Goal: Navigation & Orientation: Find specific page/section

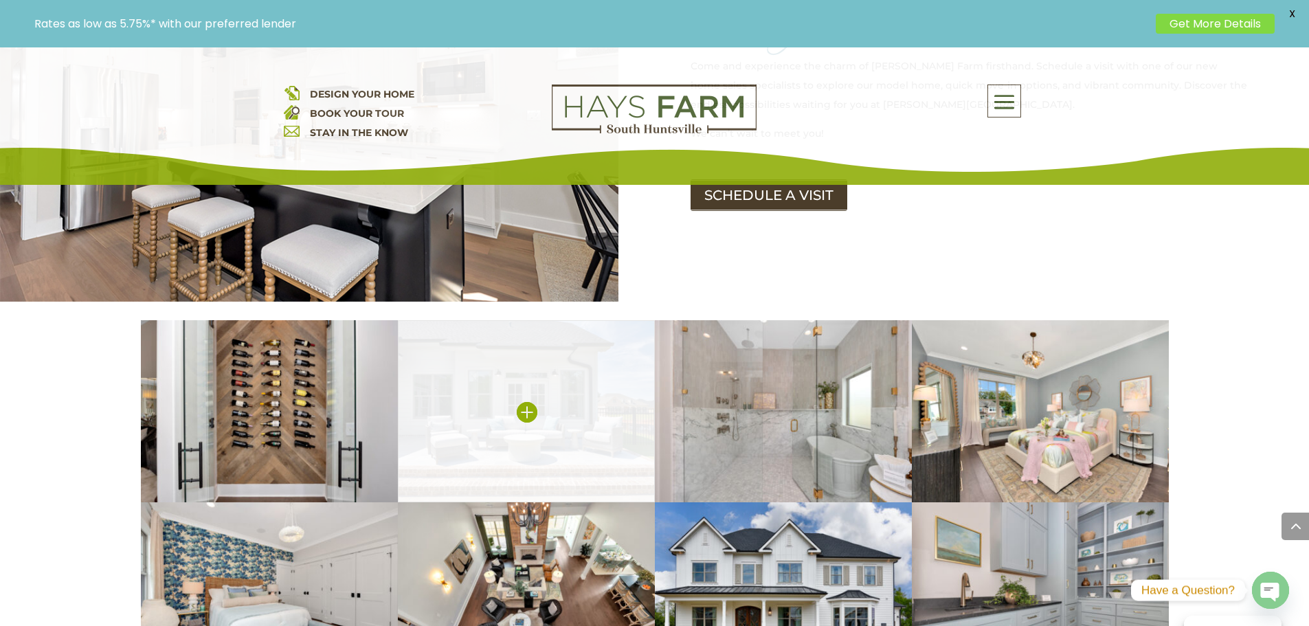
scroll to position [2679, 0]
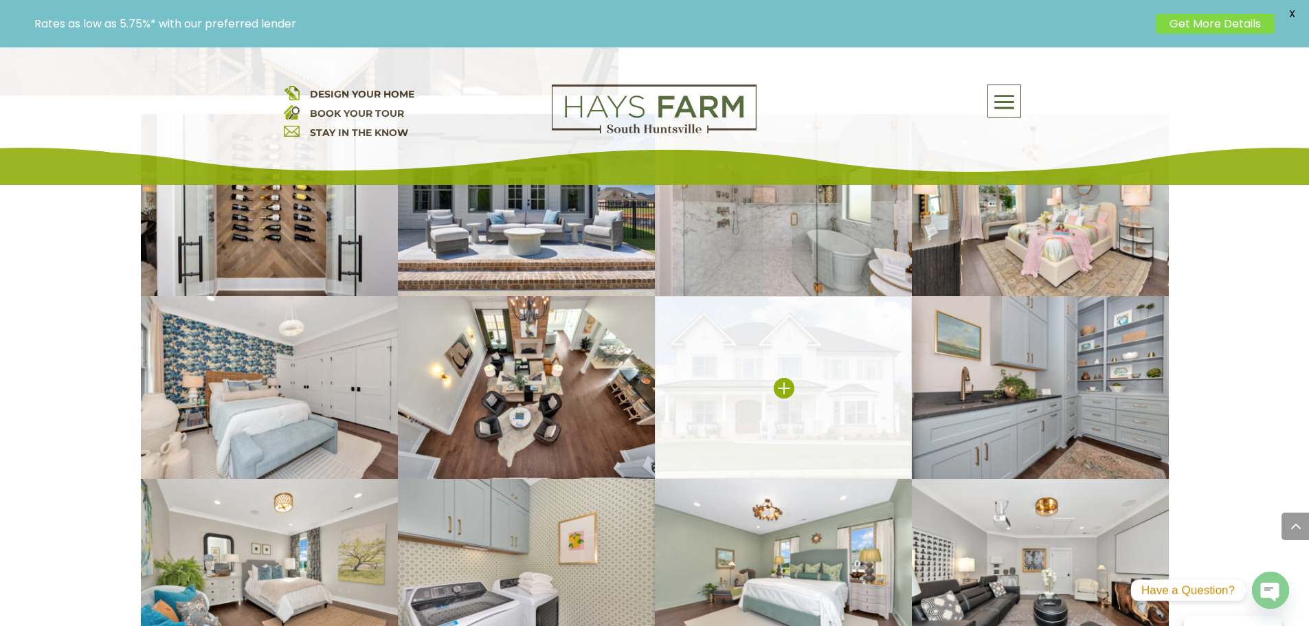
click at [796, 309] on img at bounding box center [783, 387] width 257 height 183
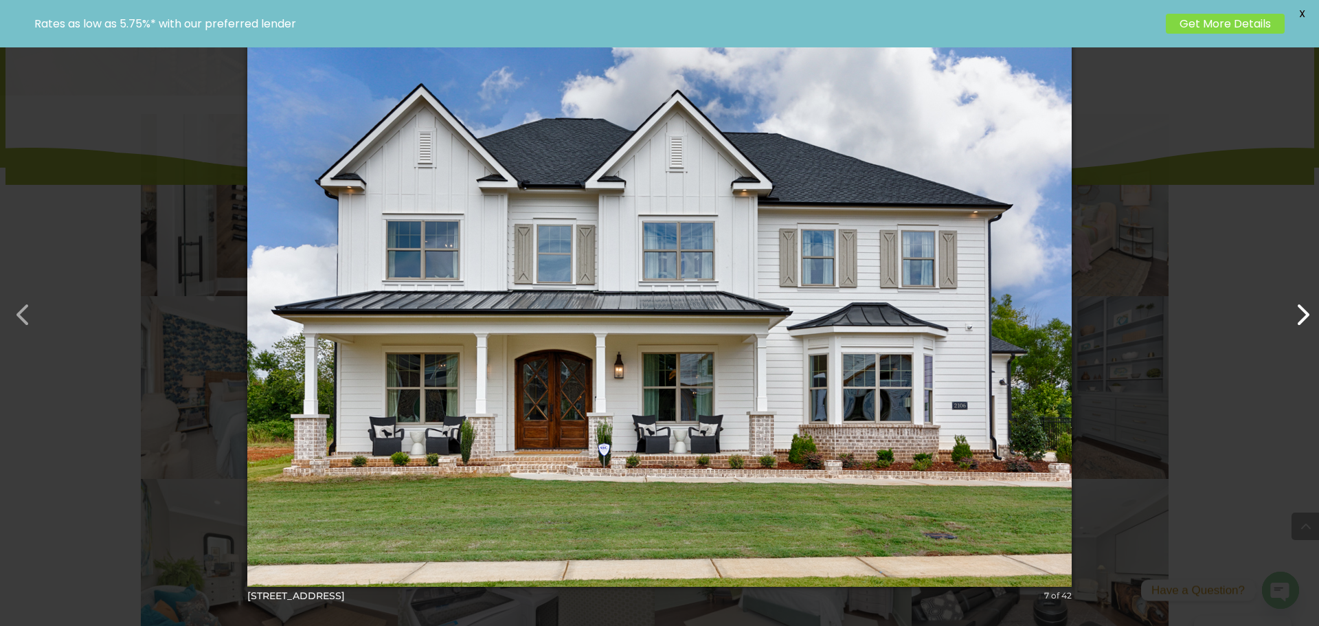
click at [1307, 324] on button "button" at bounding box center [1295, 307] width 33 height 33
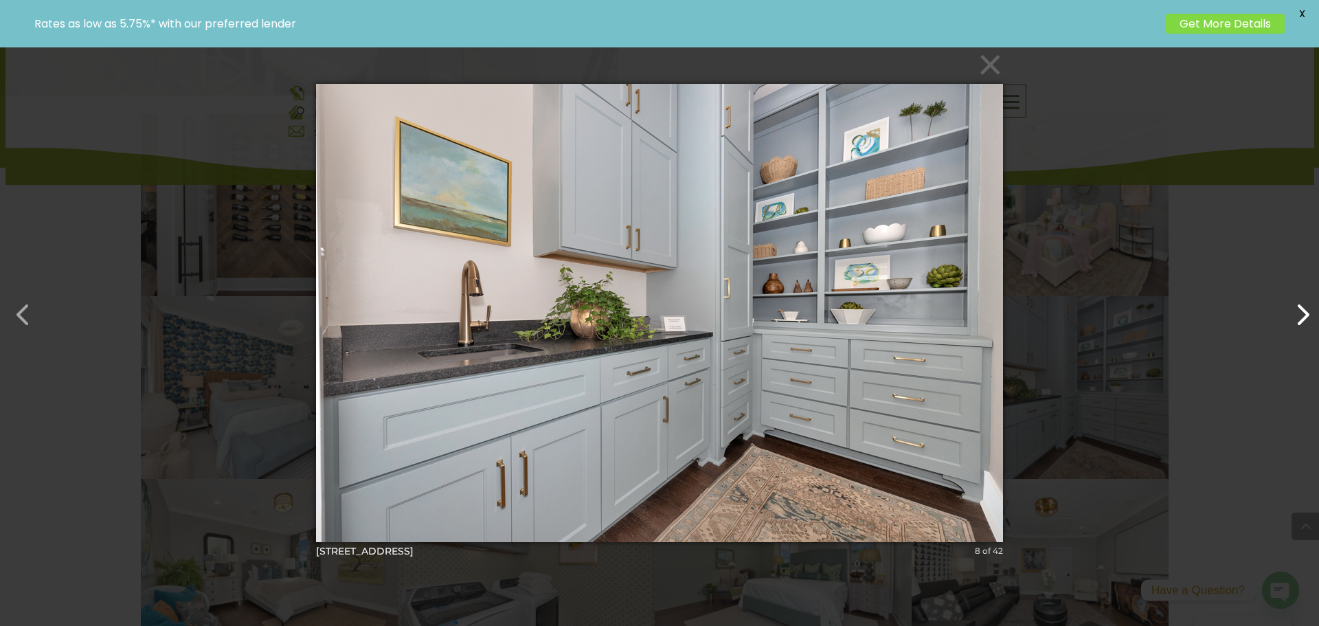
click at [1307, 324] on button "button" at bounding box center [1295, 307] width 33 height 33
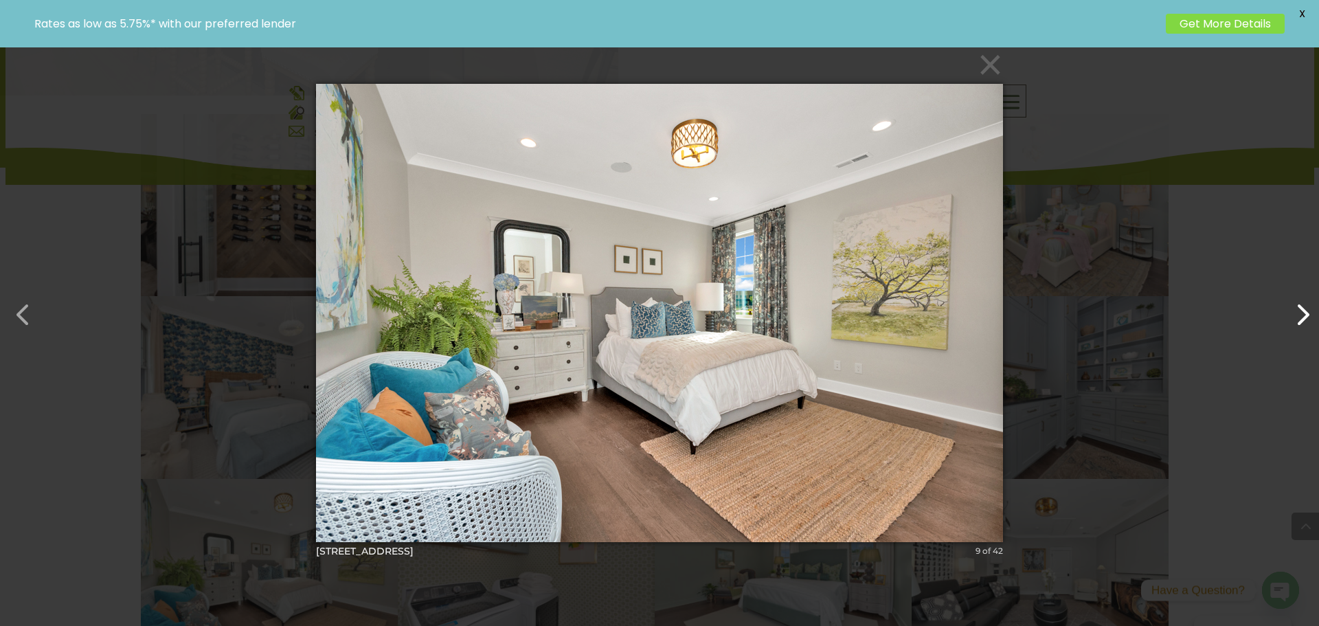
click at [1307, 324] on button "button" at bounding box center [1295, 307] width 33 height 33
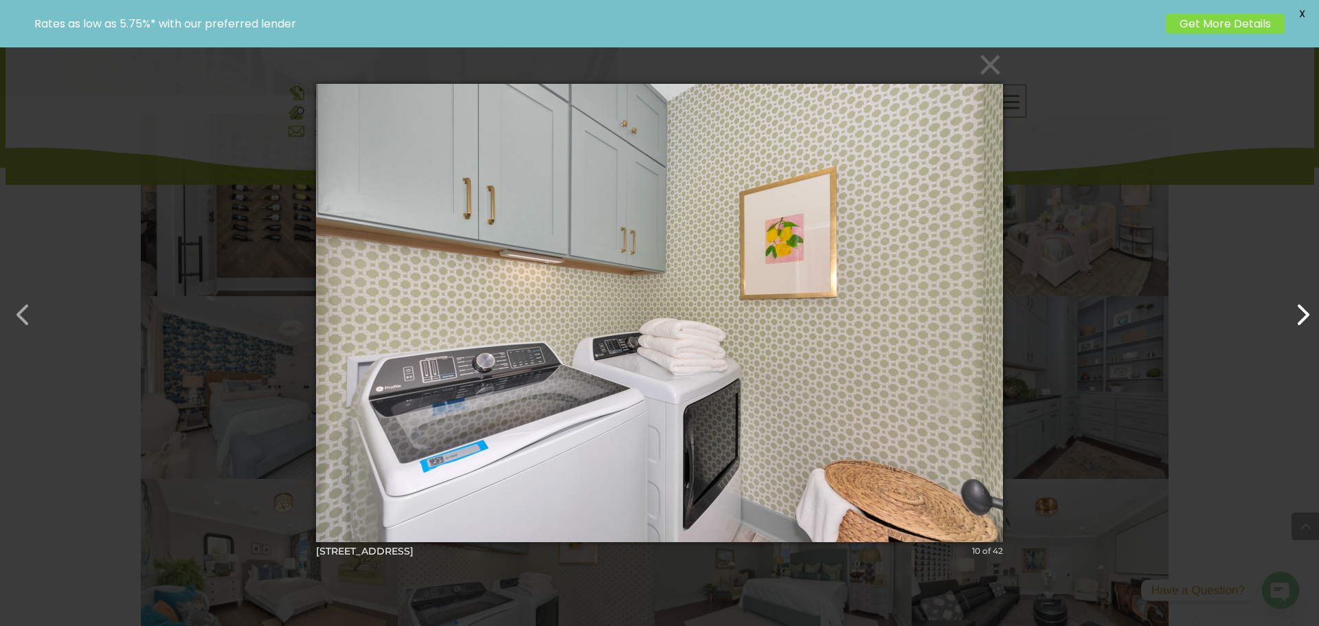
click at [1307, 324] on button "button" at bounding box center [1295, 307] width 33 height 33
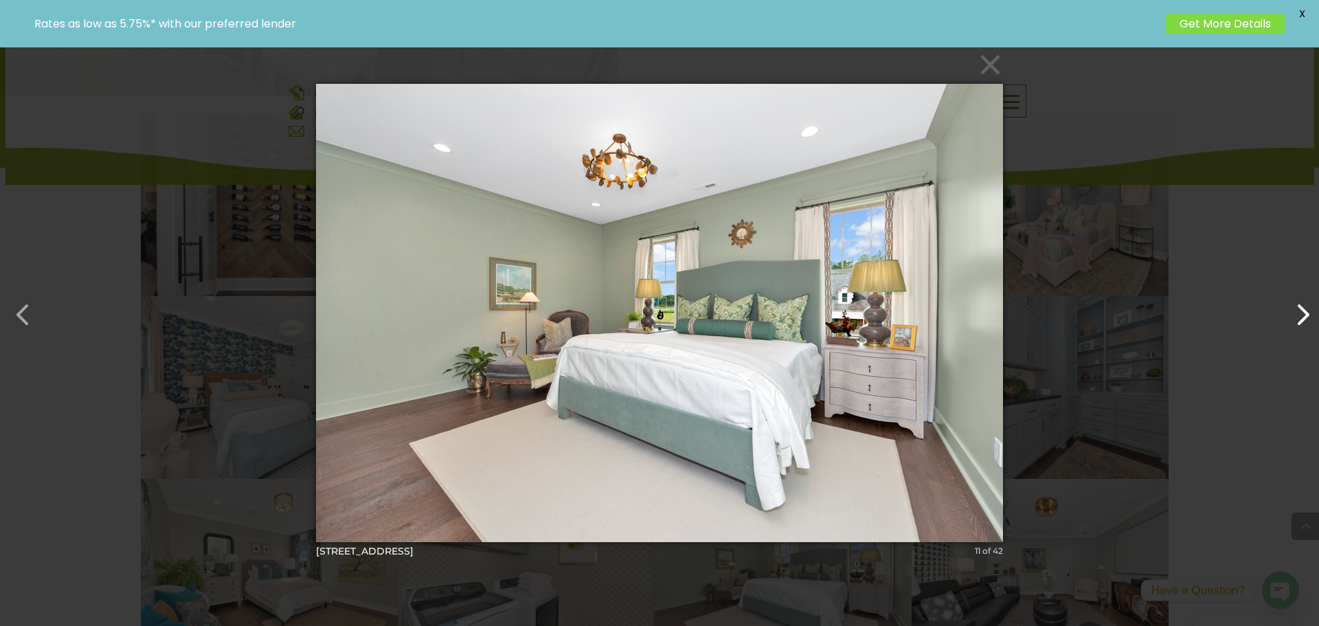
click at [1307, 324] on button "button" at bounding box center [1295, 307] width 33 height 33
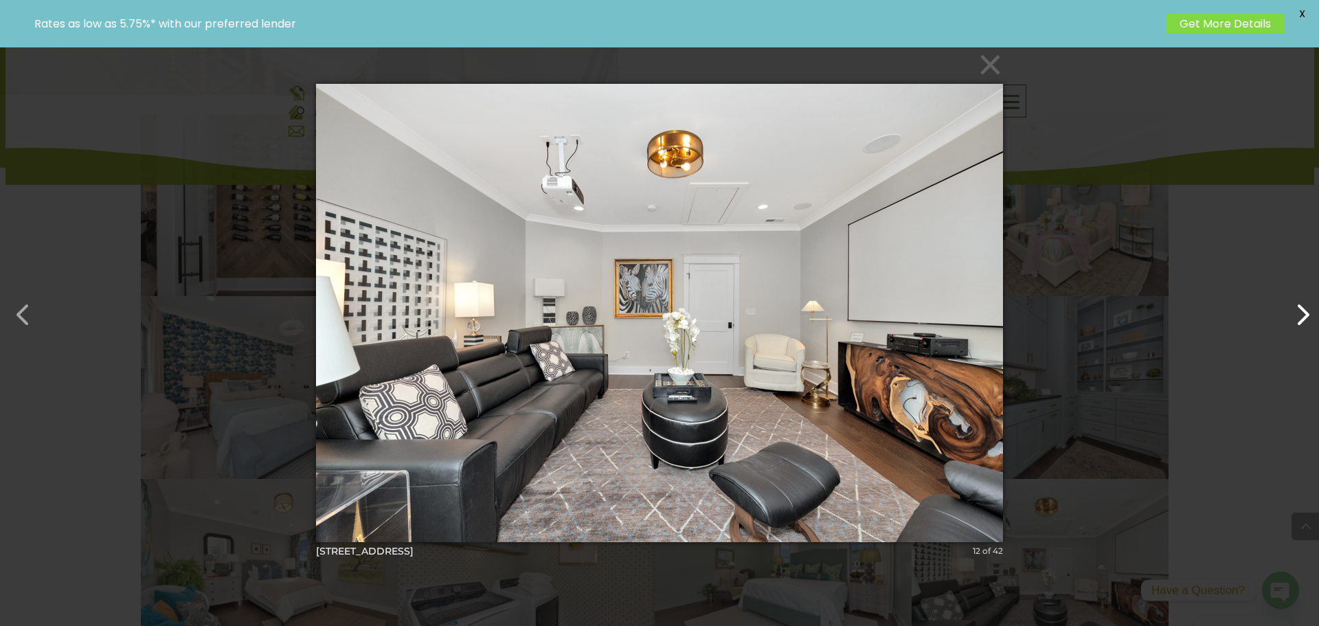
click at [1307, 324] on button "button" at bounding box center [1295, 307] width 33 height 33
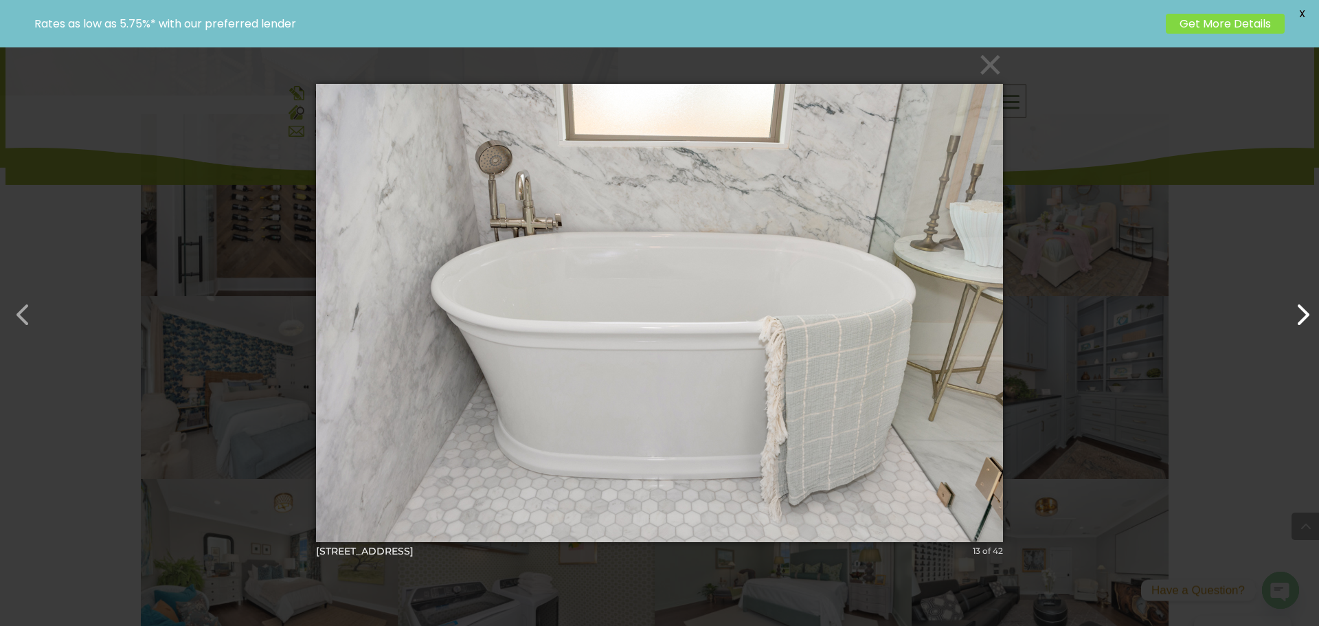
click at [1306, 324] on button "button" at bounding box center [1295, 307] width 33 height 33
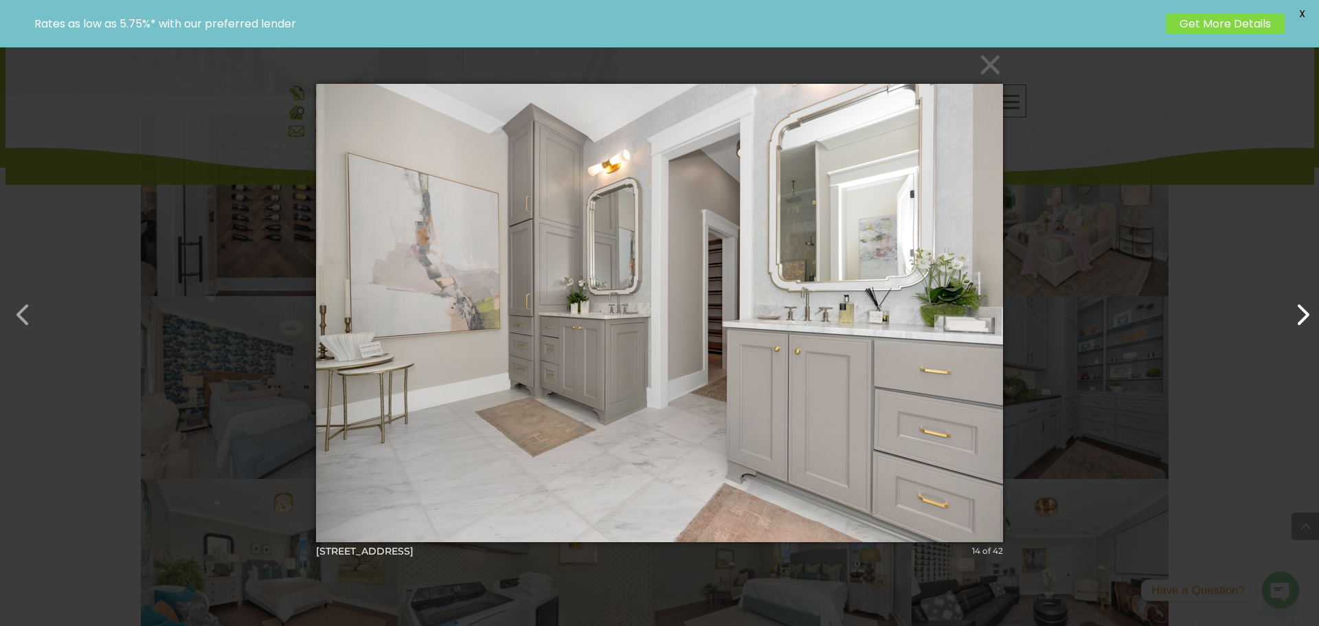
click at [1306, 324] on button "button" at bounding box center [1295, 307] width 33 height 33
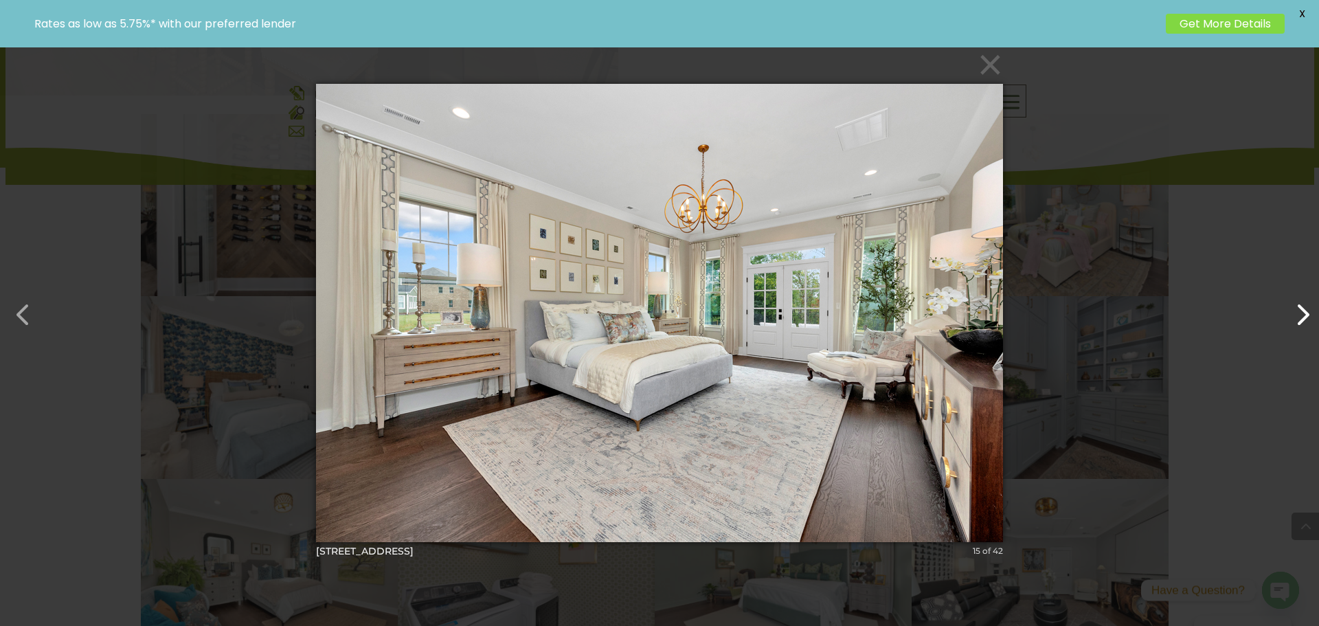
click at [1306, 324] on button "button" at bounding box center [1295, 307] width 33 height 33
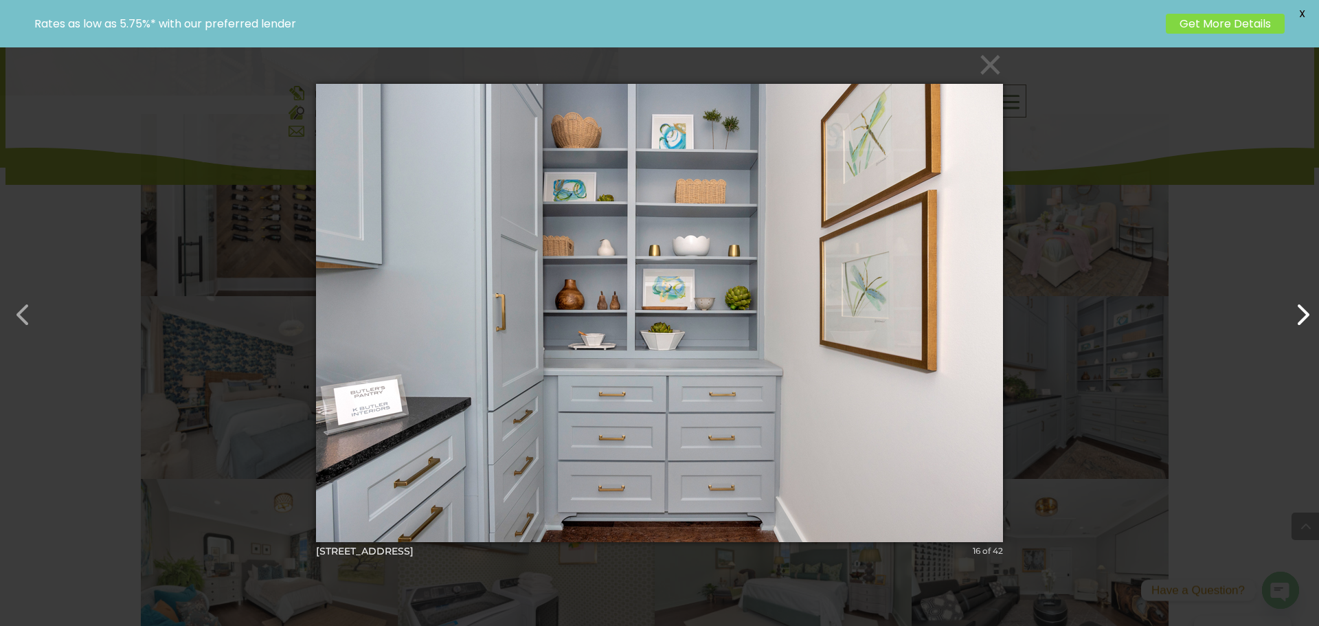
click at [1306, 324] on button "button" at bounding box center [1295, 307] width 33 height 33
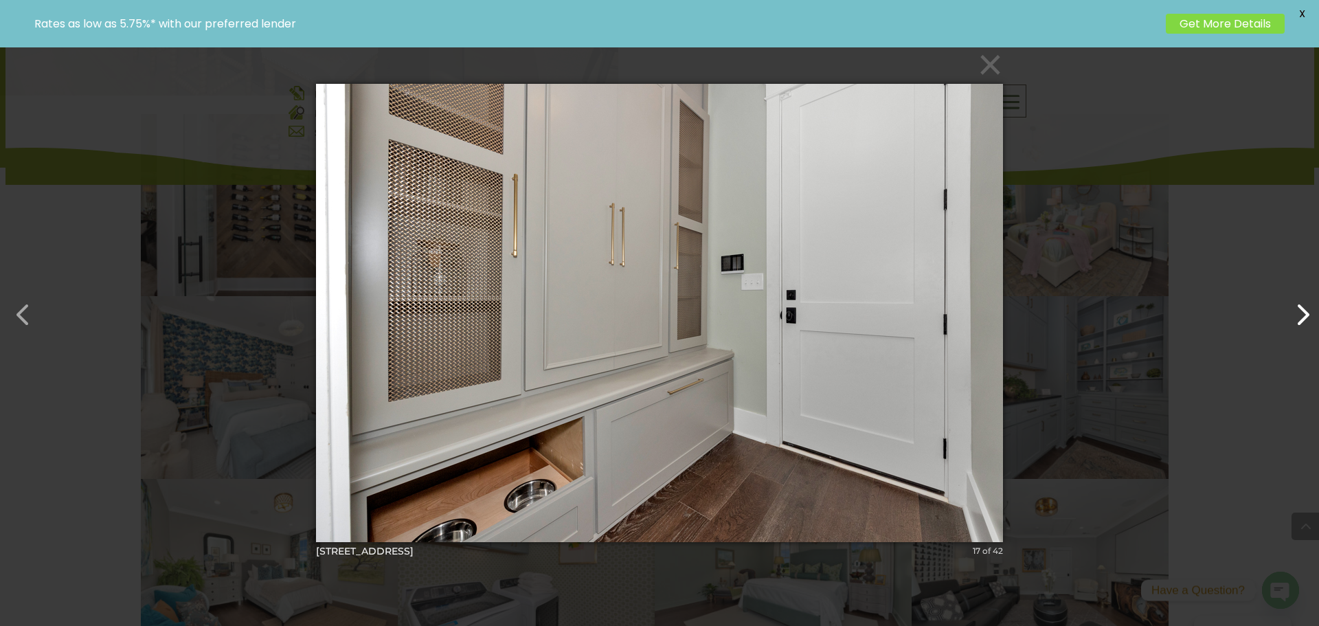
click at [1306, 324] on button "button" at bounding box center [1295, 307] width 33 height 33
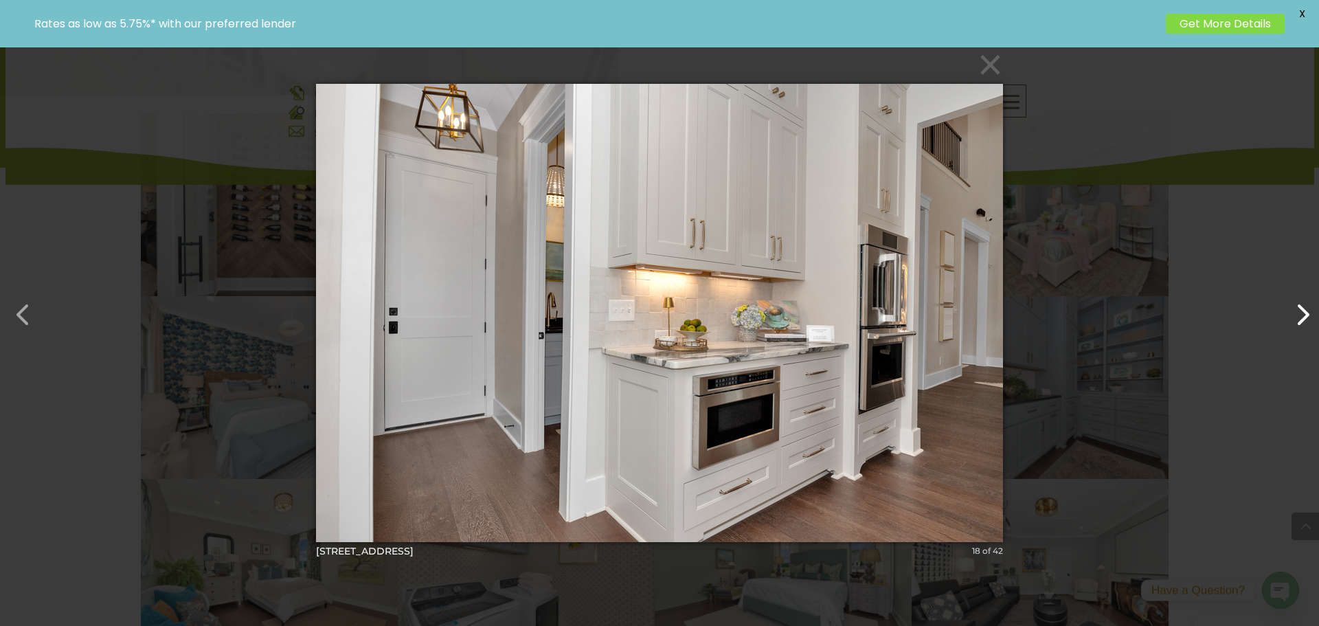
click at [1306, 324] on button "button" at bounding box center [1295, 307] width 33 height 33
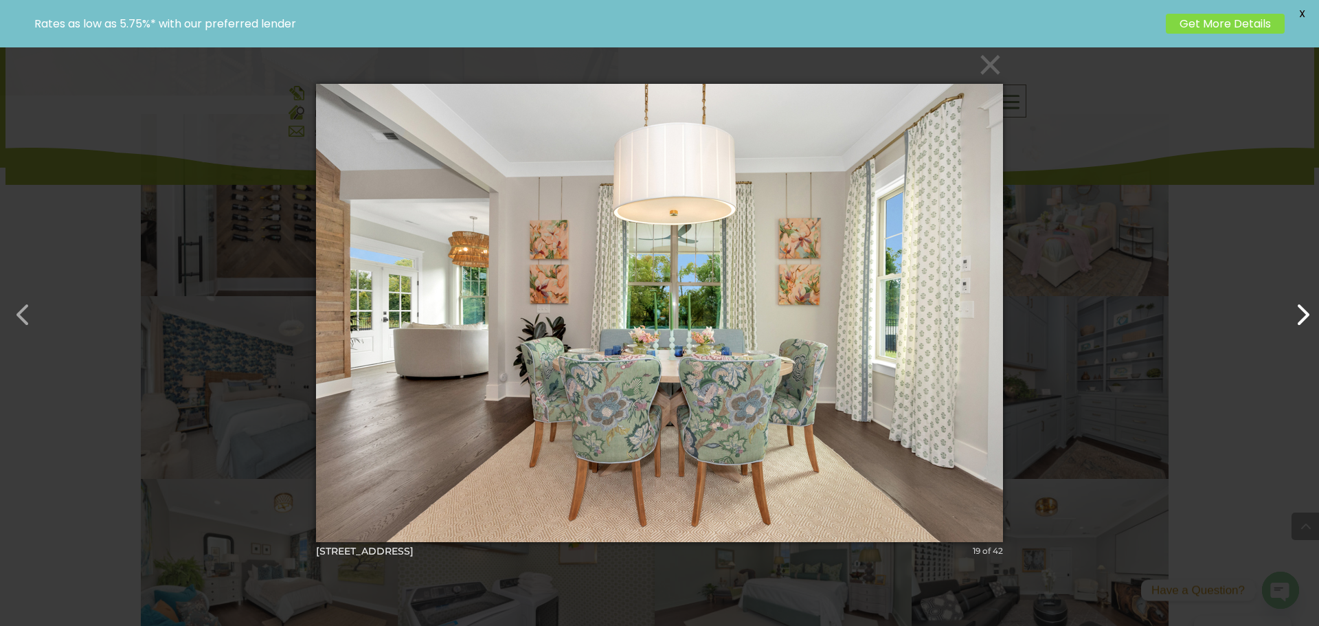
click at [1306, 324] on button "button" at bounding box center [1295, 307] width 33 height 33
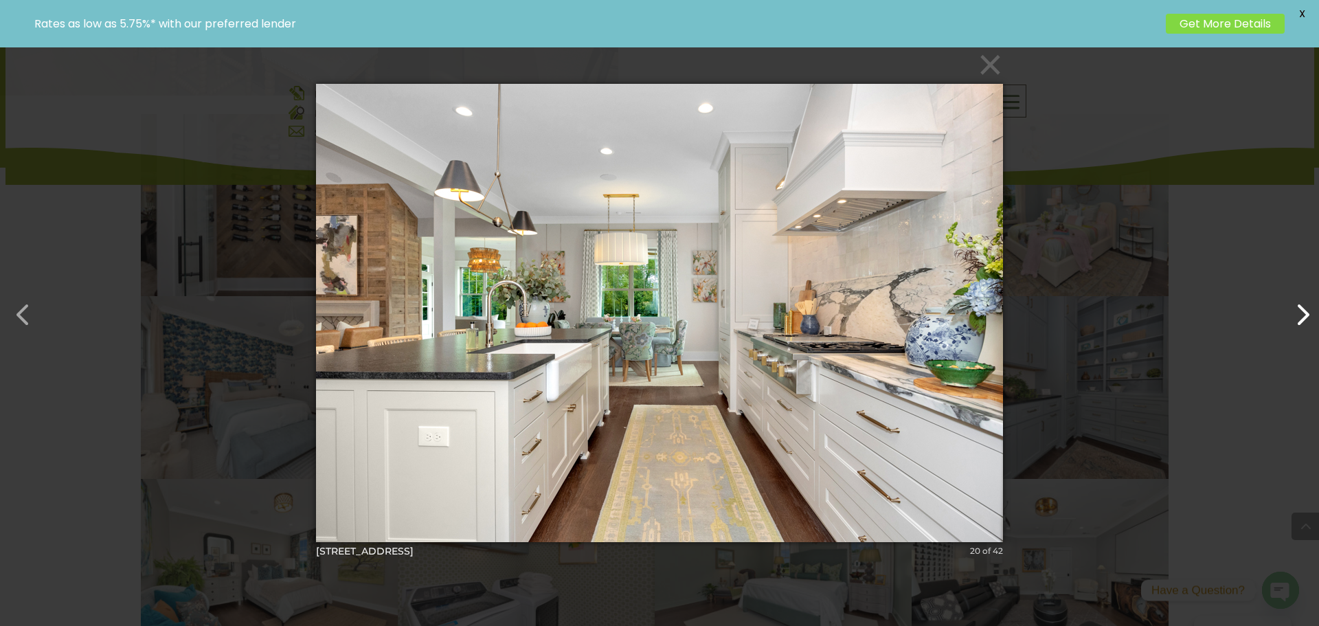
click at [1306, 324] on button "button" at bounding box center [1295, 307] width 33 height 33
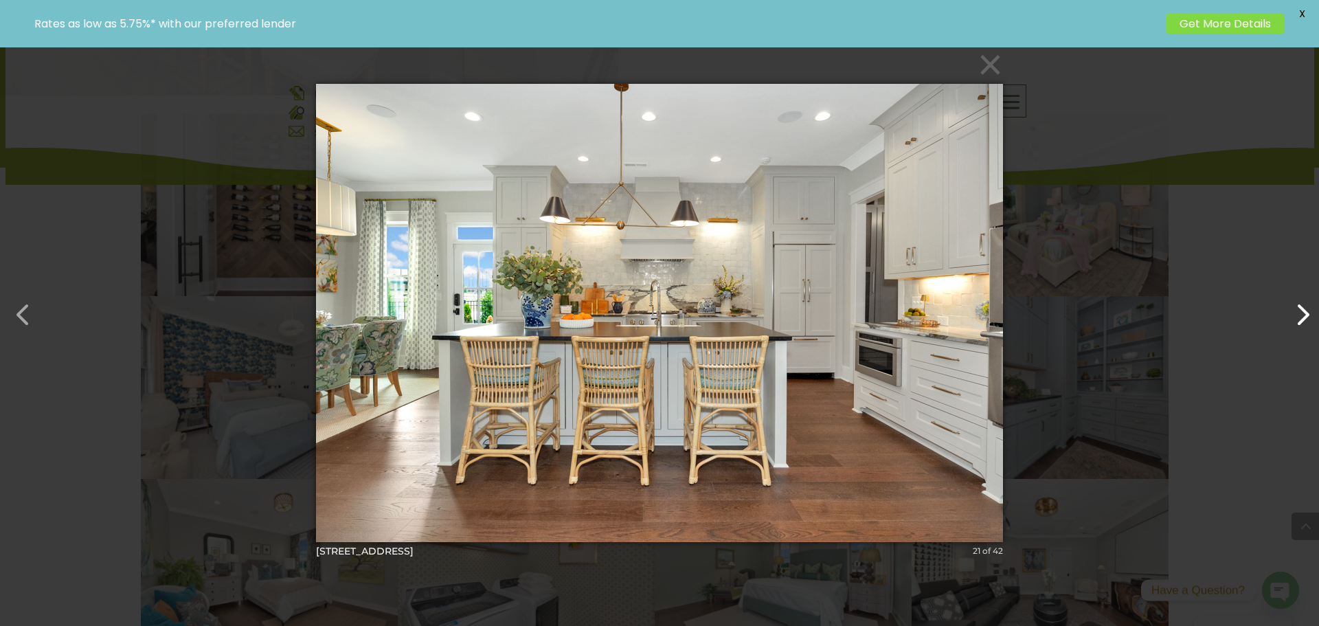
click at [1306, 324] on button "button" at bounding box center [1295, 307] width 33 height 33
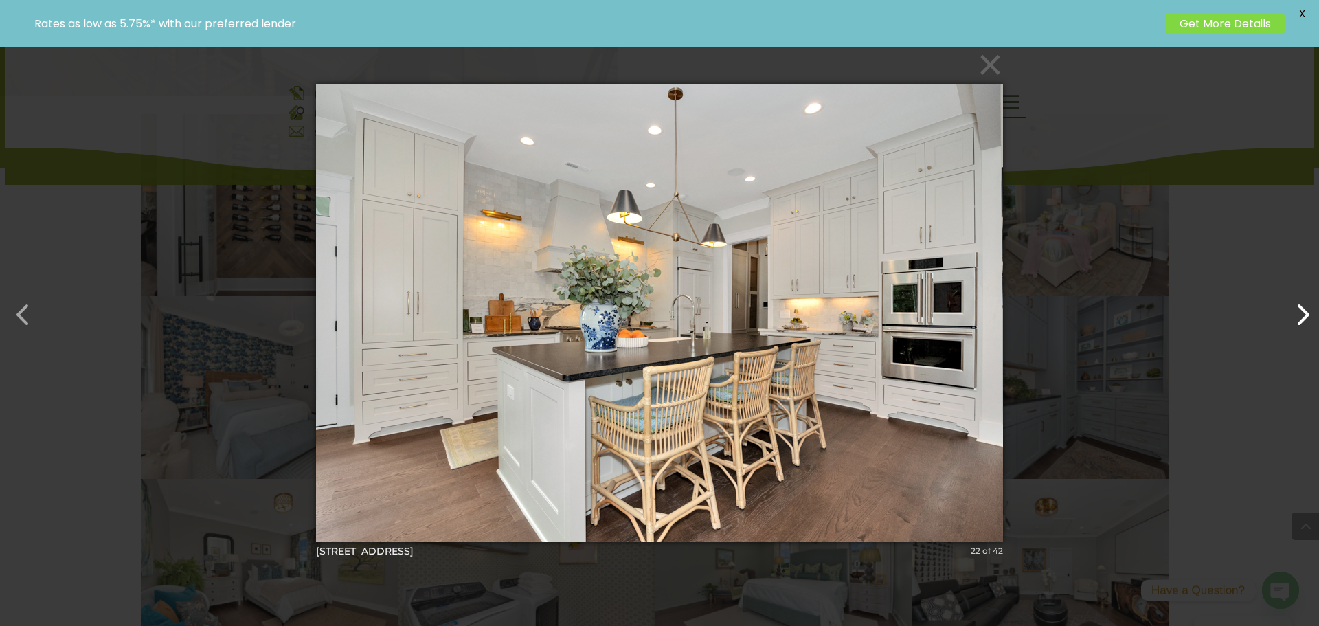
click at [1306, 324] on button "button" at bounding box center [1295, 307] width 33 height 33
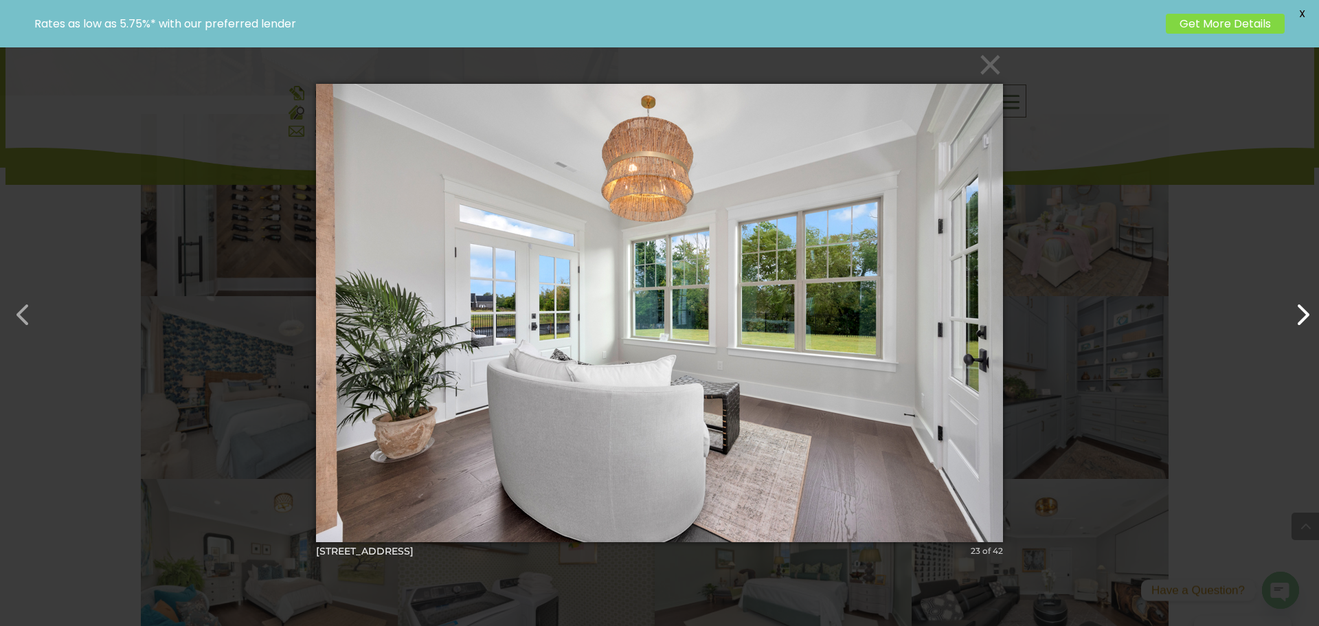
click at [1306, 324] on button "button" at bounding box center [1295, 307] width 33 height 33
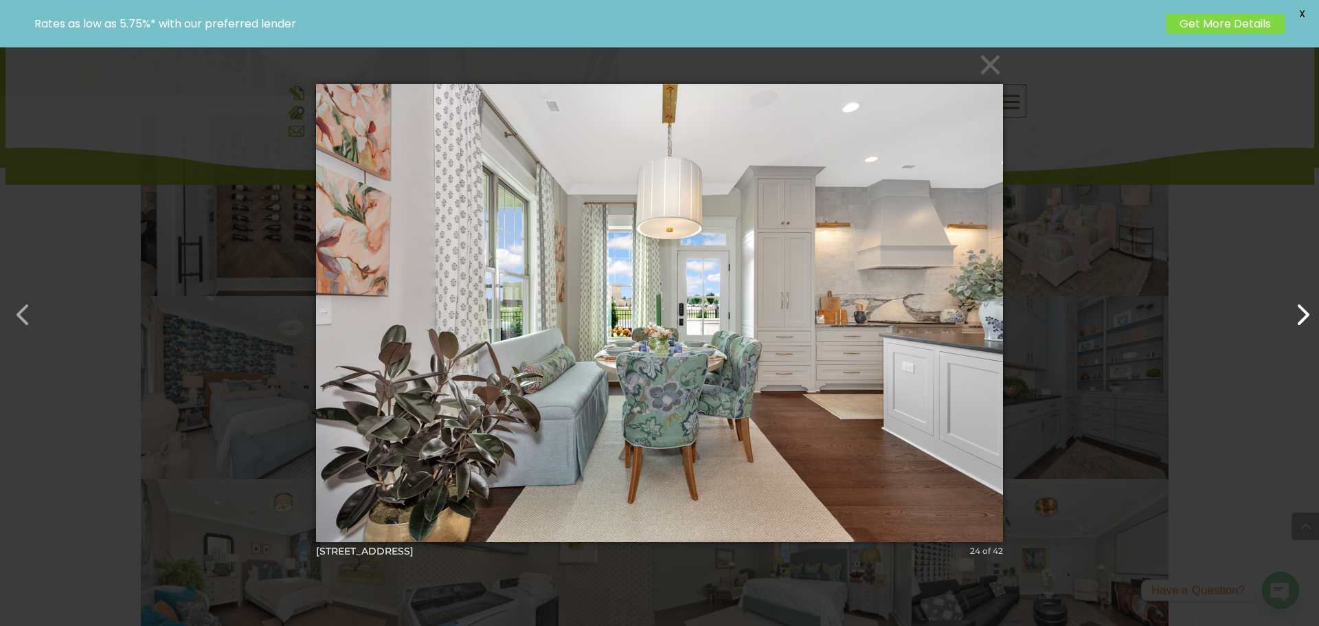
click at [1306, 324] on button "button" at bounding box center [1295, 307] width 33 height 33
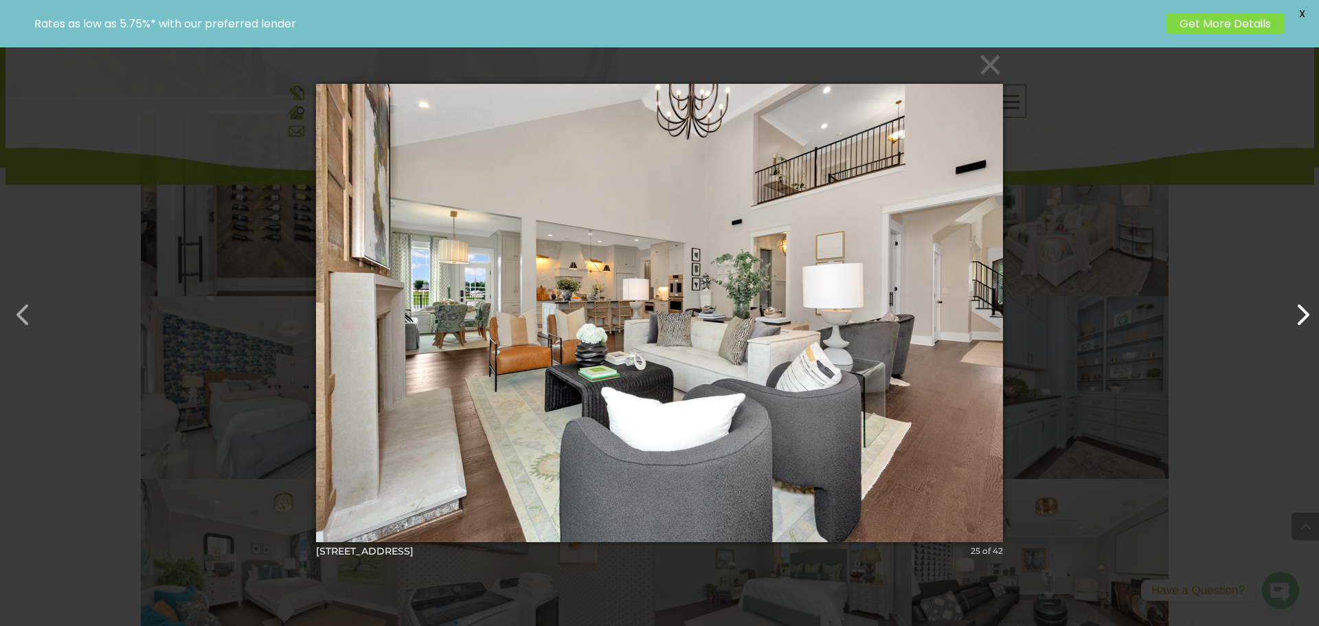
click at [1306, 324] on button "button" at bounding box center [1295, 307] width 33 height 33
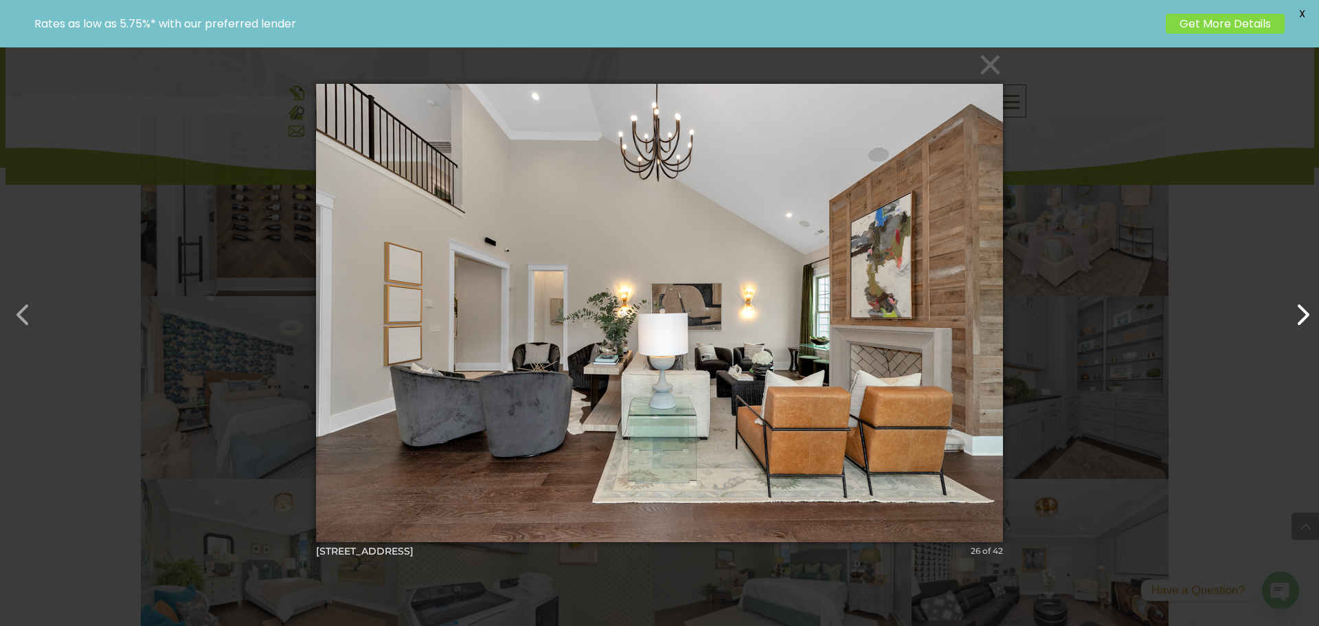
click at [1306, 324] on button "button" at bounding box center [1295, 307] width 33 height 33
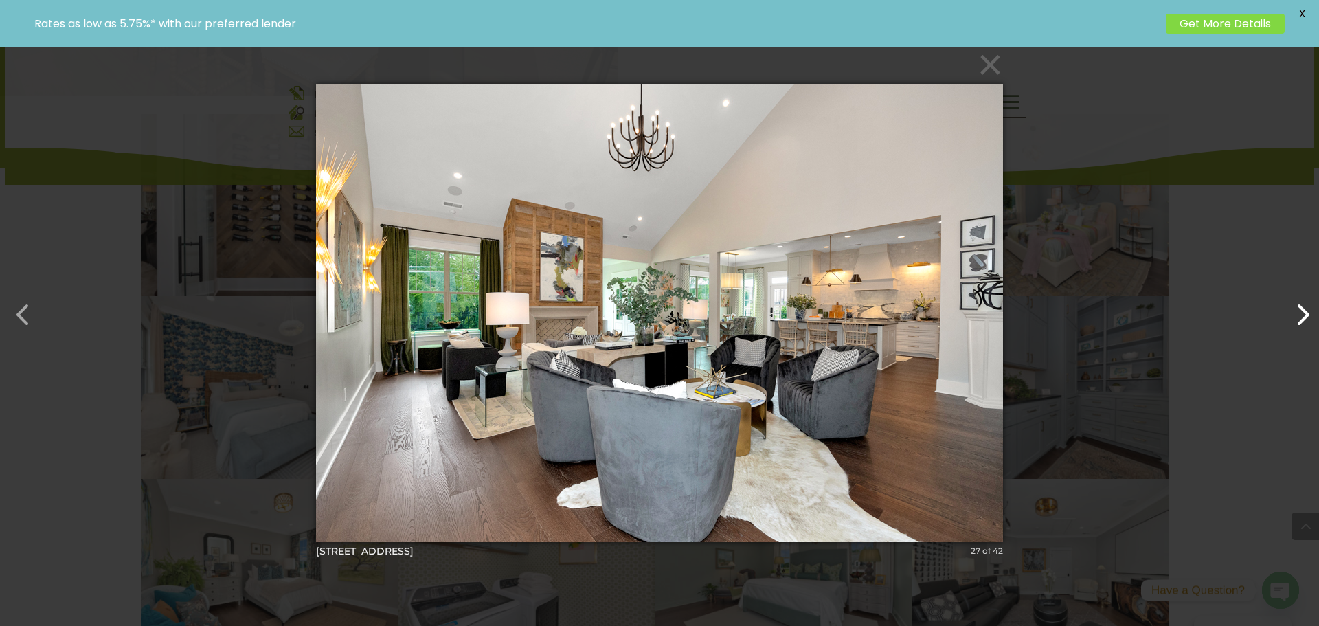
click at [1306, 324] on button "button" at bounding box center [1295, 307] width 33 height 33
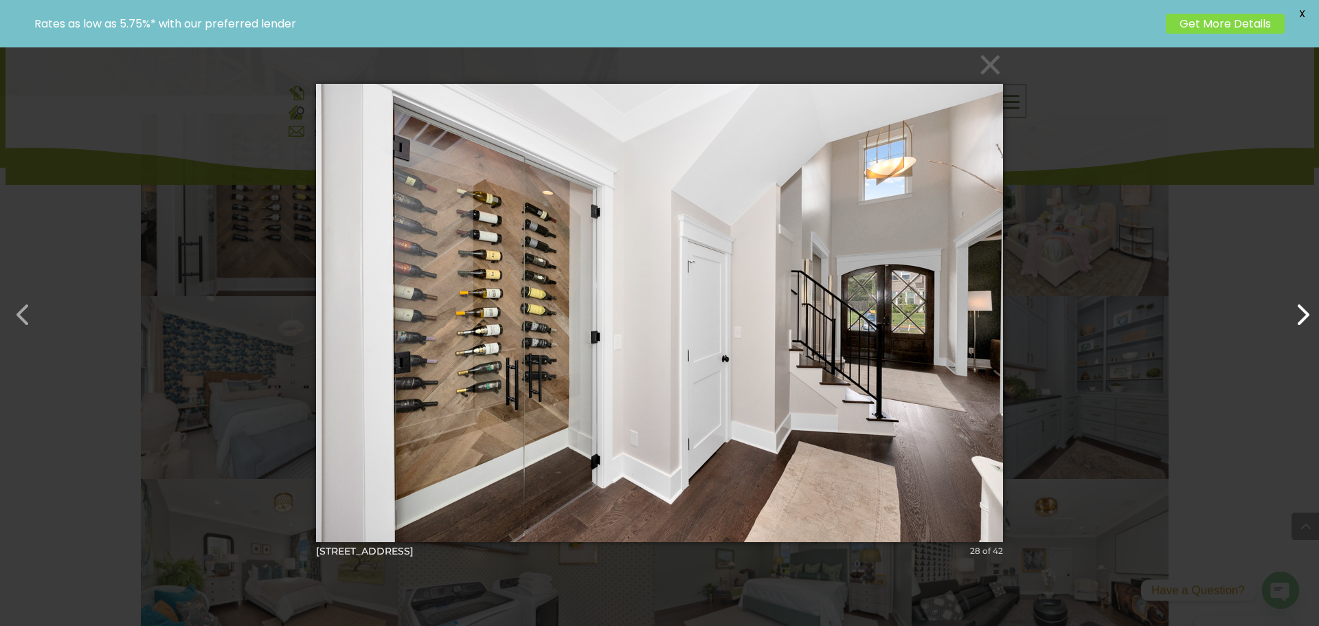
click at [1306, 324] on button "button" at bounding box center [1295, 307] width 33 height 33
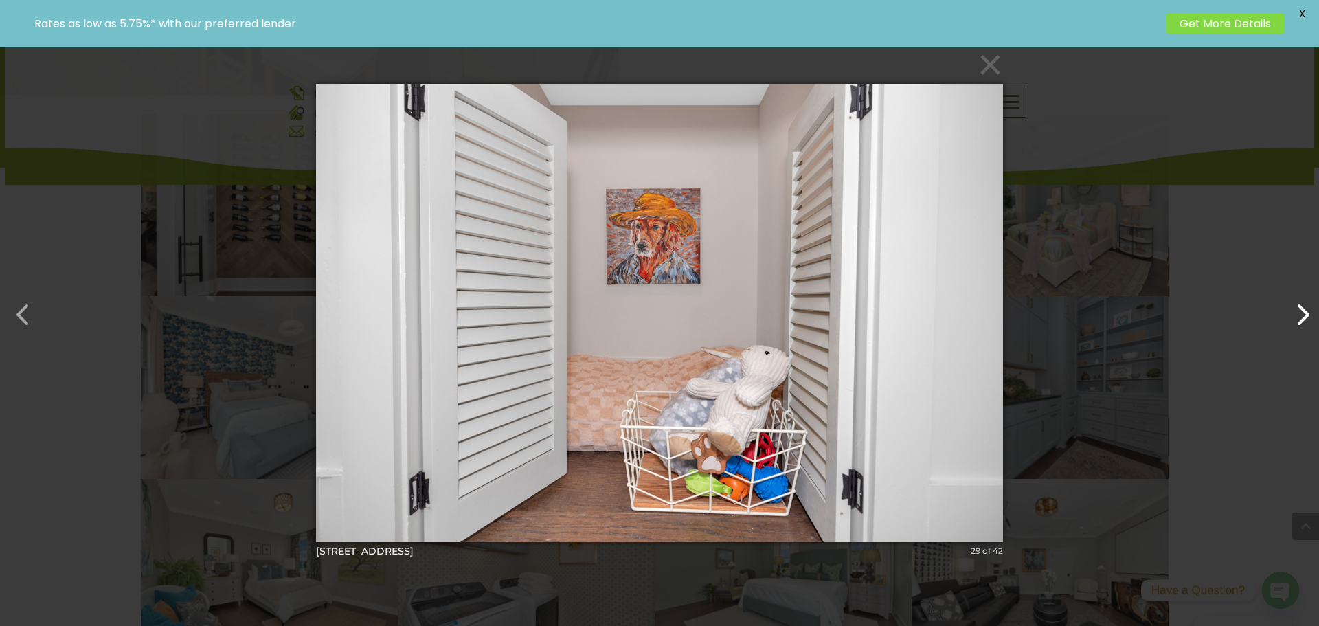
click at [1306, 324] on button "button" at bounding box center [1295, 307] width 33 height 33
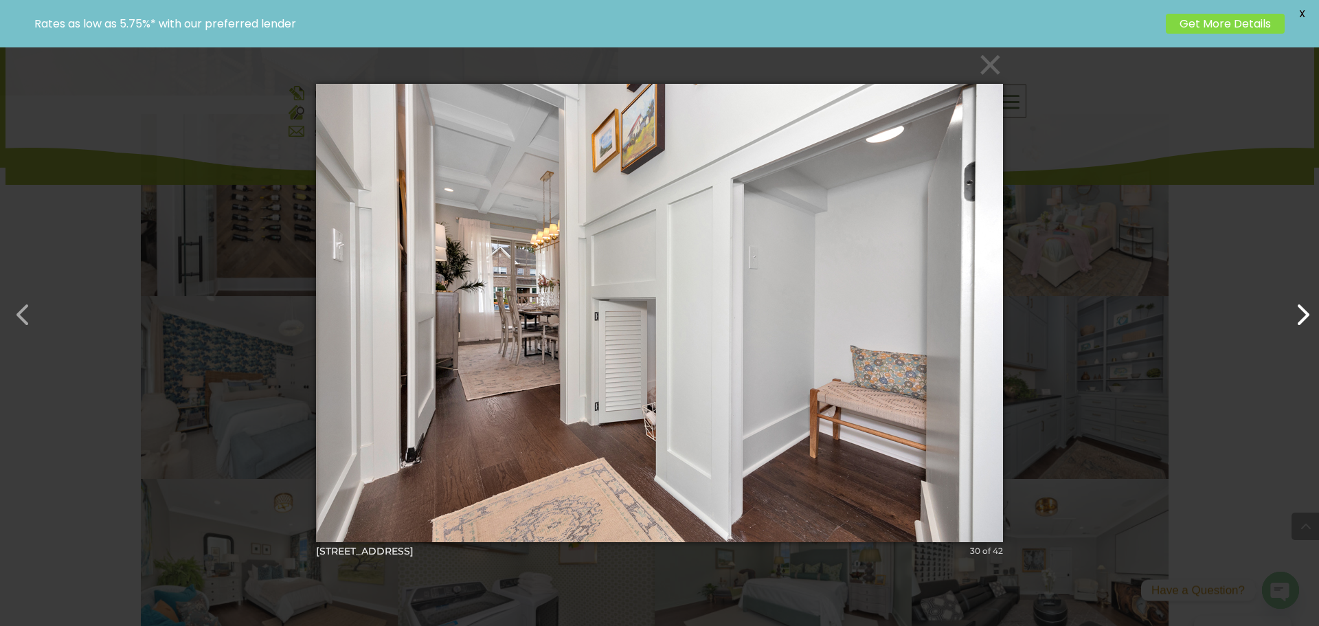
click at [1306, 324] on button "button" at bounding box center [1295, 307] width 33 height 33
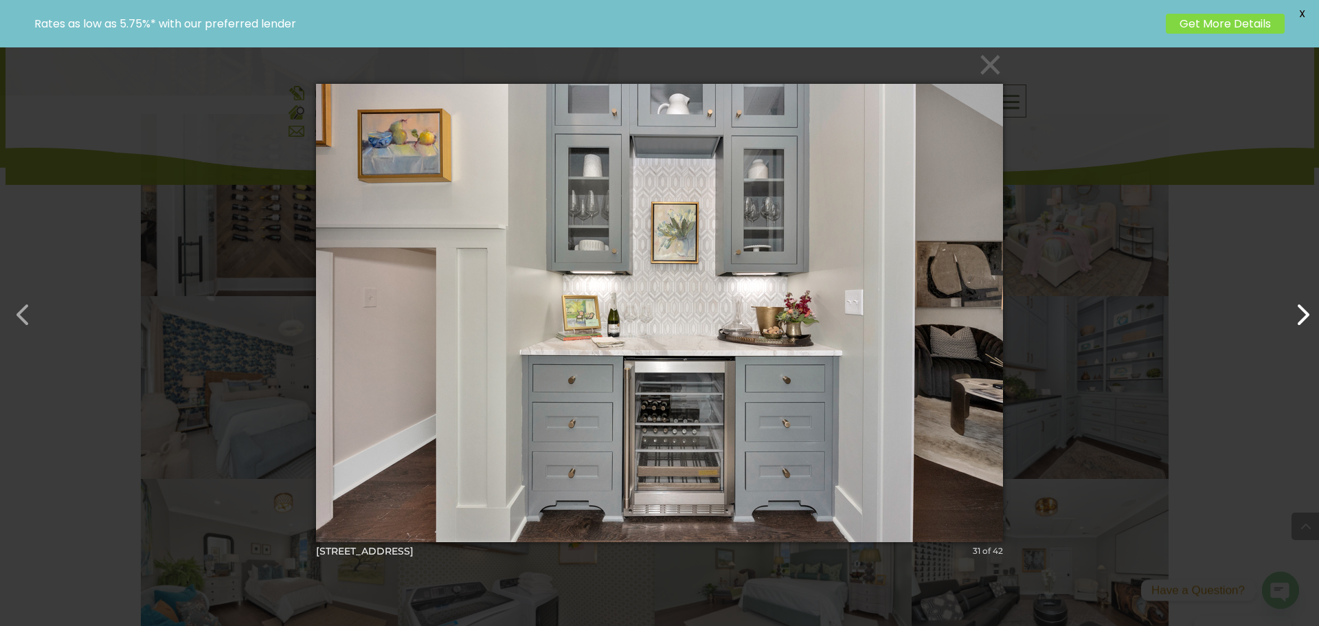
click at [1306, 324] on button "button" at bounding box center [1295, 307] width 33 height 33
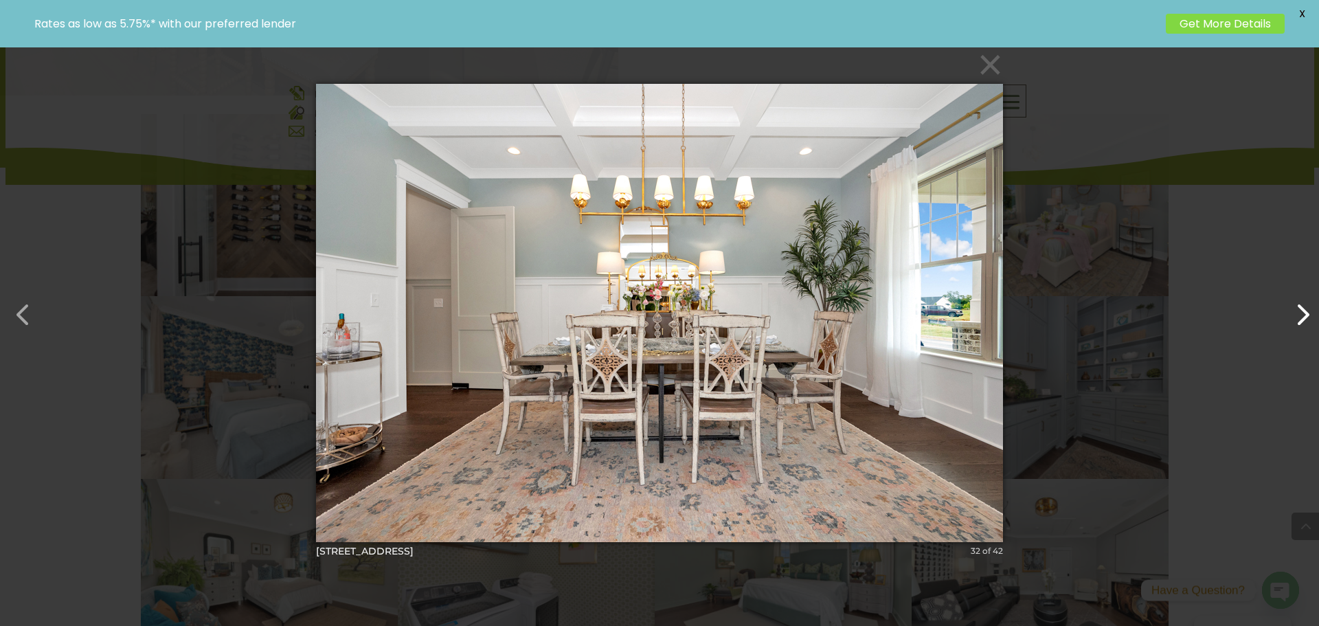
click at [1306, 324] on button "button" at bounding box center [1295, 307] width 33 height 33
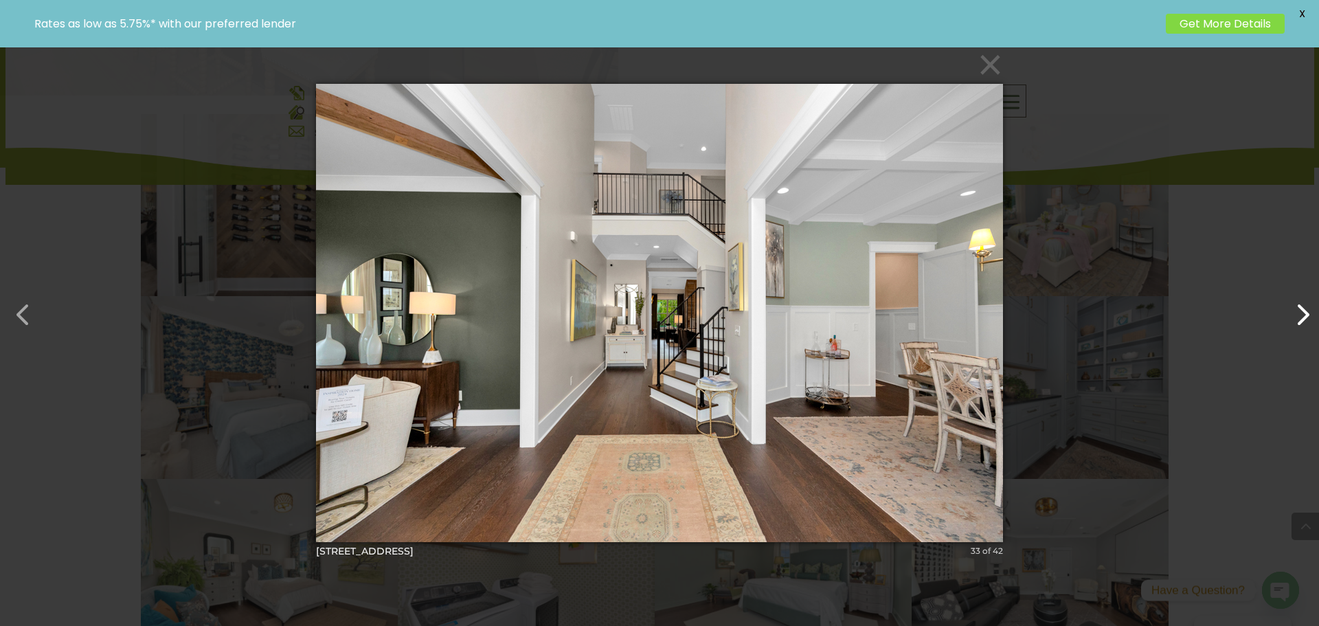
click at [1306, 324] on button "button" at bounding box center [1295, 307] width 33 height 33
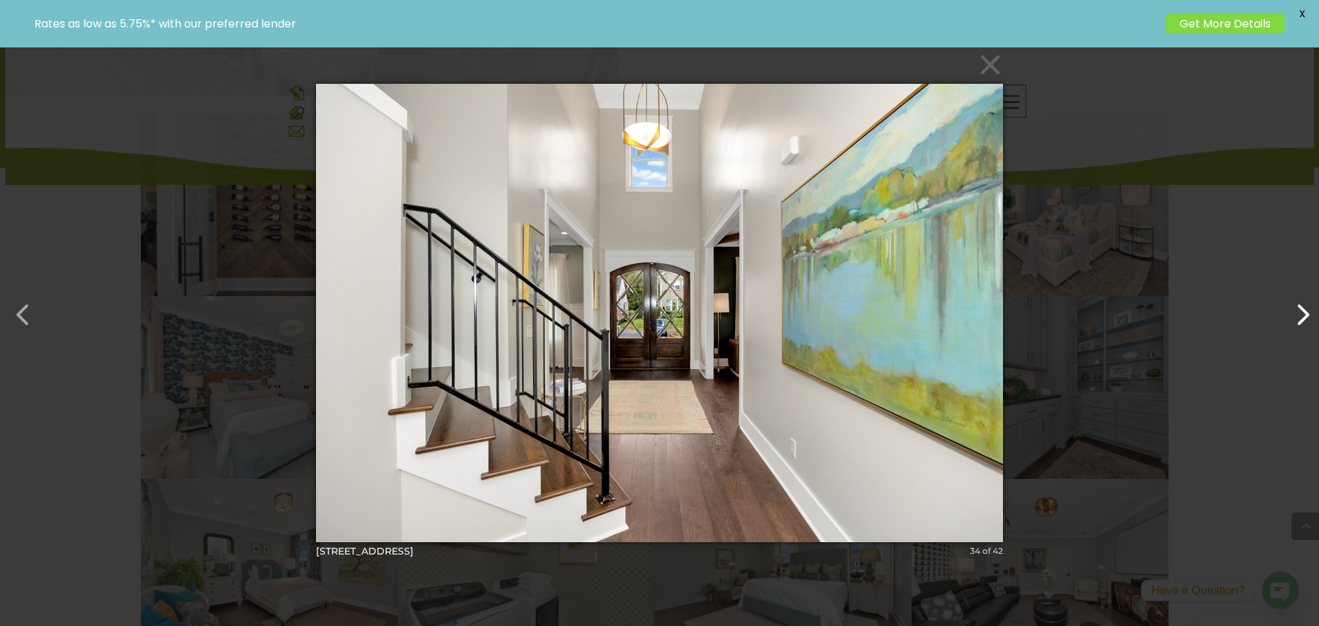
click at [1306, 324] on button "button" at bounding box center [1295, 307] width 33 height 33
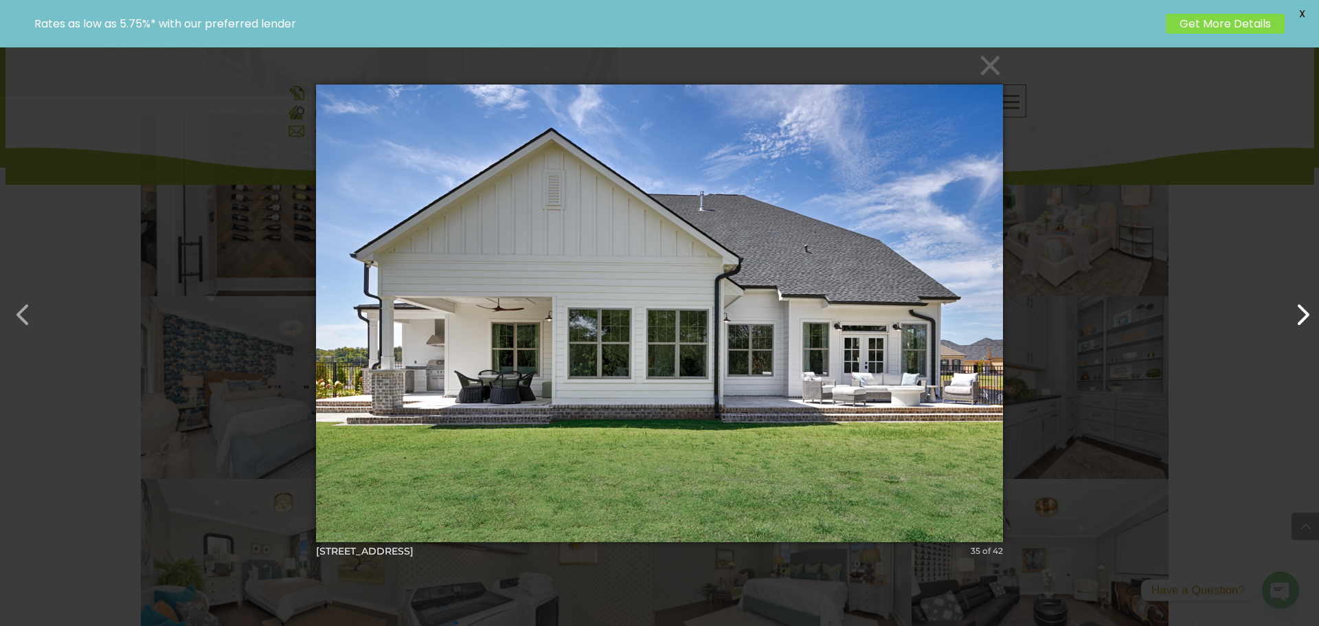
click at [1306, 324] on button "button" at bounding box center [1295, 307] width 33 height 33
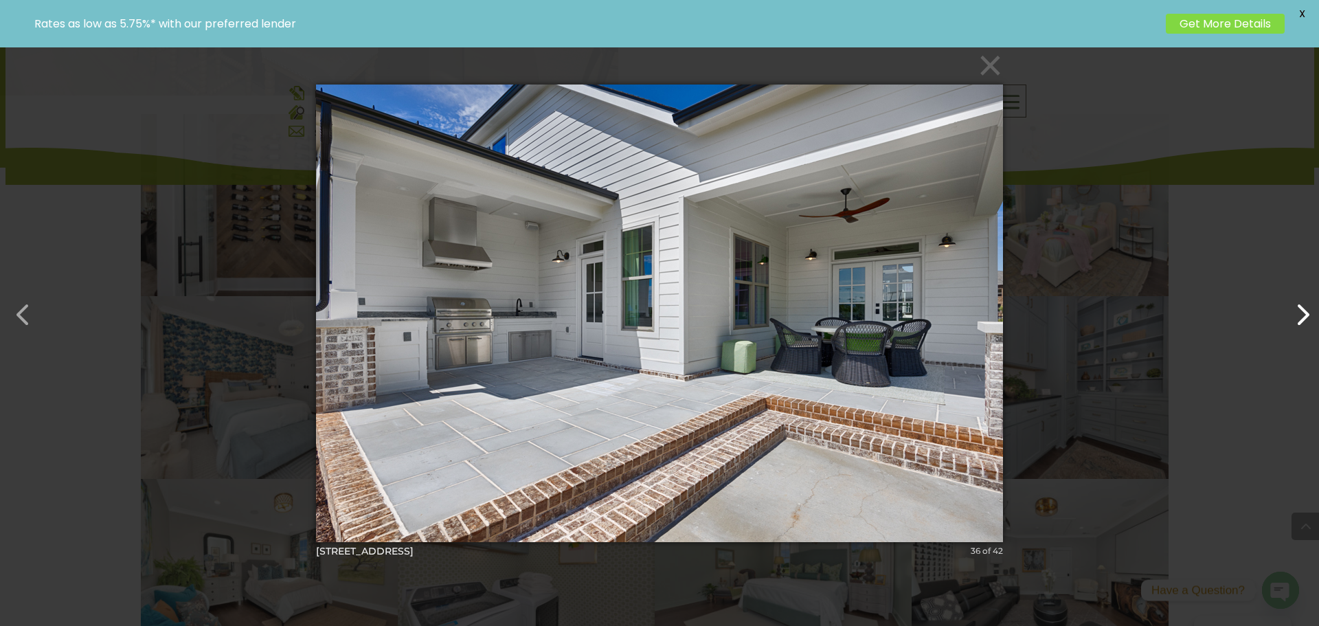
click at [1306, 324] on button "button" at bounding box center [1295, 307] width 33 height 33
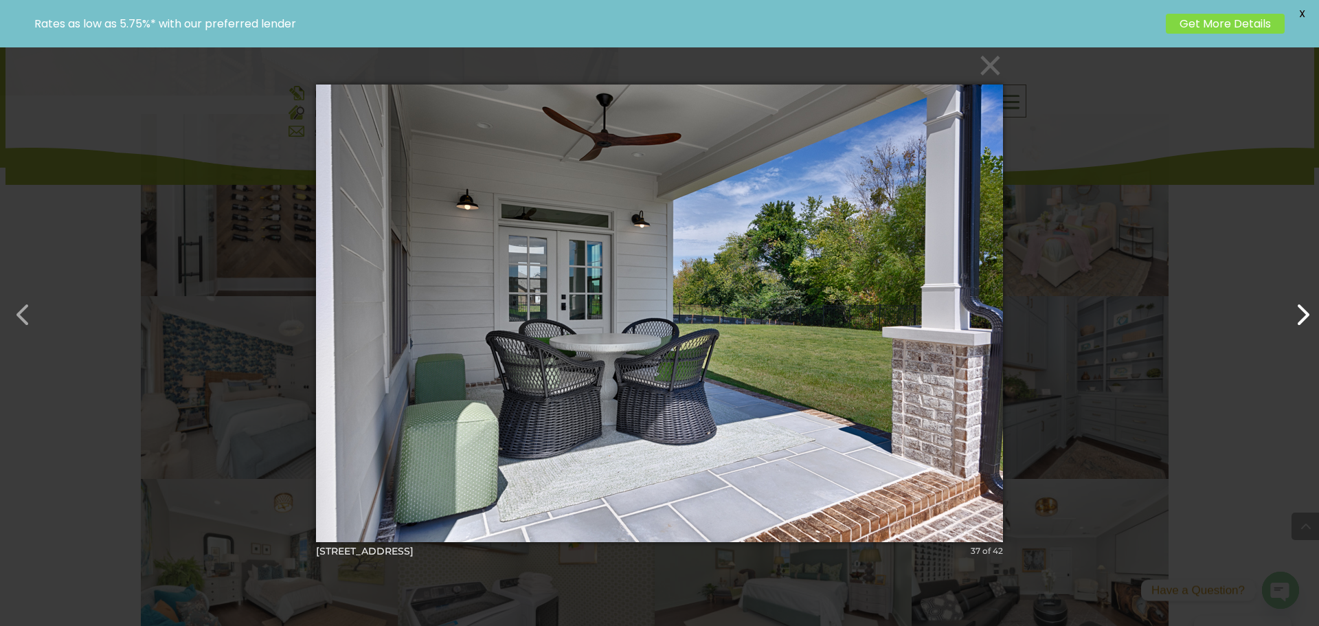
click at [1306, 324] on button "button" at bounding box center [1295, 307] width 33 height 33
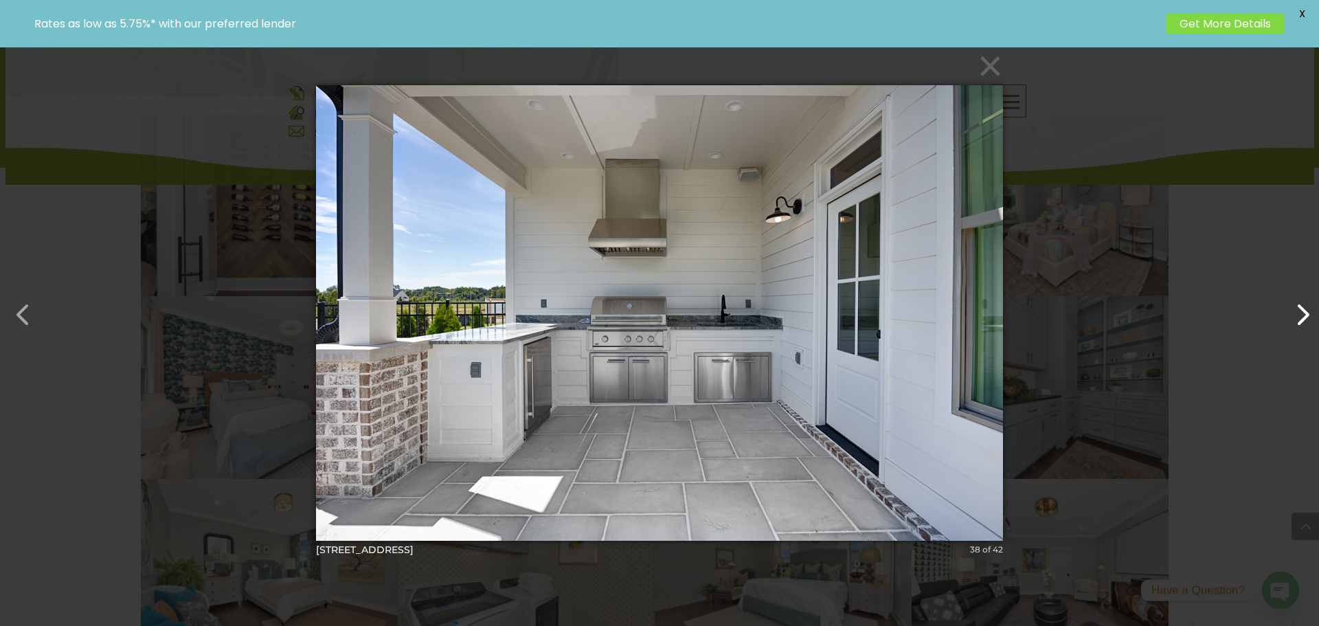
click at [1306, 324] on button "button" at bounding box center [1295, 307] width 33 height 33
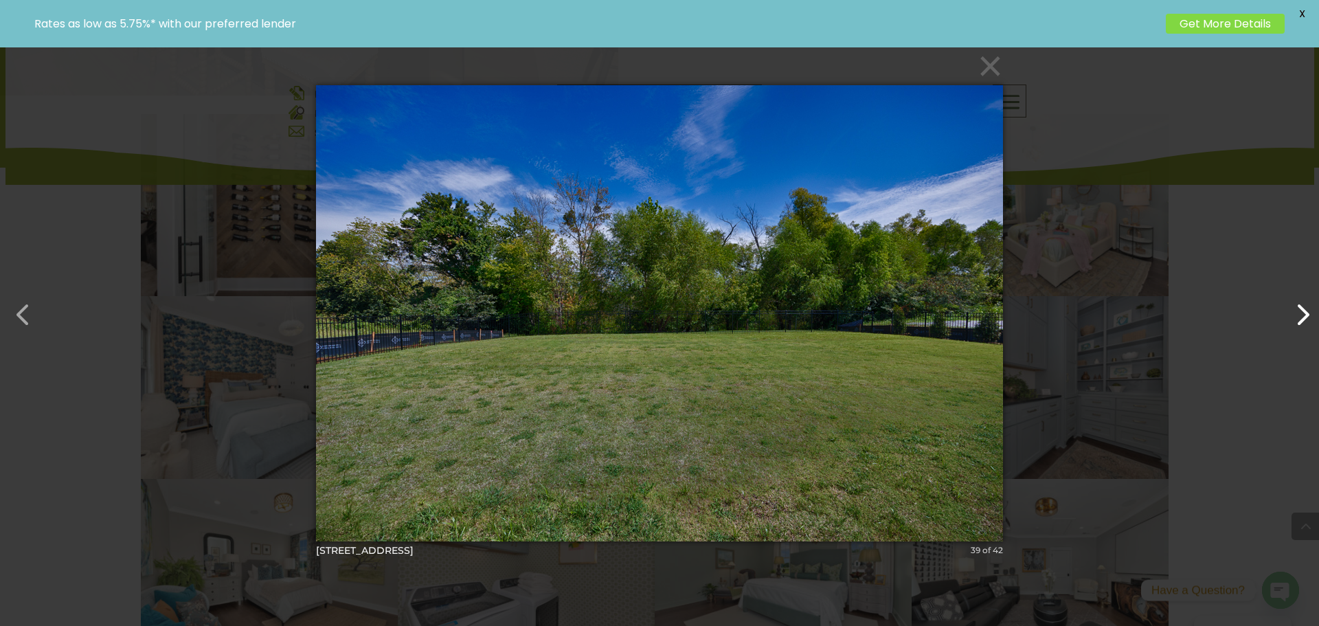
click at [1306, 324] on button "button" at bounding box center [1295, 307] width 33 height 33
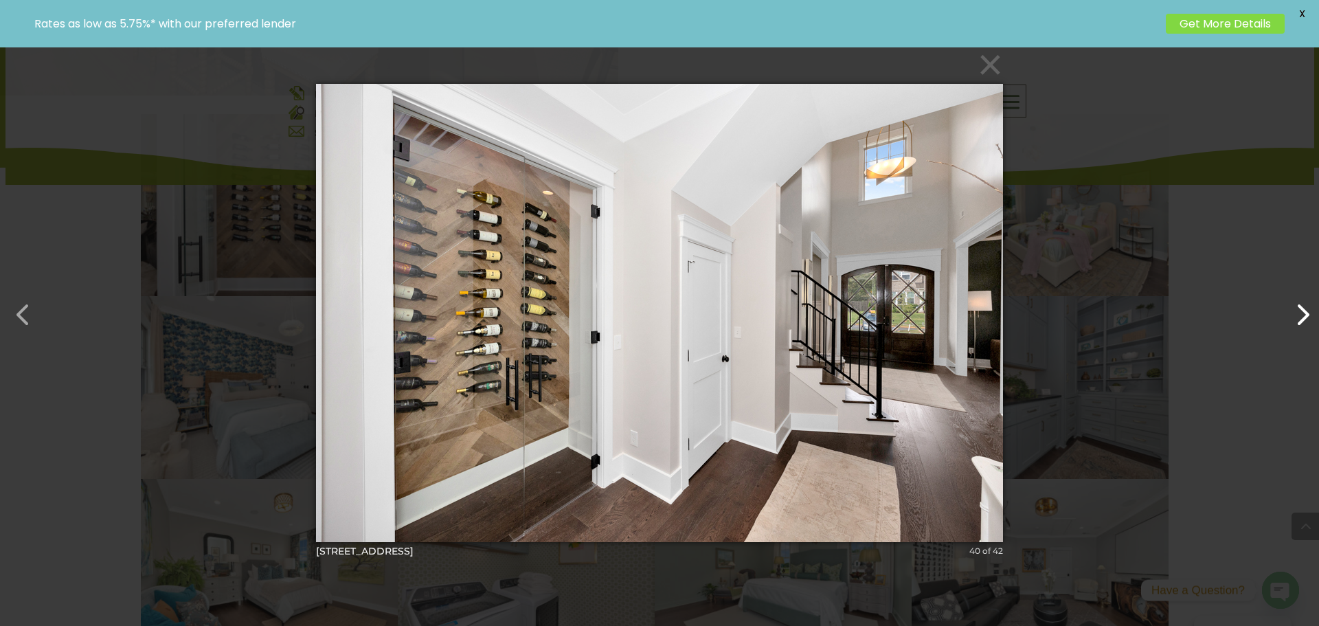
click at [1306, 324] on button "button" at bounding box center [1295, 307] width 33 height 33
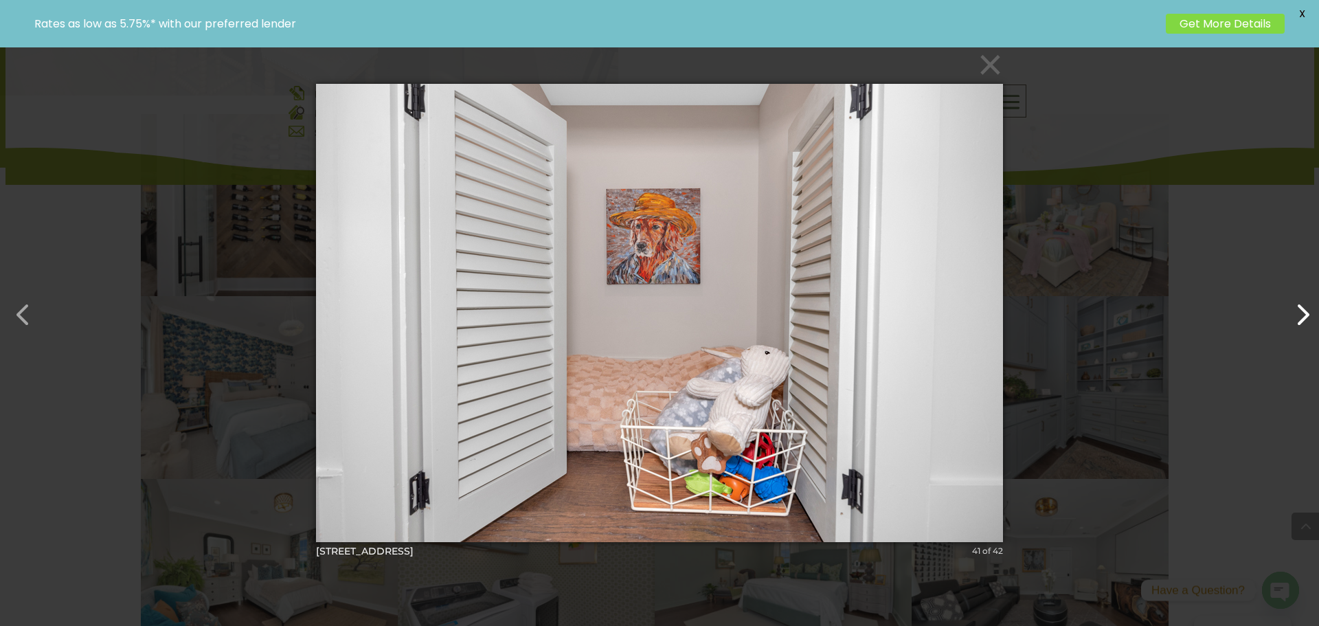
click at [1306, 324] on button "button" at bounding box center [1295, 307] width 33 height 33
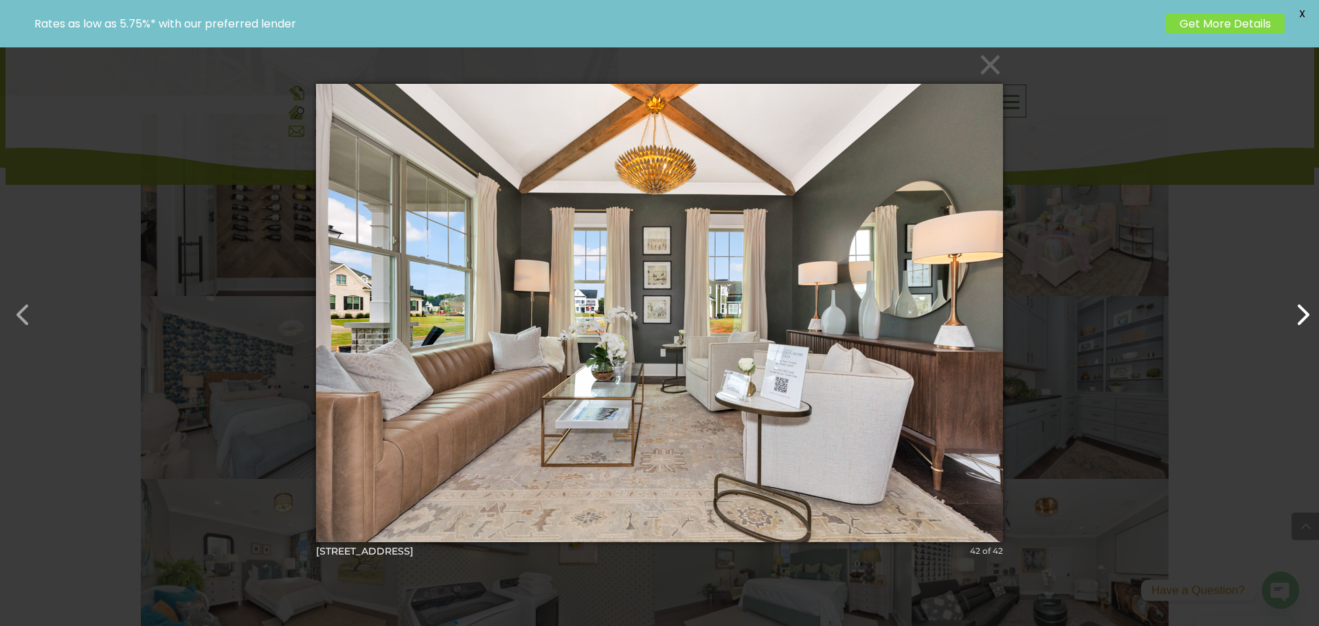
click at [1306, 324] on button "button" at bounding box center [1295, 307] width 33 height 33
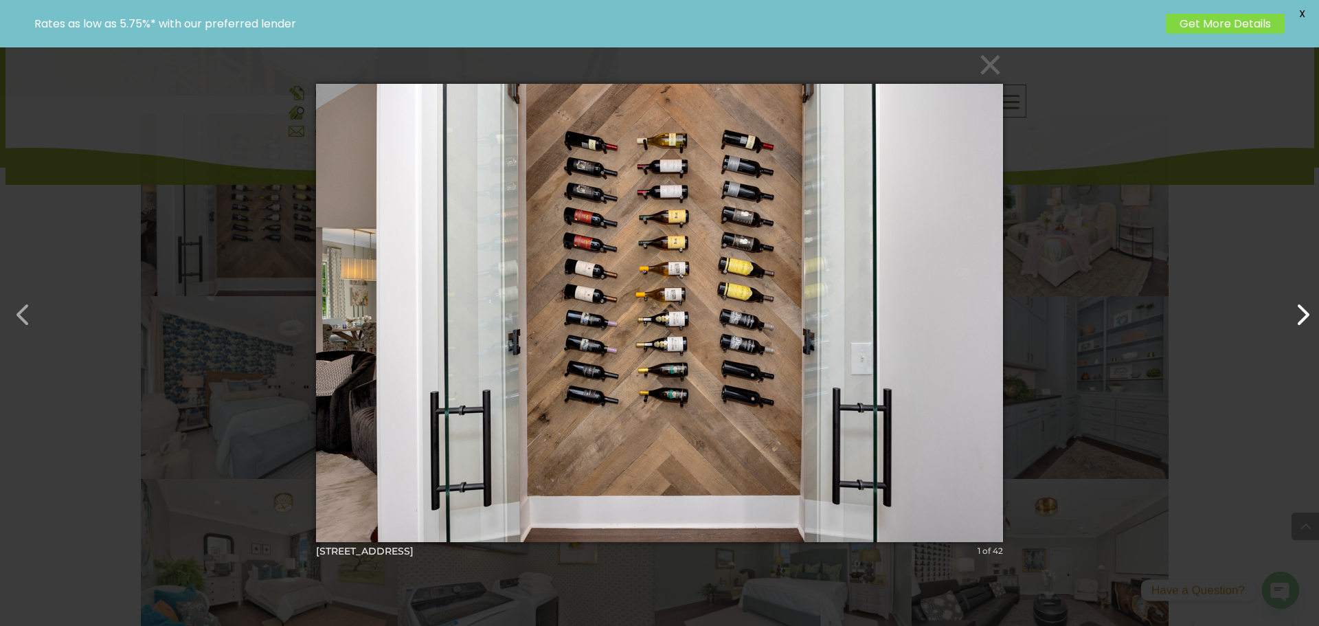
click at [1306, 324] on button "button" at bounding box center [1295, 307] width 33 height 33
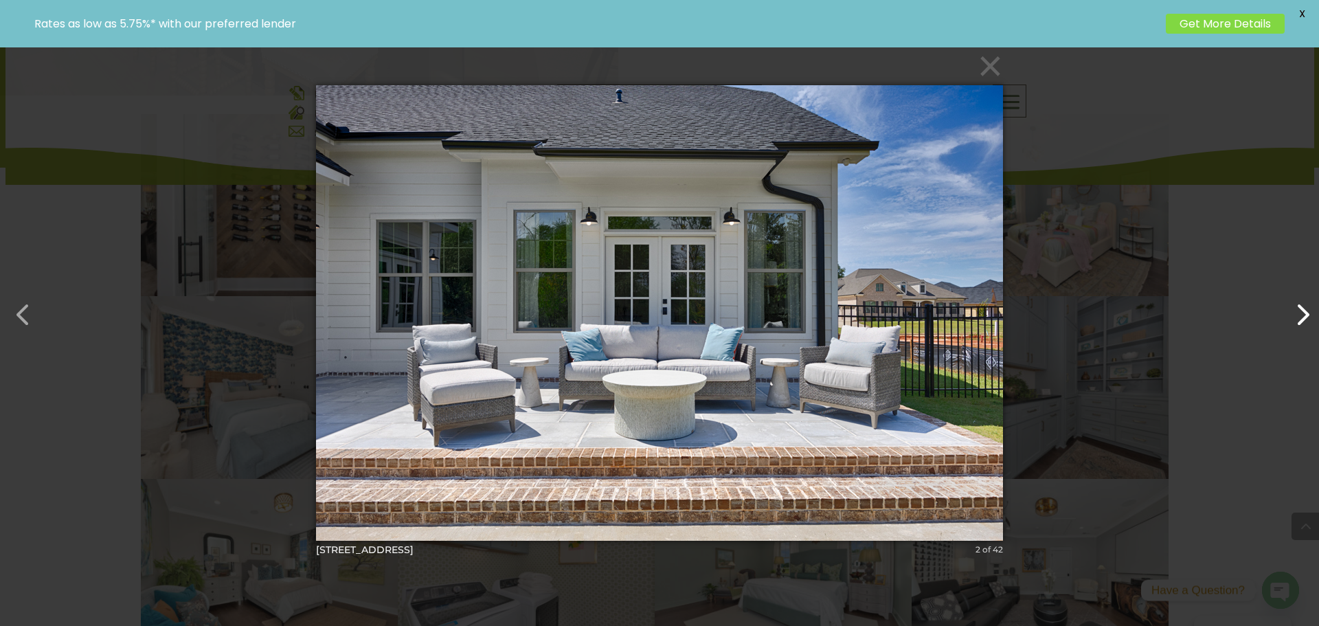
click at [1306, 324] on button "button" at bounding box center [1295, 307] width 33 height 33
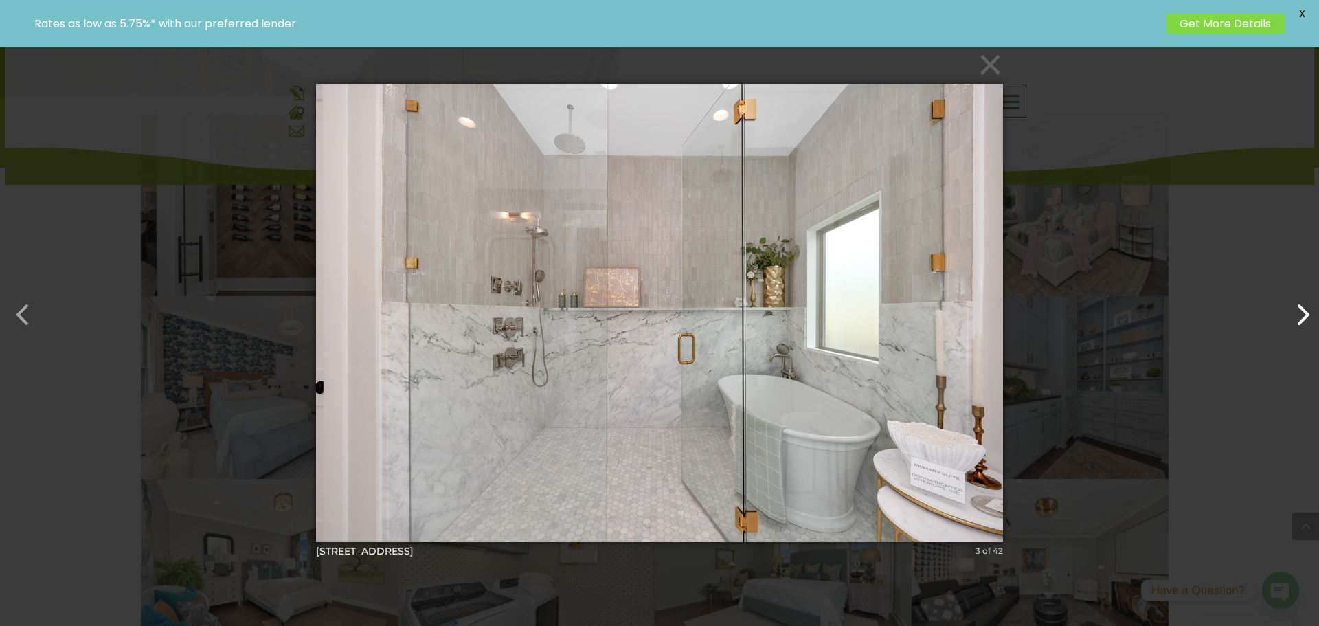
click at [1306, 324] on button "button" at bounding box center [1295, 307] width 33 height 33
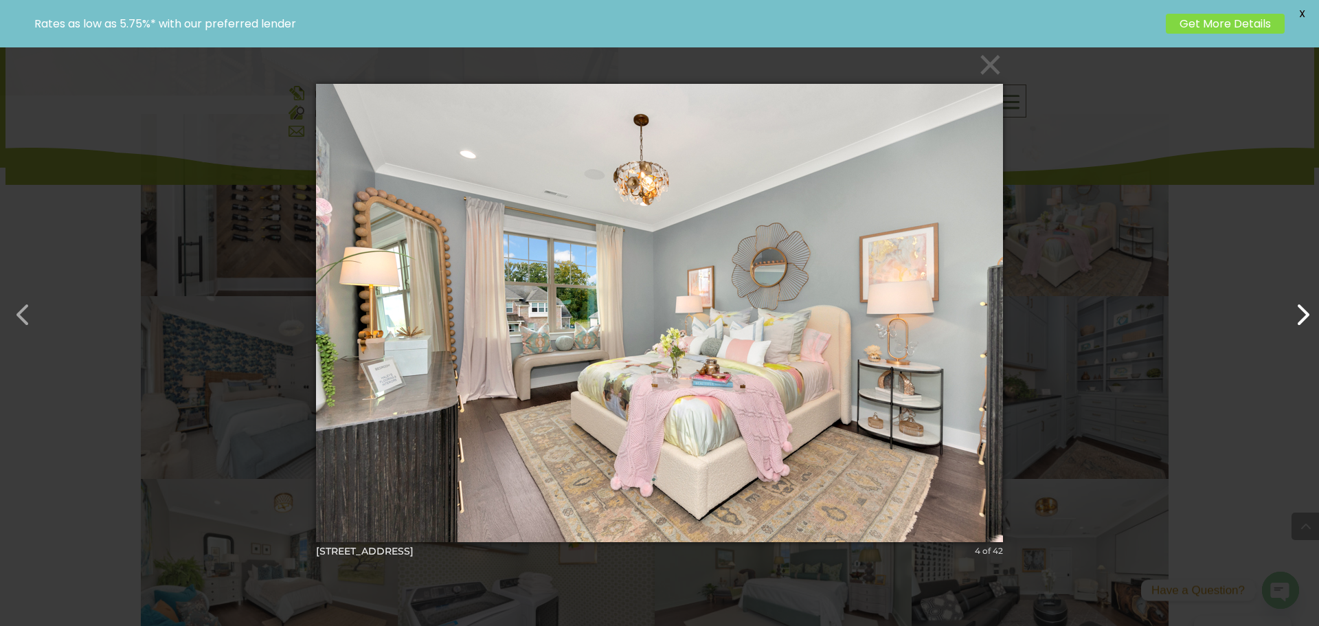
click at [1306, 324] on button "button" at bounding box center [1295, 307] width 33 height 33
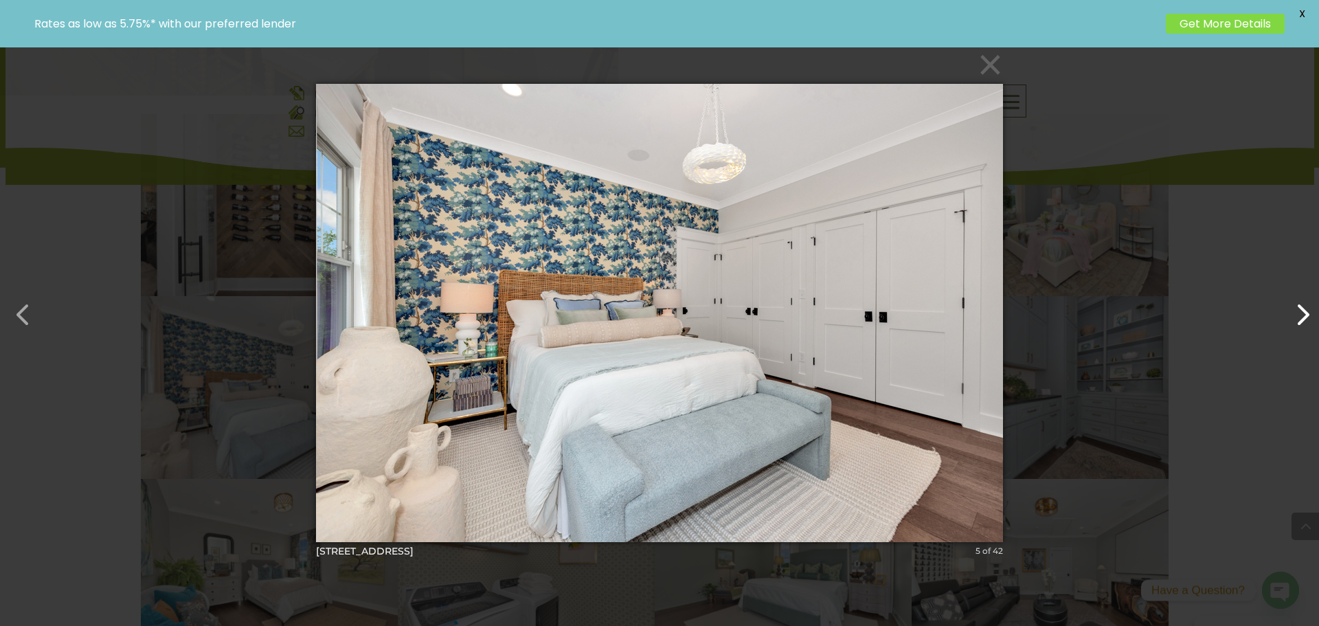
click at [1306, 324] on button "button" at bounding box center [1295, 307] width 33 height 33
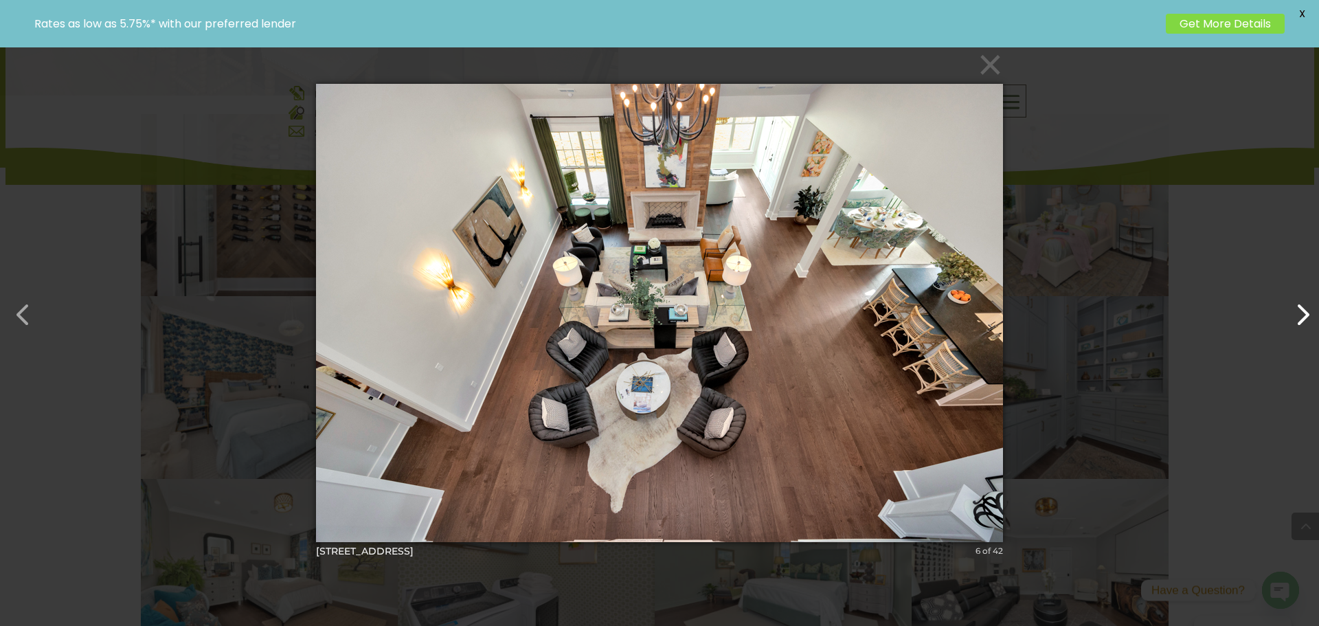
click at [1306, 324] on button "button" at bounding box center [1295, 307] width 33 height 33
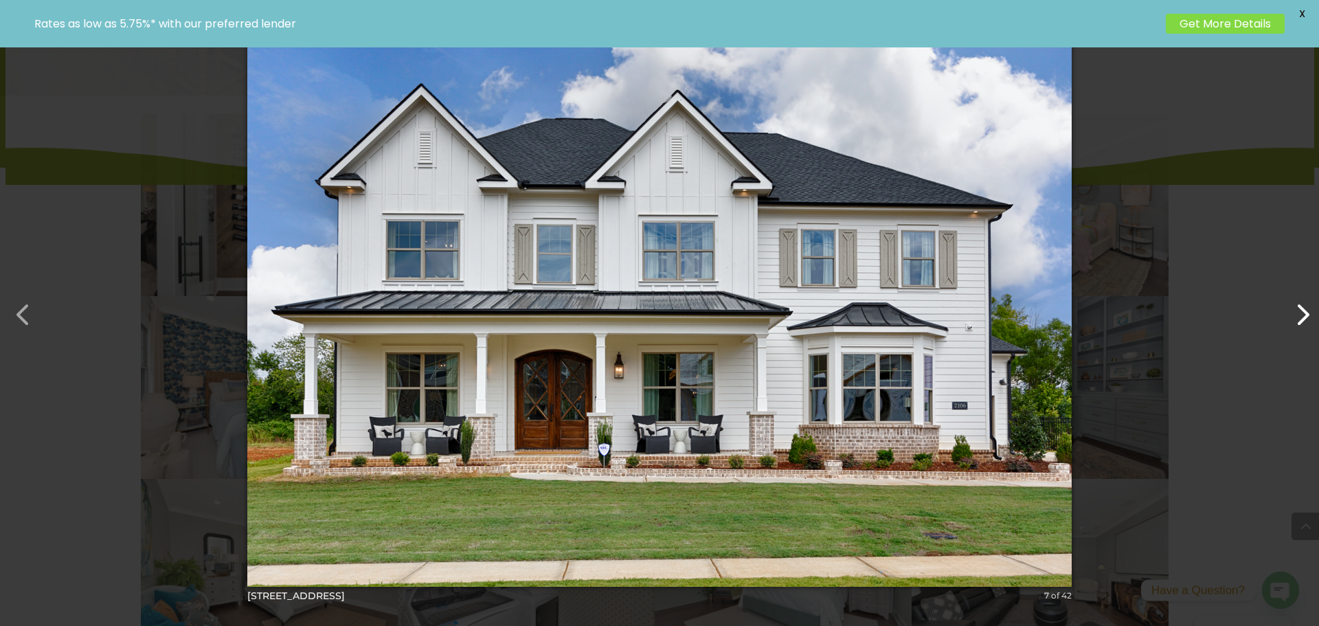
click at [1306, 324] on button "button" at bounding box center [1295, 307] width 33 height 33
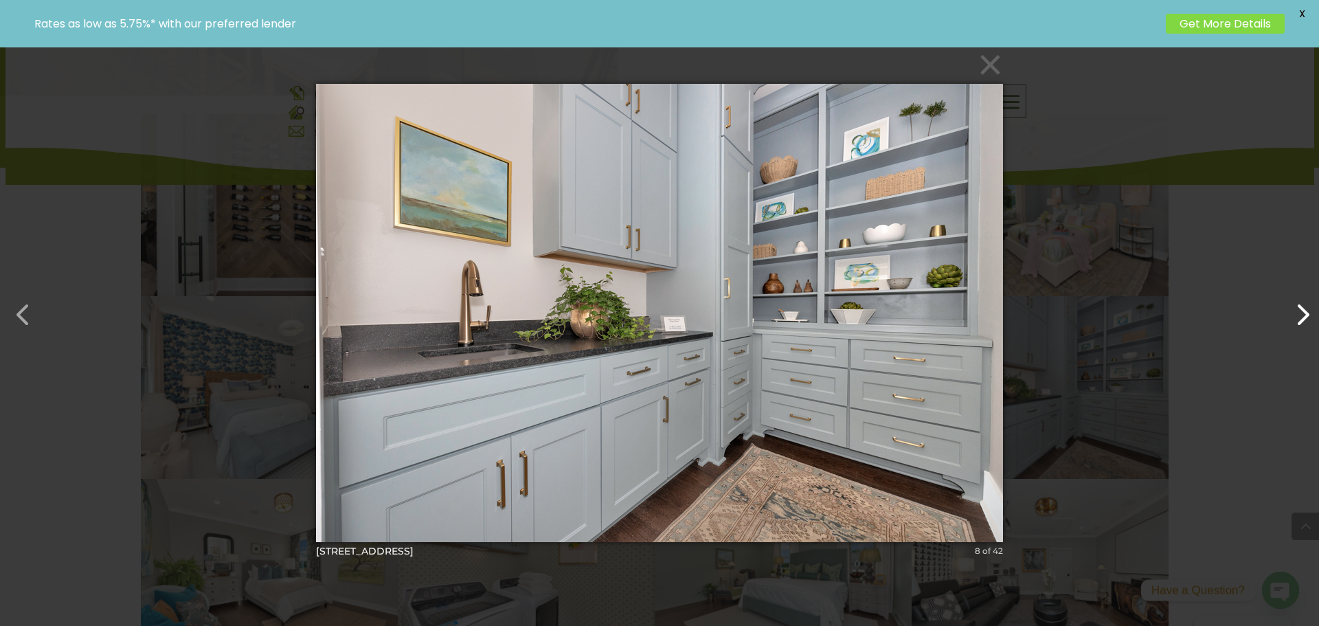
click at [1306, 324] on button "button" at bounding box center [1295, 307] width 33 height 33
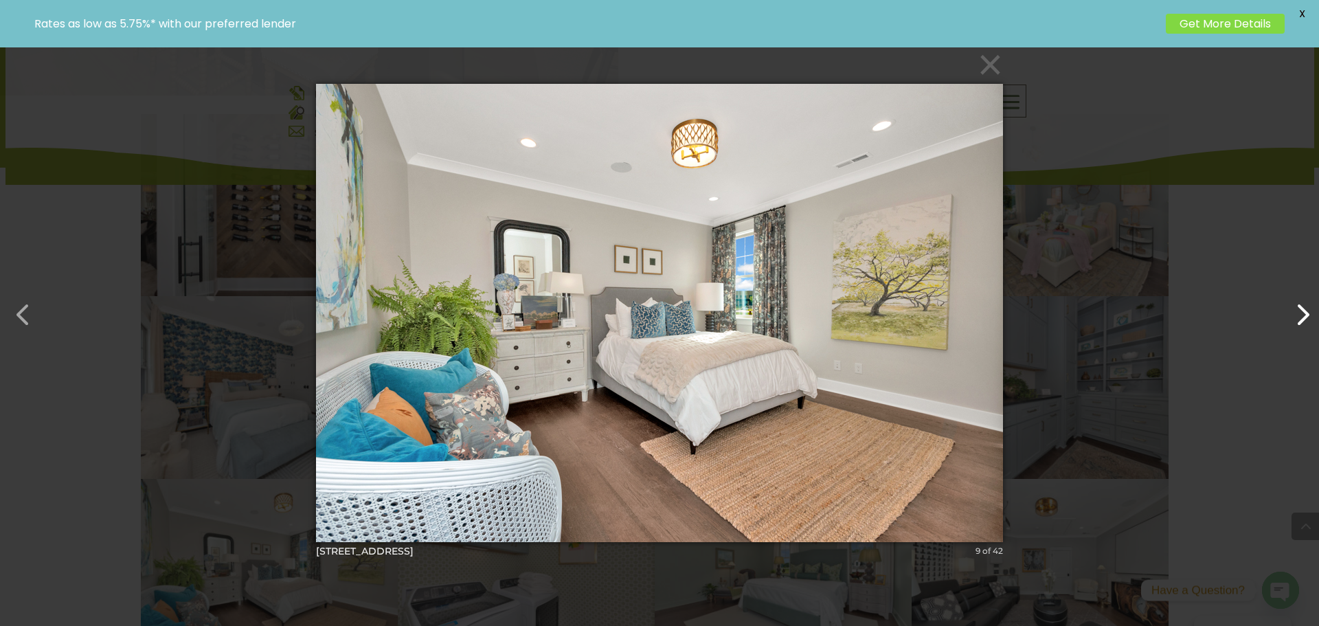
click at [1306, 324] on button "button" at bounding box center [1295, 307] width 33 height 33
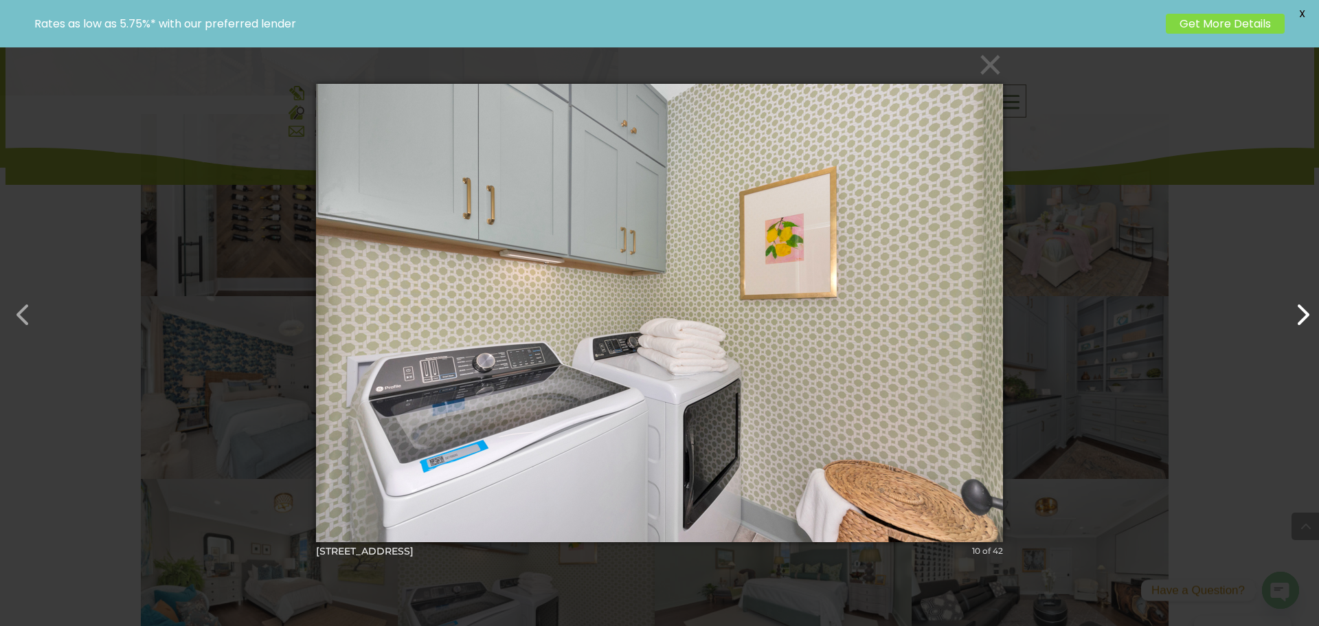
click at [1306, 324] on button "button" at bounding box center [1295, 307] width 33 height 33
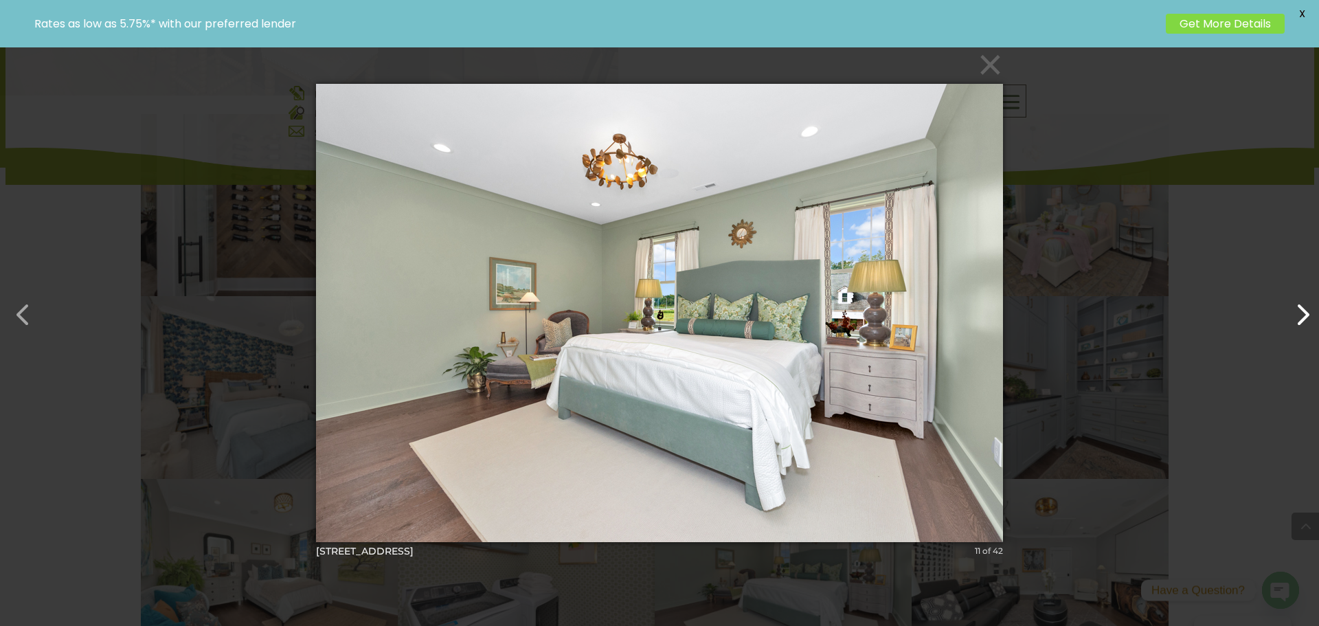
click at [1306, 324] on button "button" at bounding box center [1295, 307] width 33 height 33
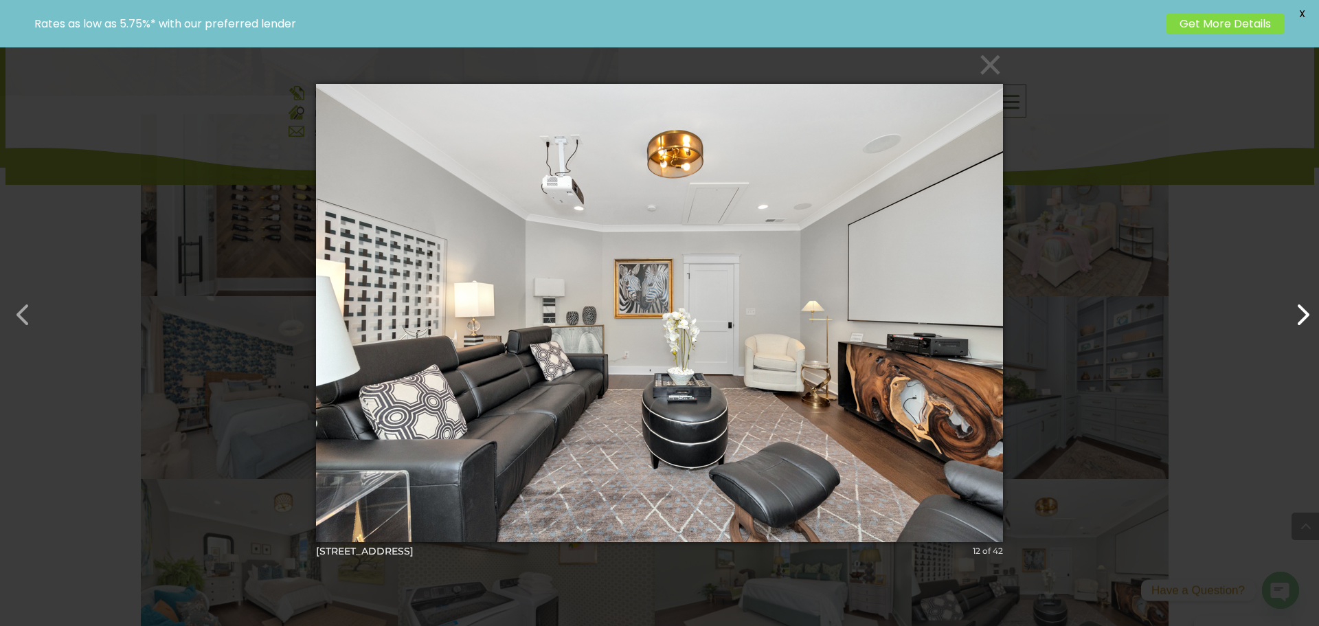
click at [1306, 324] on button "button" at bounding box center [1295, 307] width 33 height 33
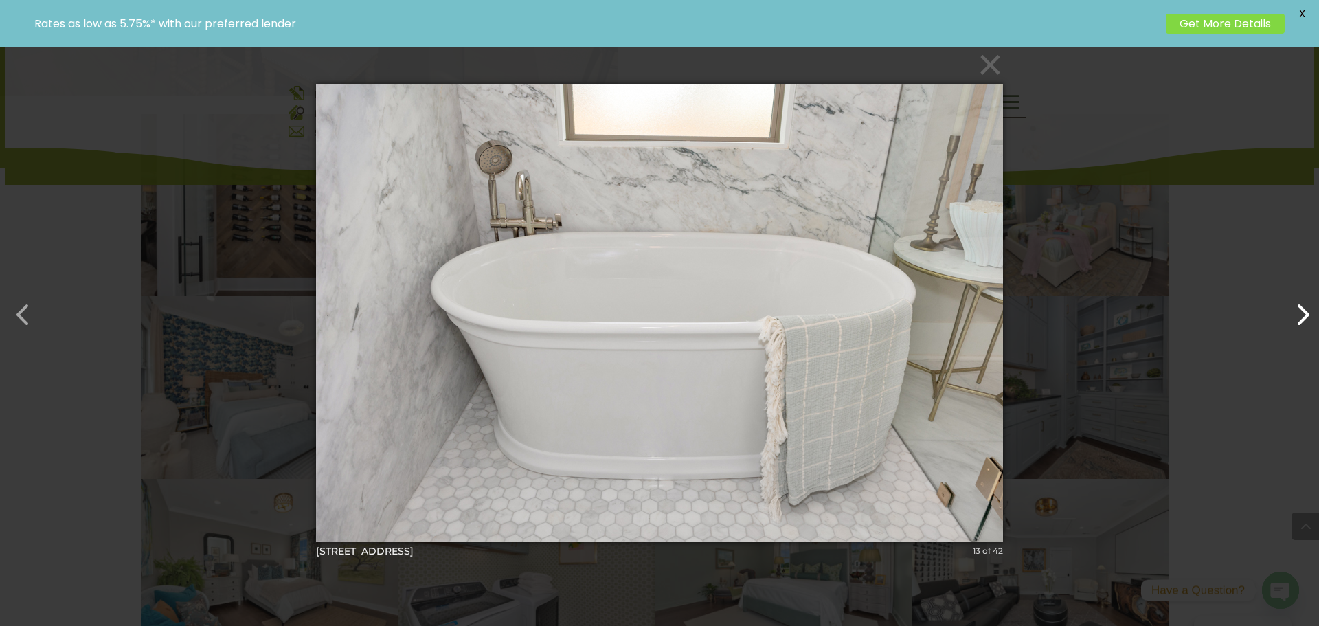
click at [1306, 324] on button "button" at bounding box center [1295, 307] width 33 height 33
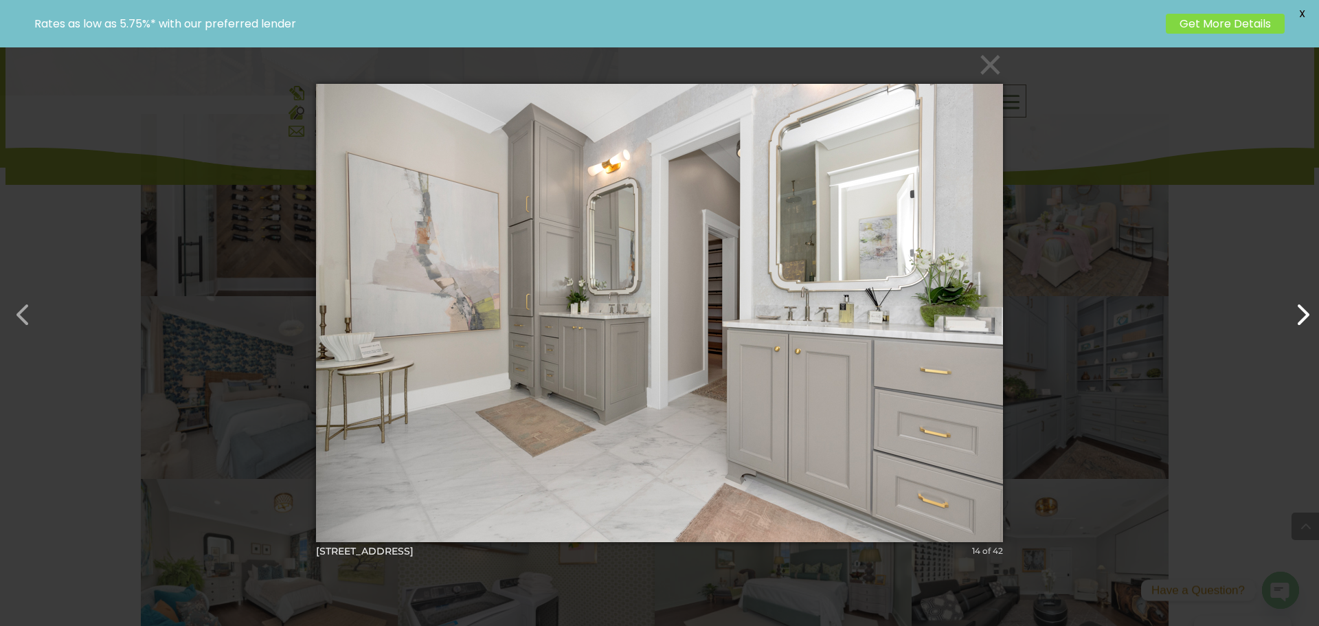
click at [1306, 324] on button "button" at bounding box center [1295, 307] width 33 height 33
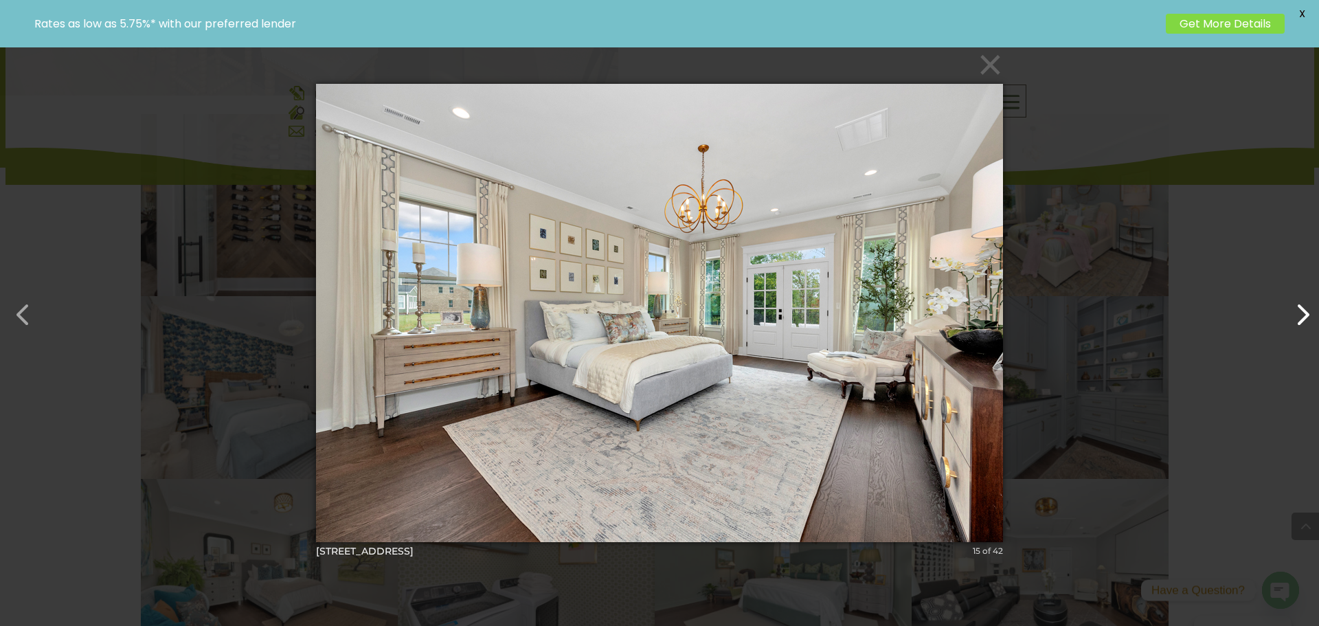
click at [1306, 324] on button "button" at bounding box center [1295, 307] width 33 height 33
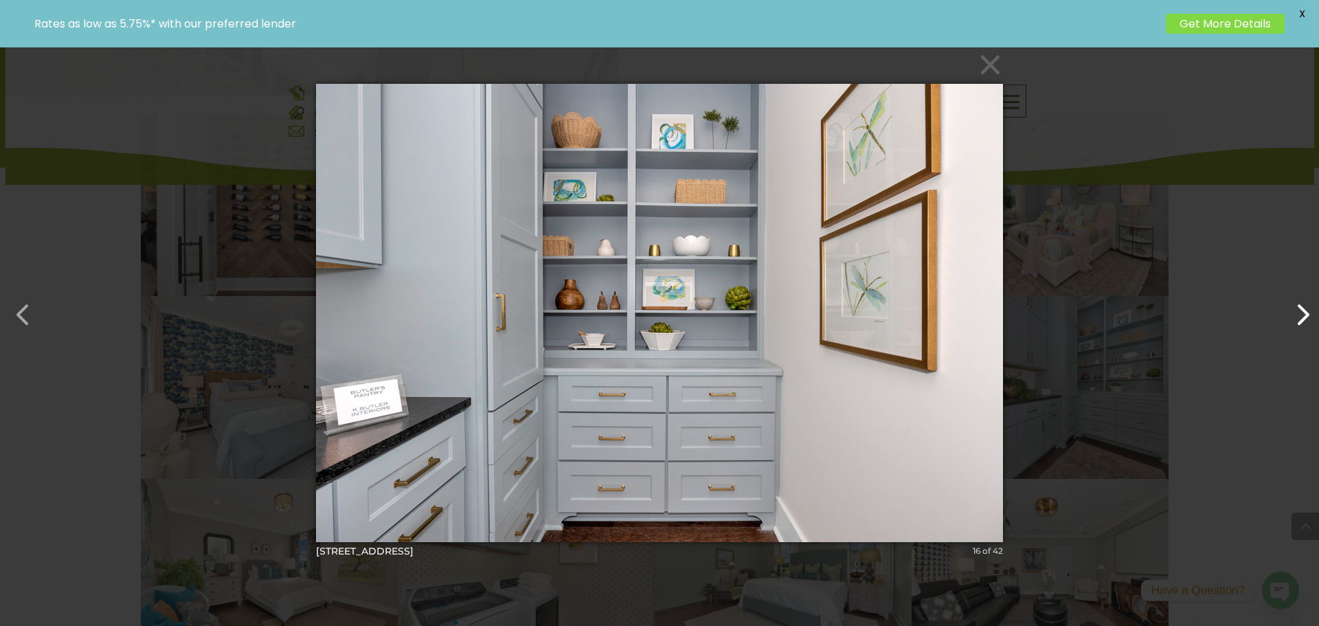
click at [1306, 324] on button "button" at bounding box center [1295, 307] width 33 height 33
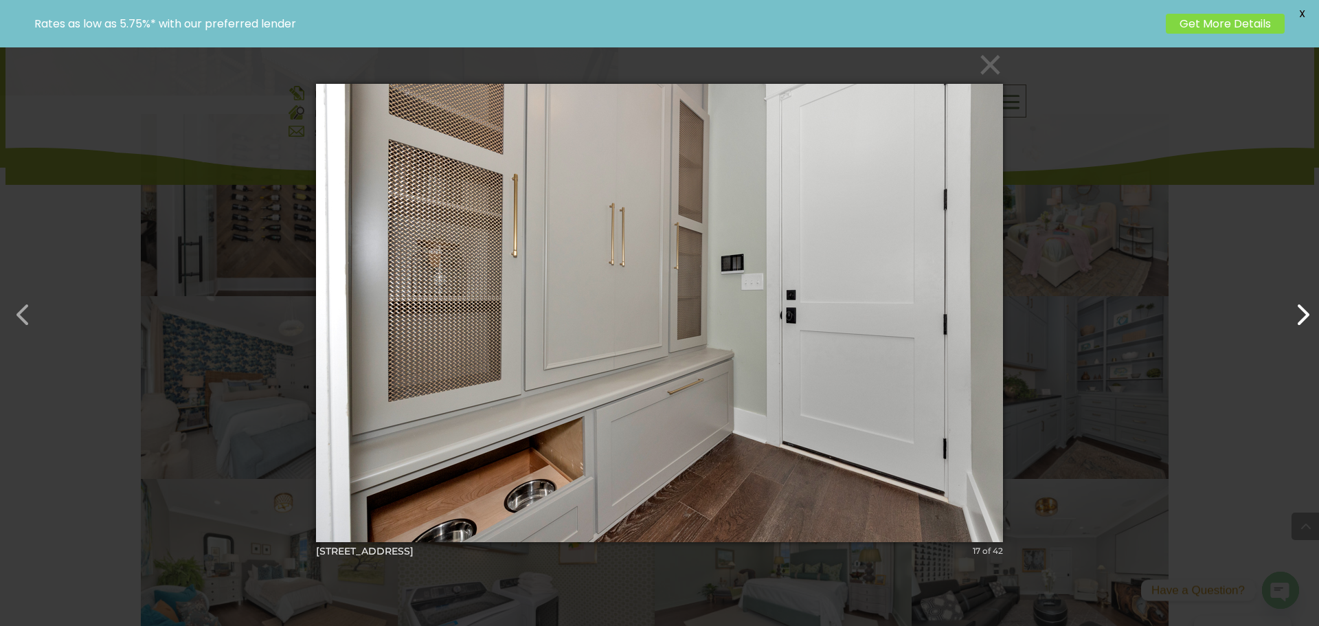
click at [1306, 324] on button "button" at bounding box center [1295, 307] width 33 height 33
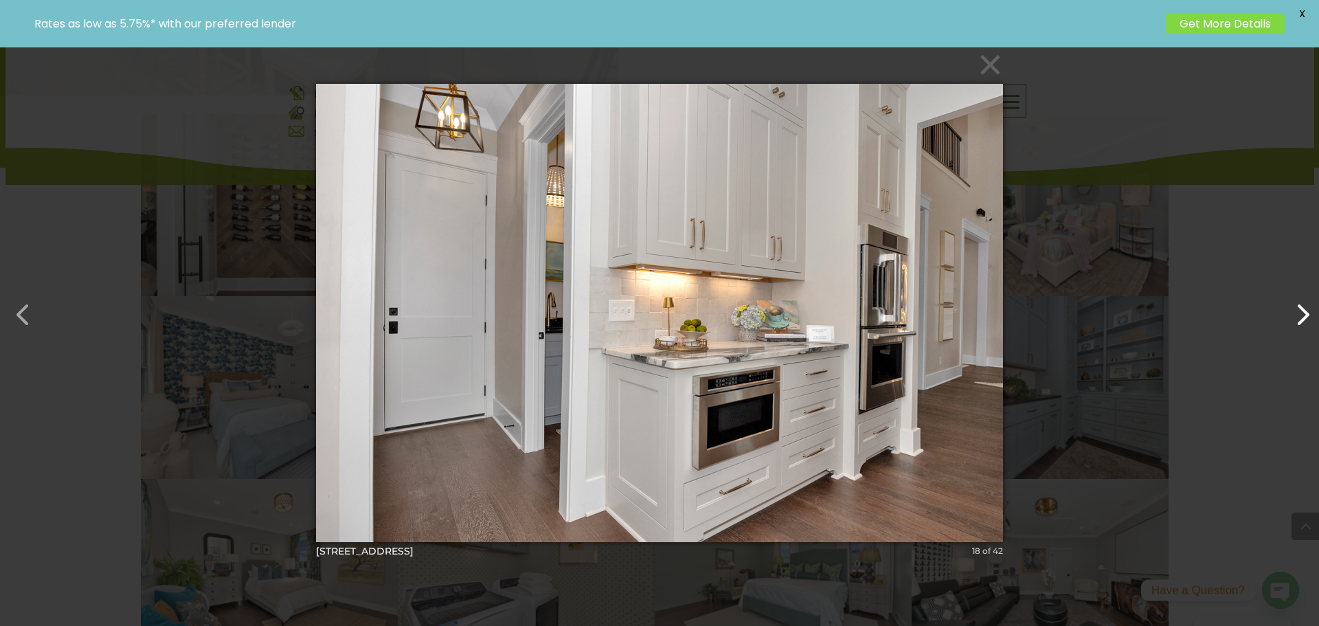
click at [1306, 324] on button "button" at bounding box center [1295, 307] width 33 height 33
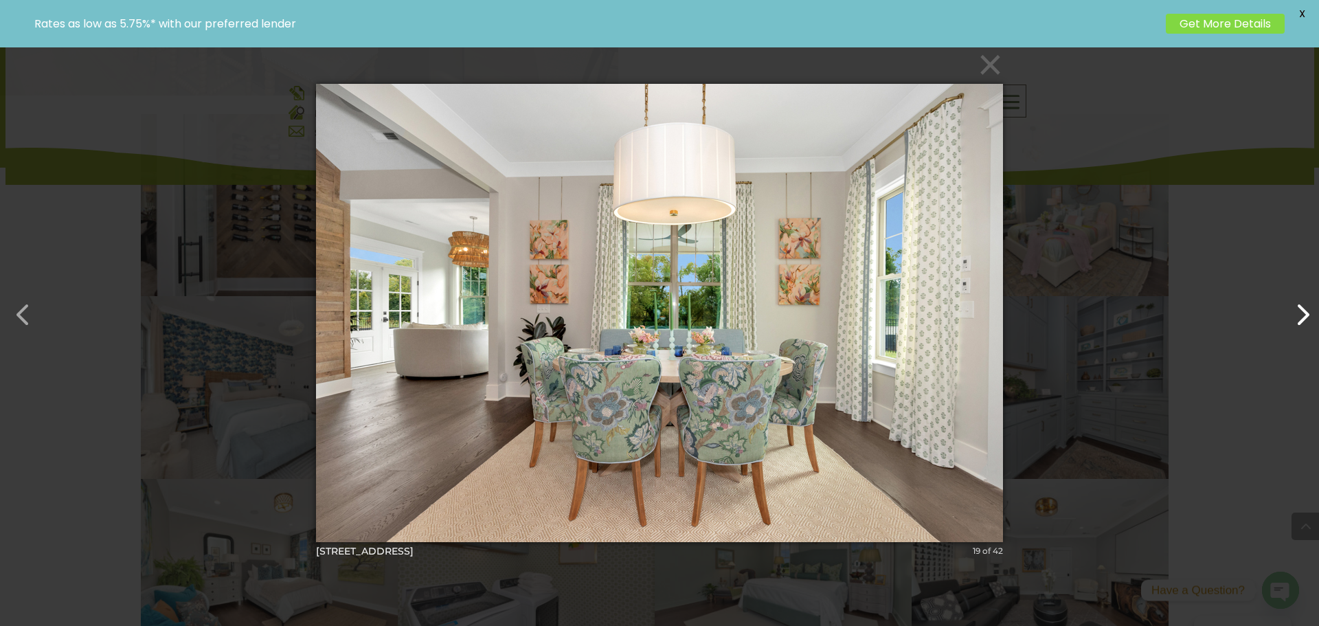
click at [1306, 324] on button "button" at bounding box center [1295, 307] width 33 height 33
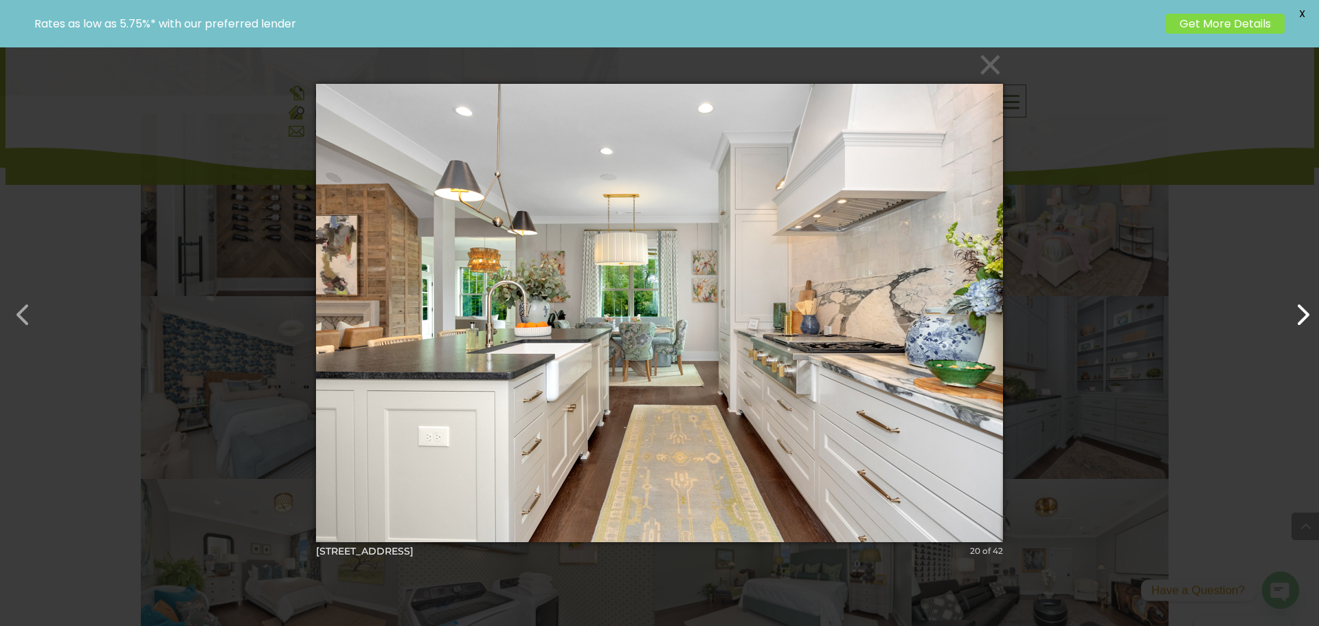
click at [1306, 324] on button "button" at bounding box center [1295, 307] width 33 height 33
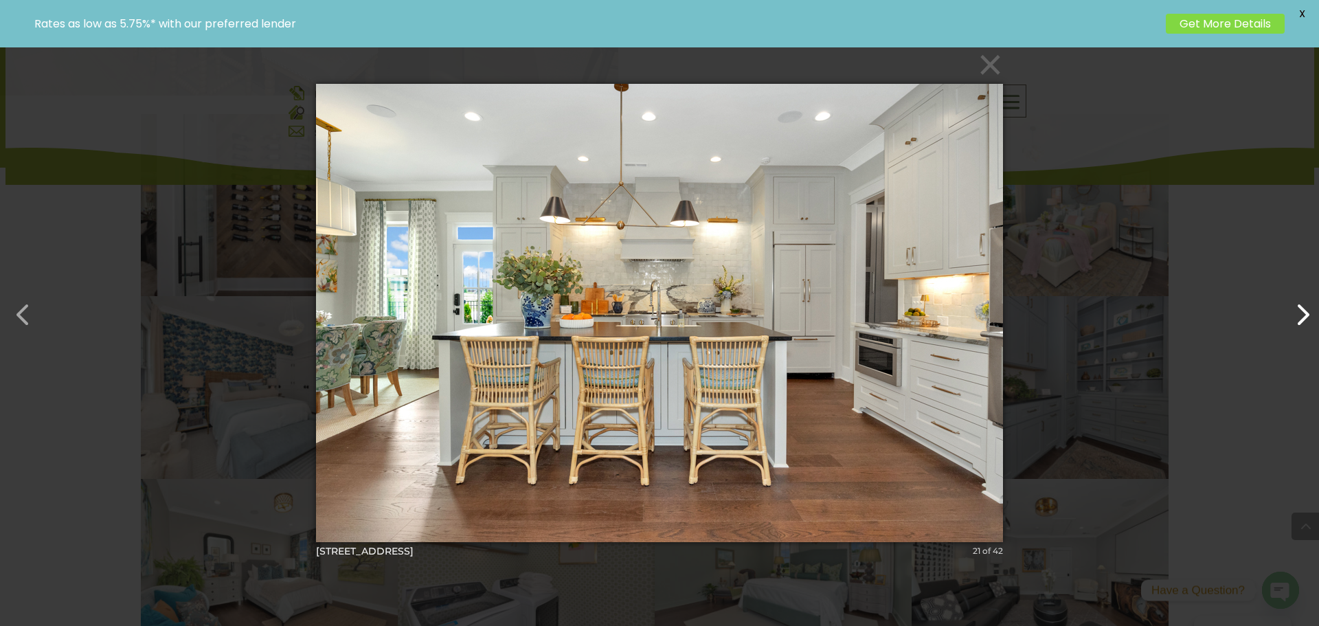
click at [1306, 324] on button "button" at bounding box center [1295, 307] width 33 height 33
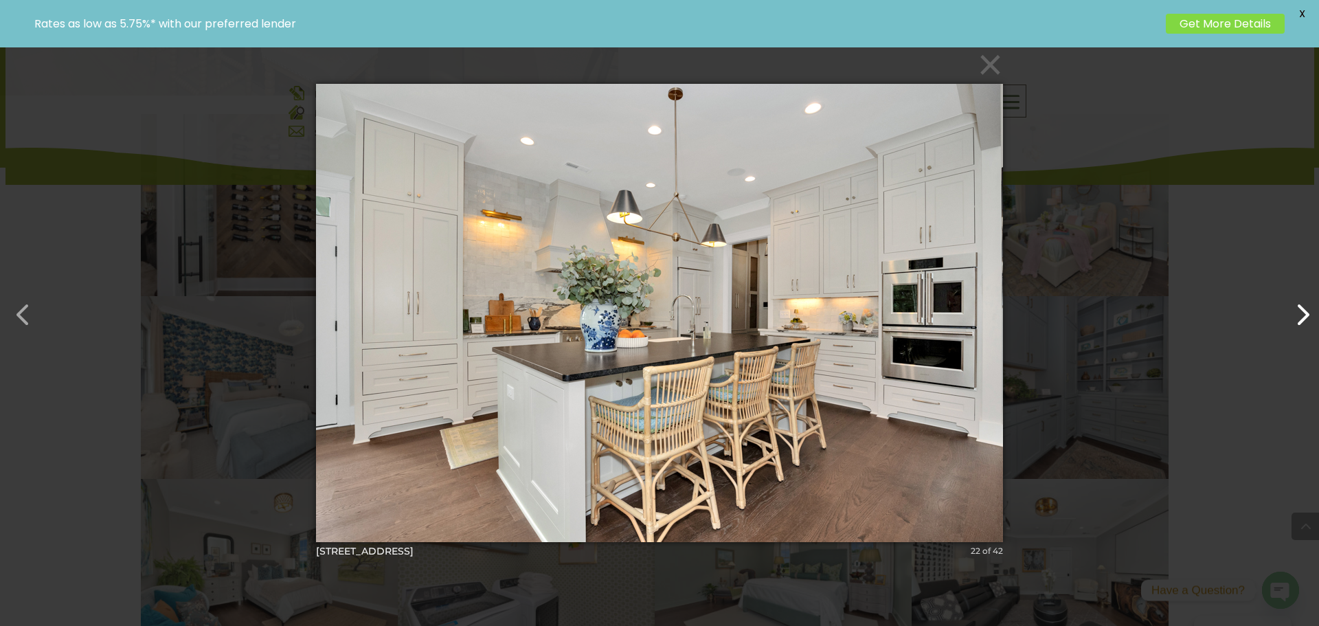
click at [1306, 324] on button "button" at bounding box center [1295, 307] width 33 height 33
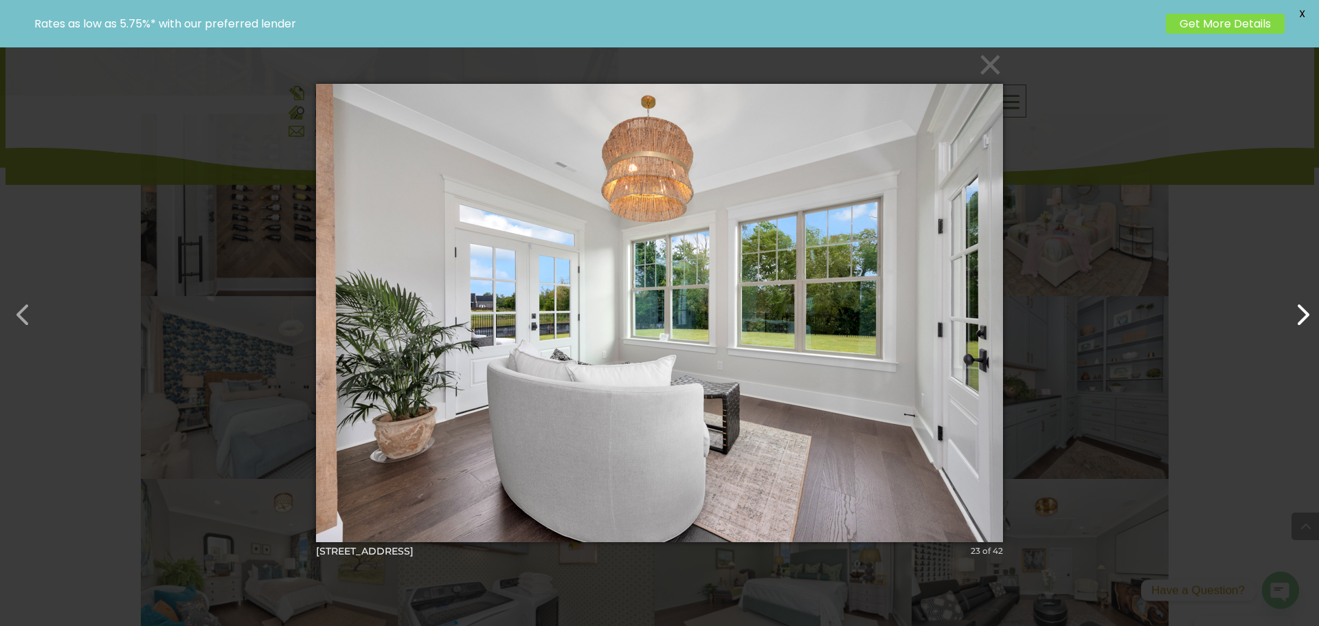
click at [1306, 324] on button "button" at bounding box center [1295, 307] width 33 height 33
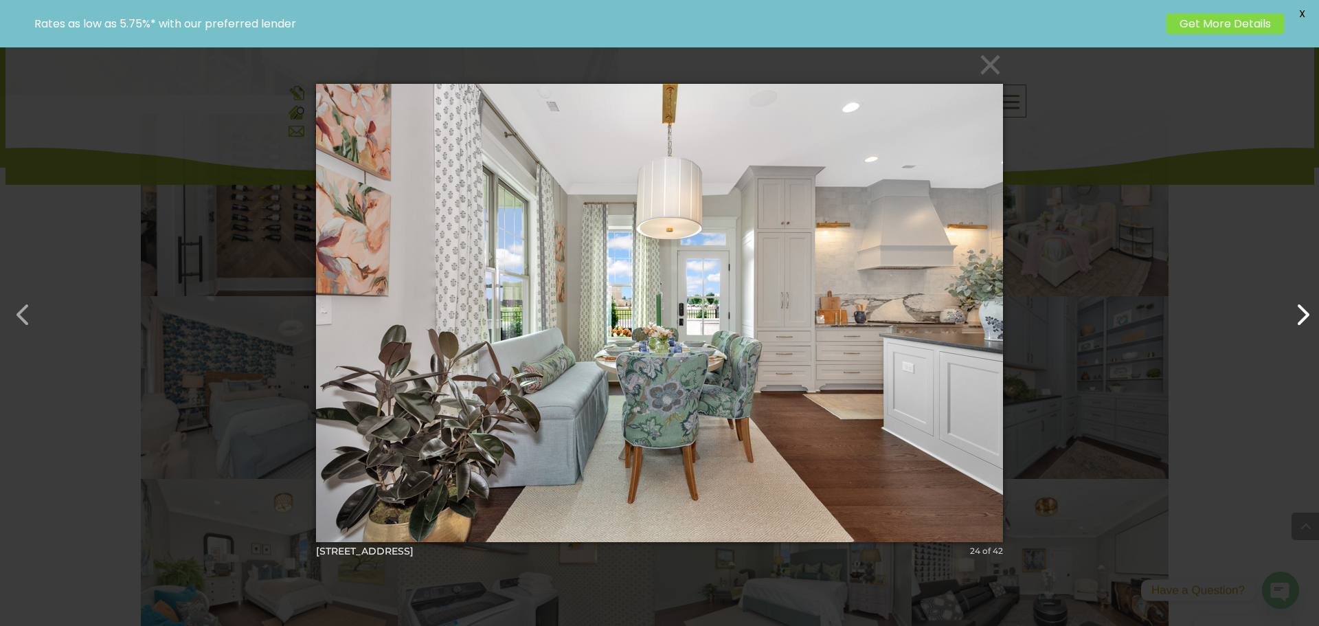
click at [1306, 324] on button "button" at bounding box center [1295, 307] width 33 height 33
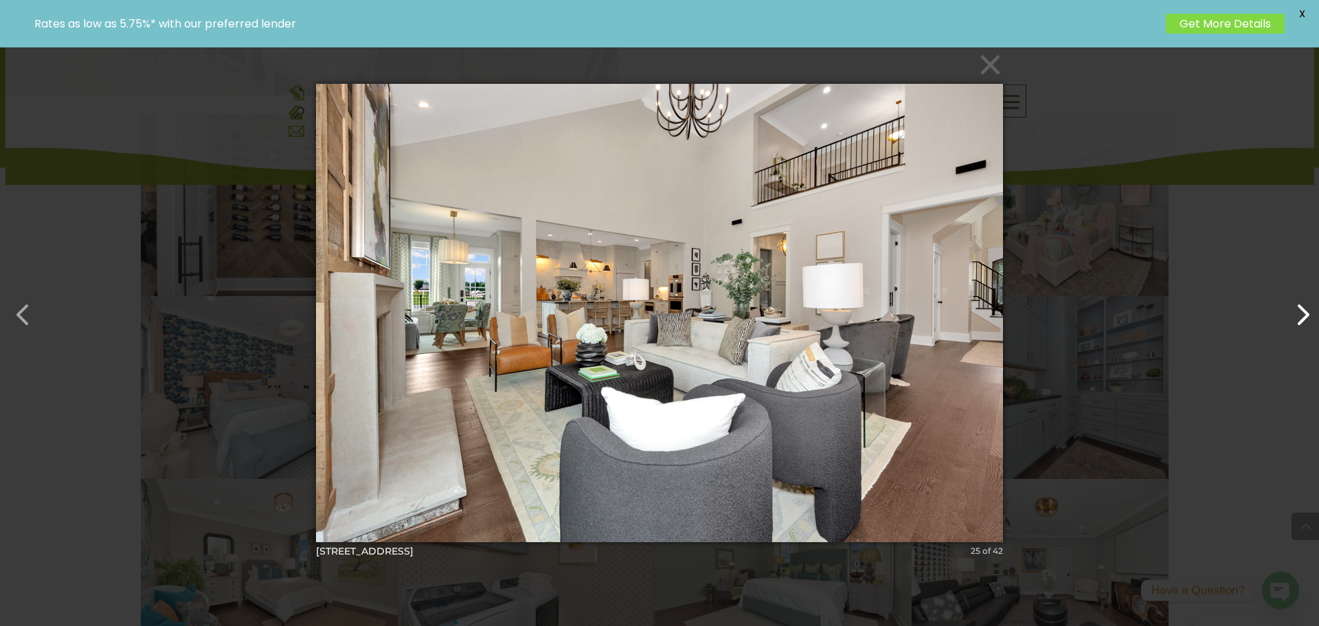
click at [1306, 324] on button "button" at bounding box center [1295, 307] width 33 height 33
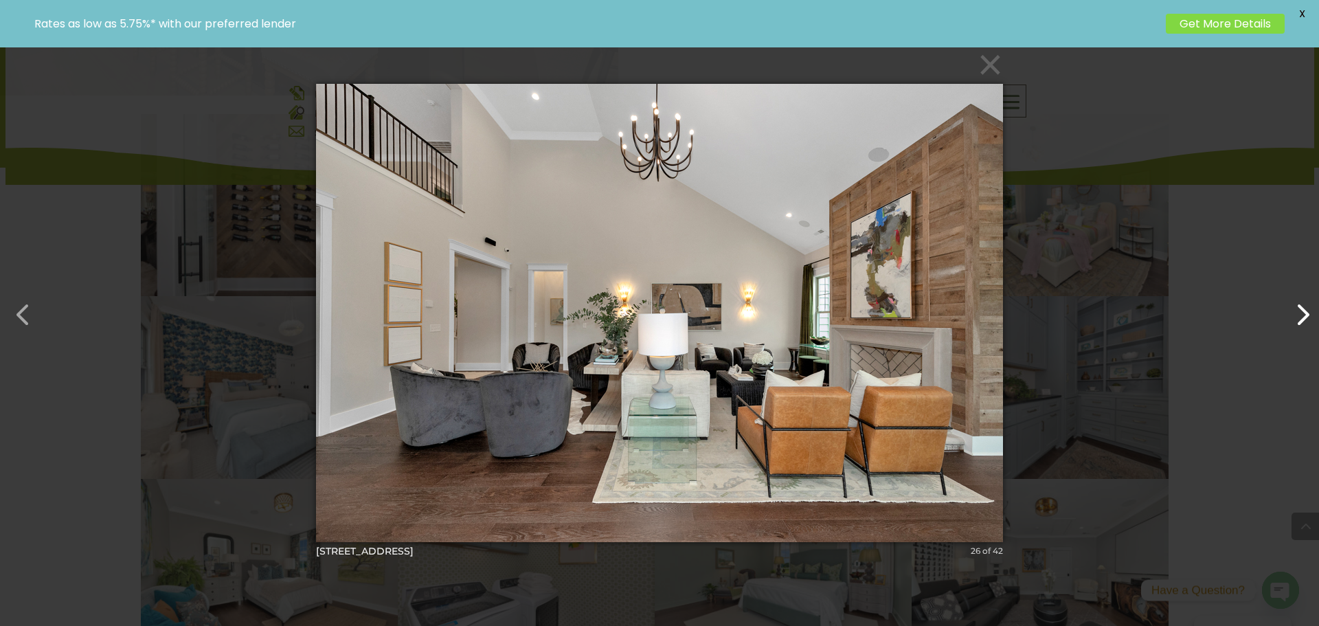
click at [1306, 324] on button "button" at bounding box center [1295, 307] width 33 height 33
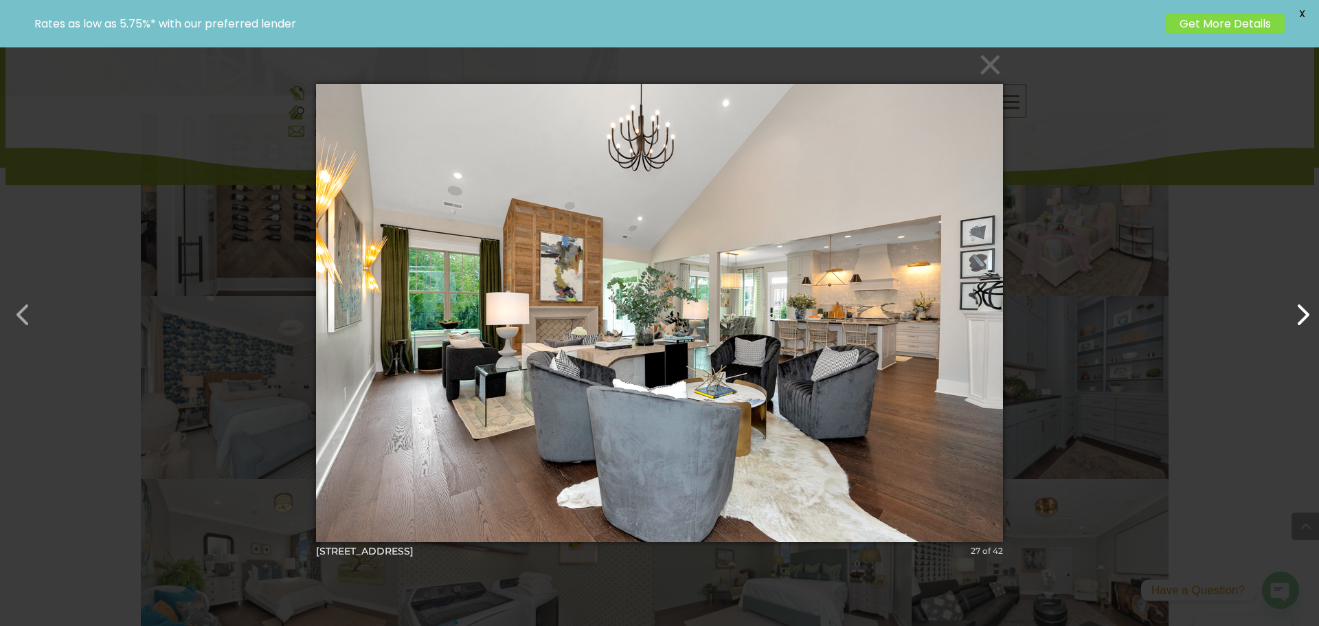
click at [1306, 324] on button "button" at bounding box center [1295, 307] width 33 height 33
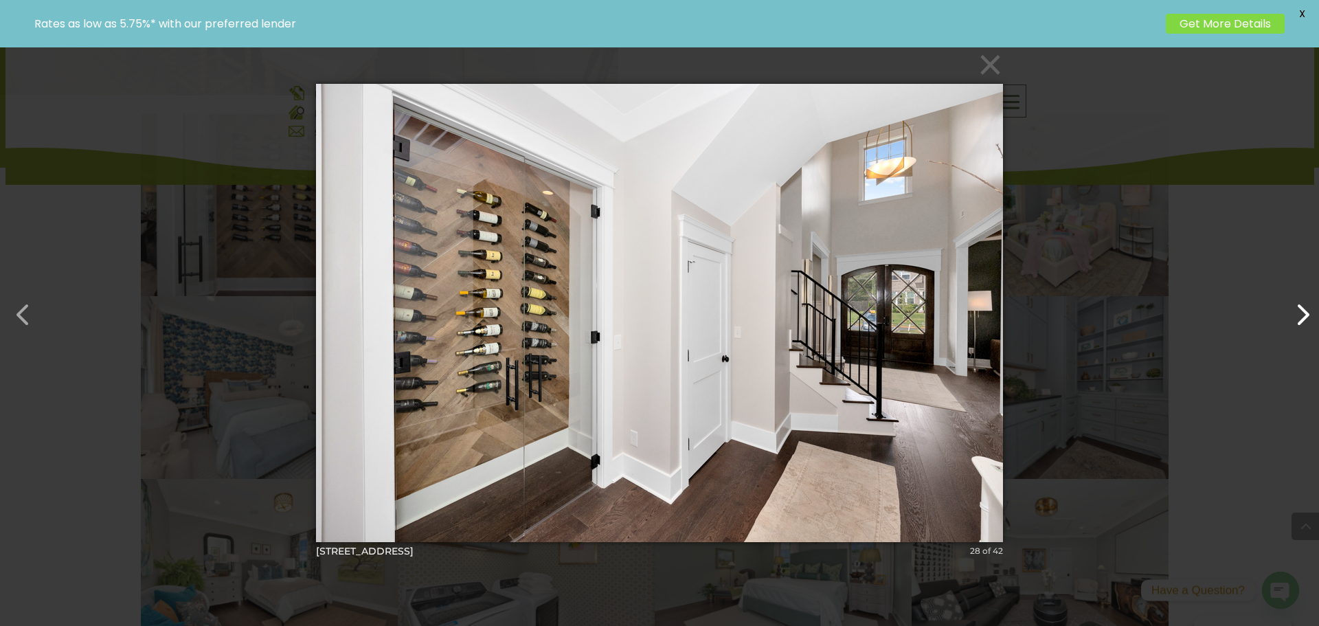
click at [1306, 324] on button "button" at bounding box center [1295, 307] width 33 height 33
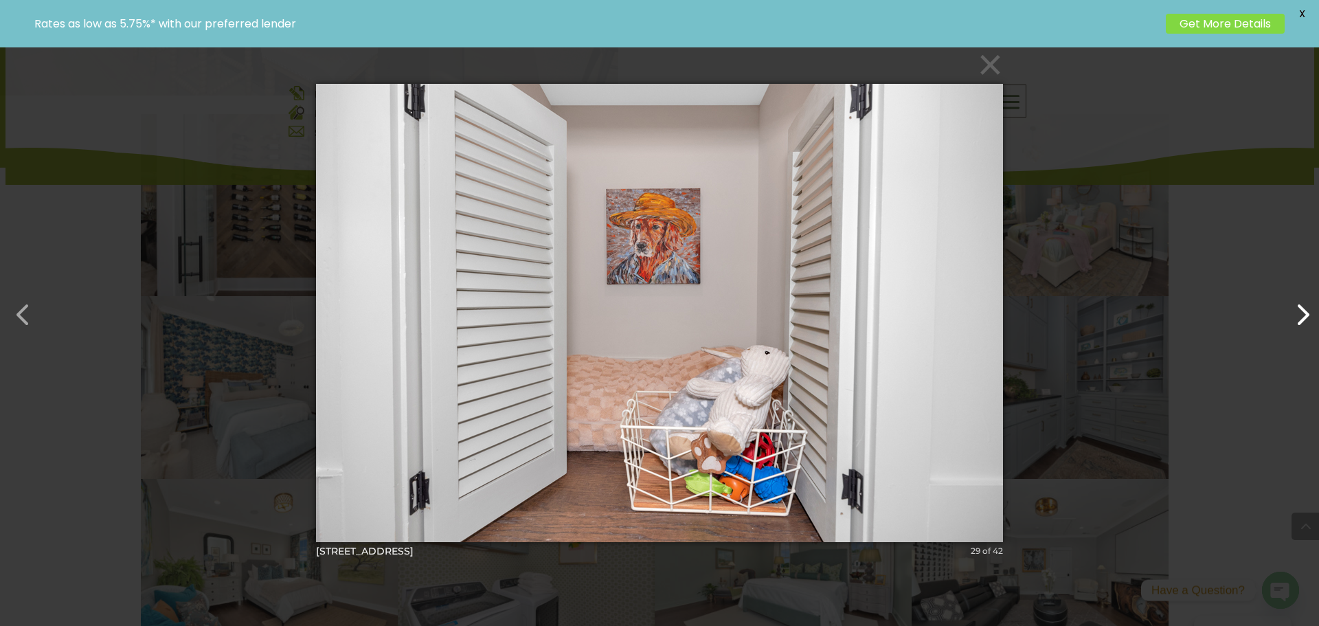
click at [1306, 324] on button "button" at bounding box center [1295, 307] width 33 height 33
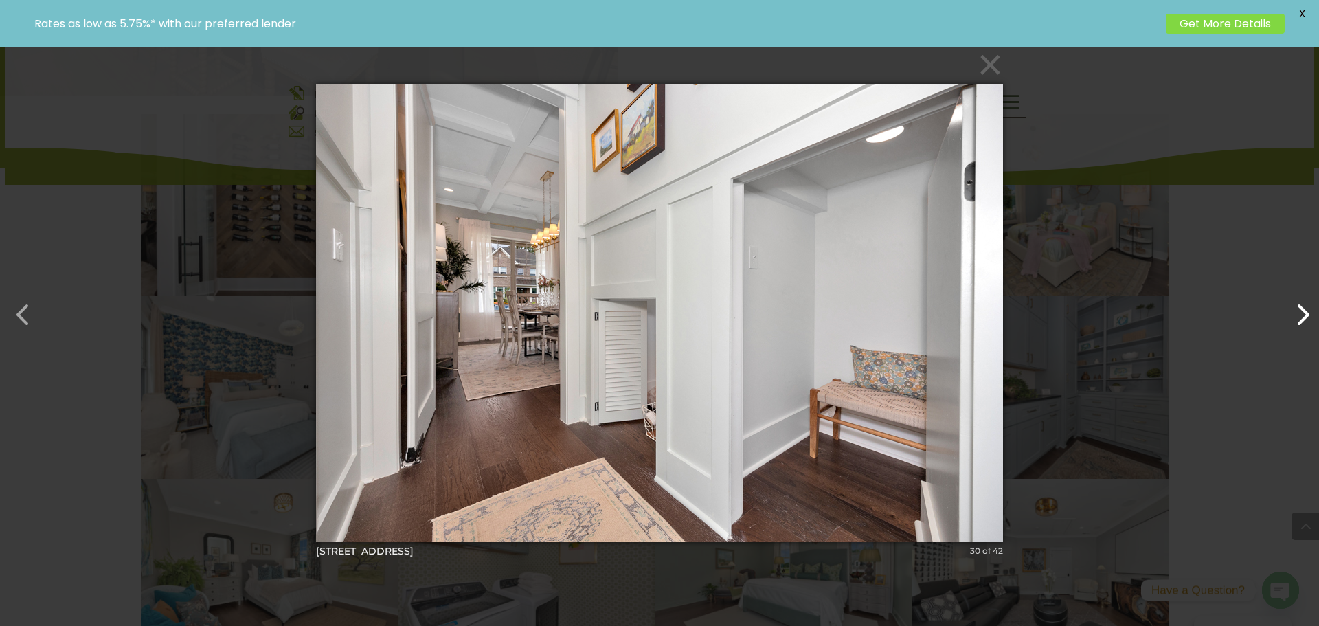
click at [1306, 324] on button "button" at bounding box center [1295, 307] width 33 height 33
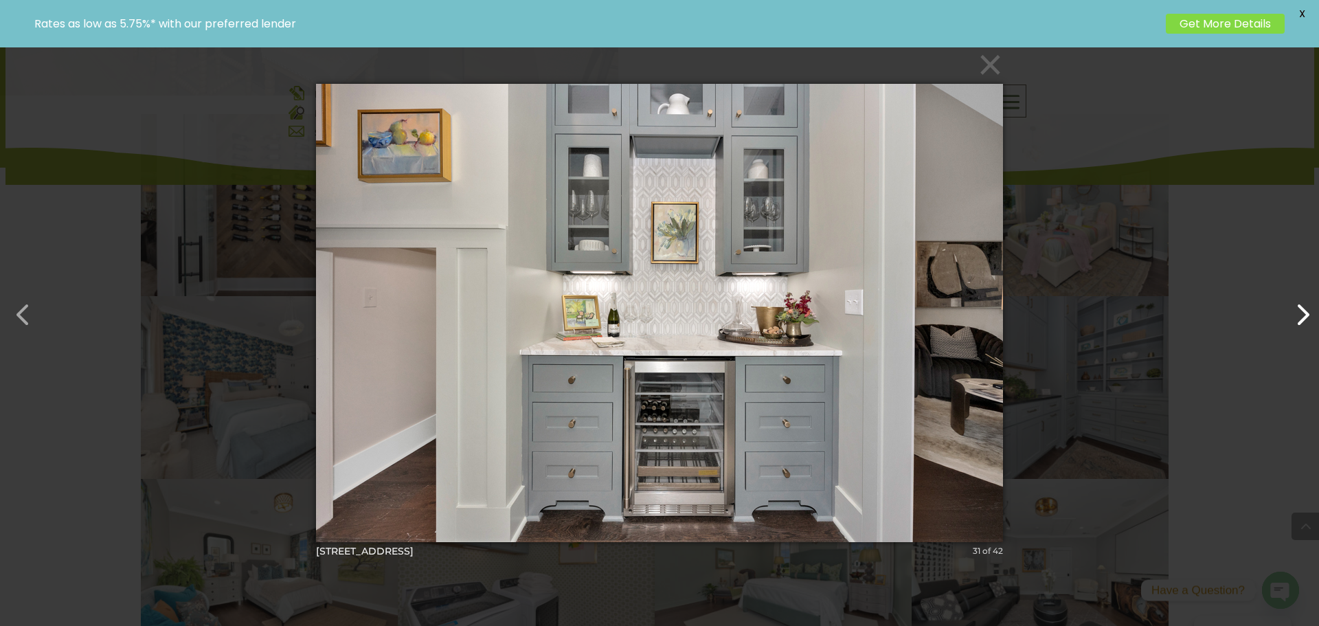
click at [1306, 324] on button "button" at bounding box center [1295, 307] width 33 height 33
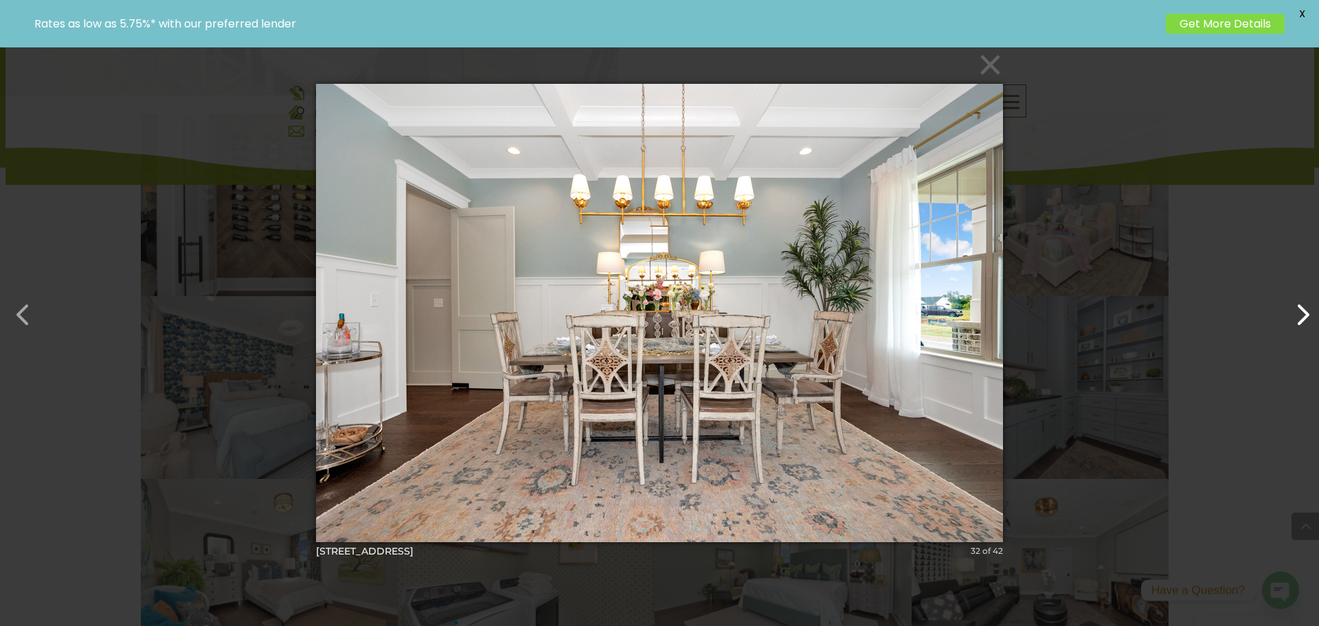
click at [1306, 324] on button "button" at bounding box center [1295, 307] width 33 height 33
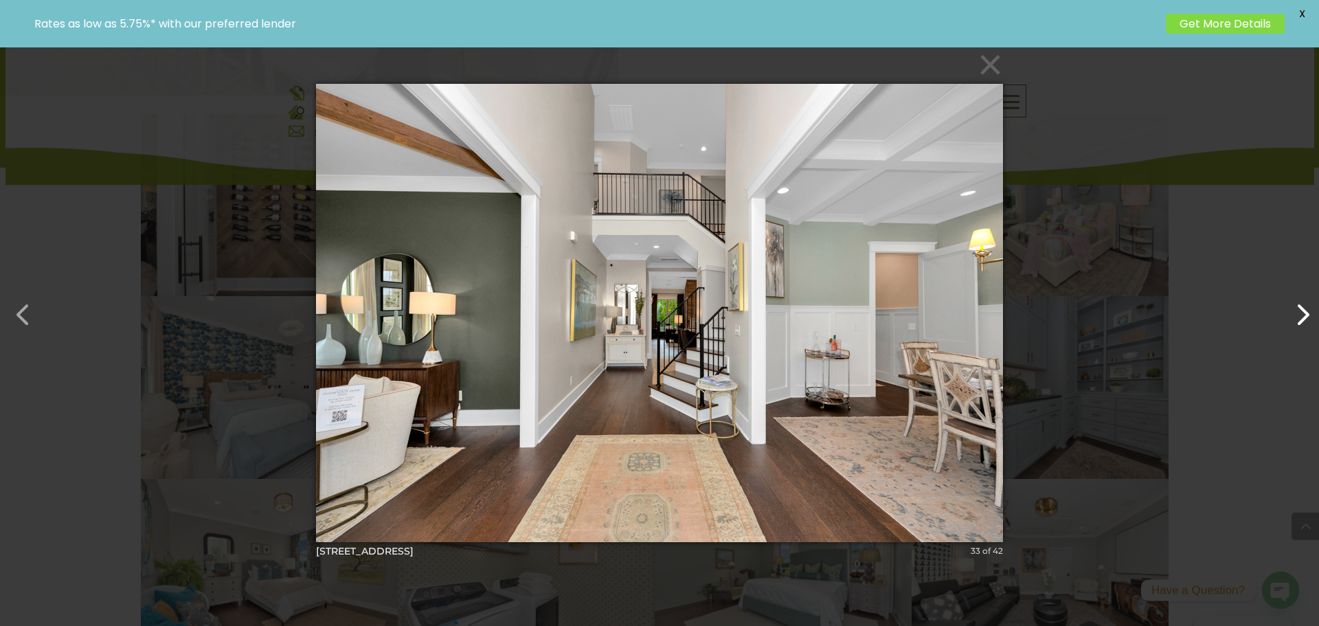
click at [1303, 324] on button "button" at bounding box center [1295, 307] width 33 height 33
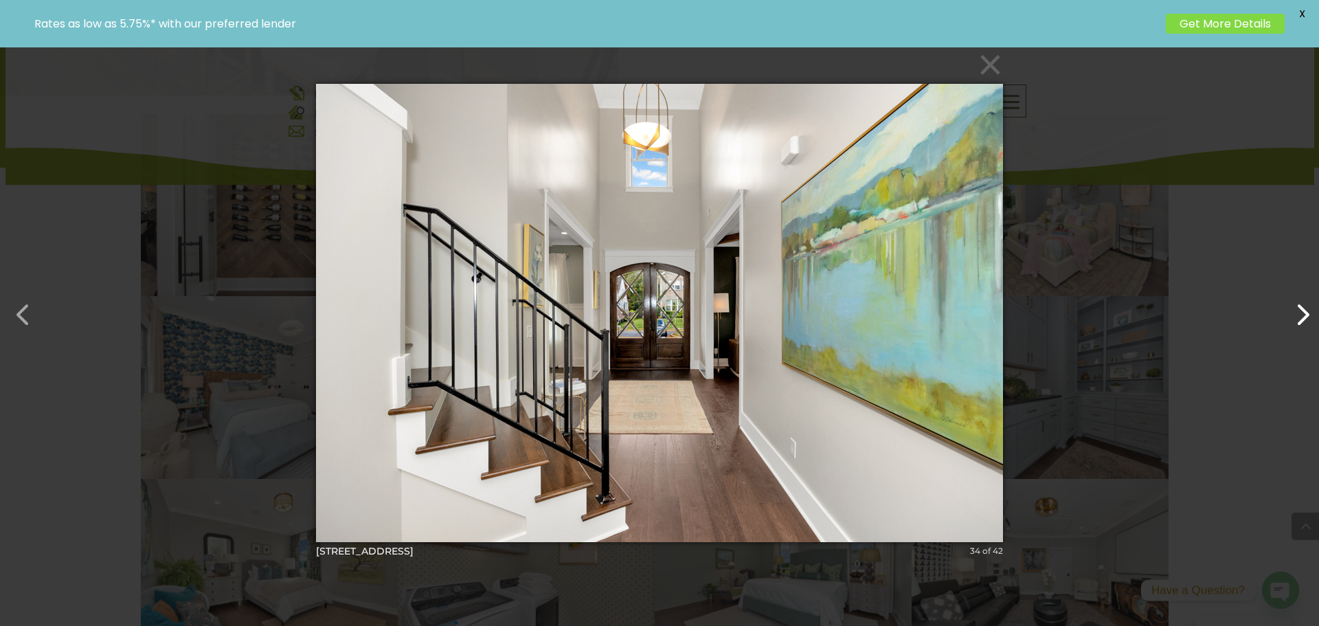
click at [1303, 324] on button "button" at bounding box center [1295, 307] width 33 height 33
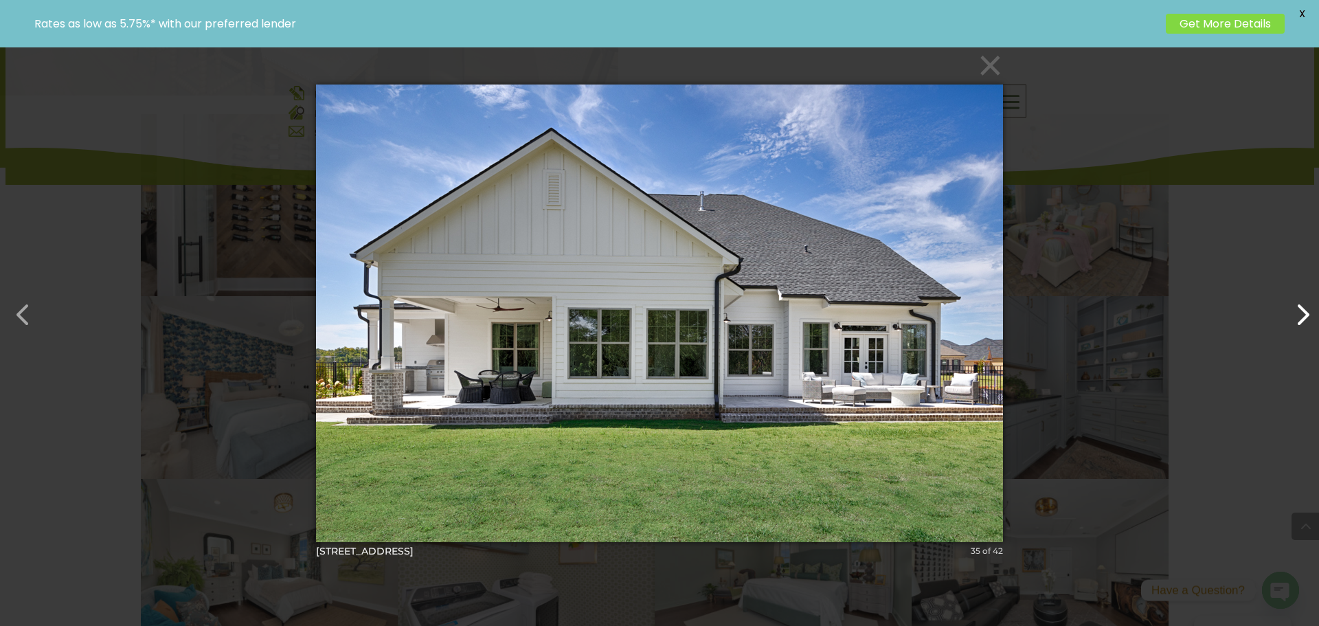
click at [1303, 324] on button "button" at bounding box center [1295, 307] width 33 height 33
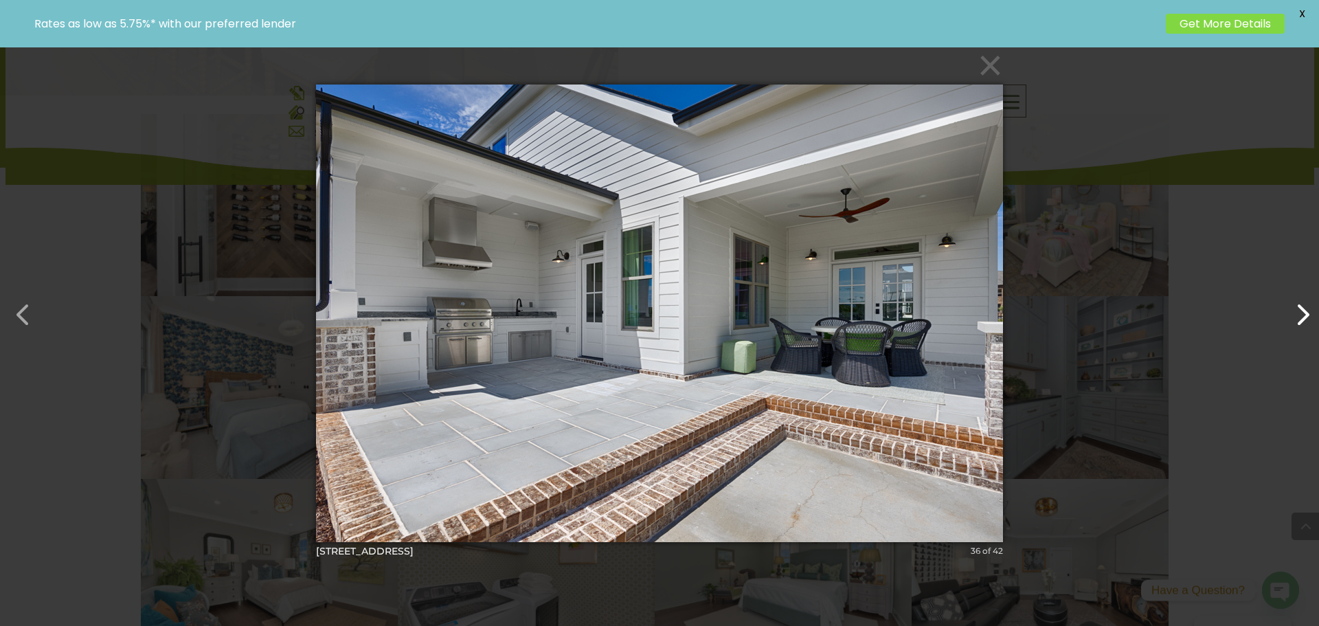
click at [1303, 324] on button "button" at bounding box center [1295, 307] width 33 height 33
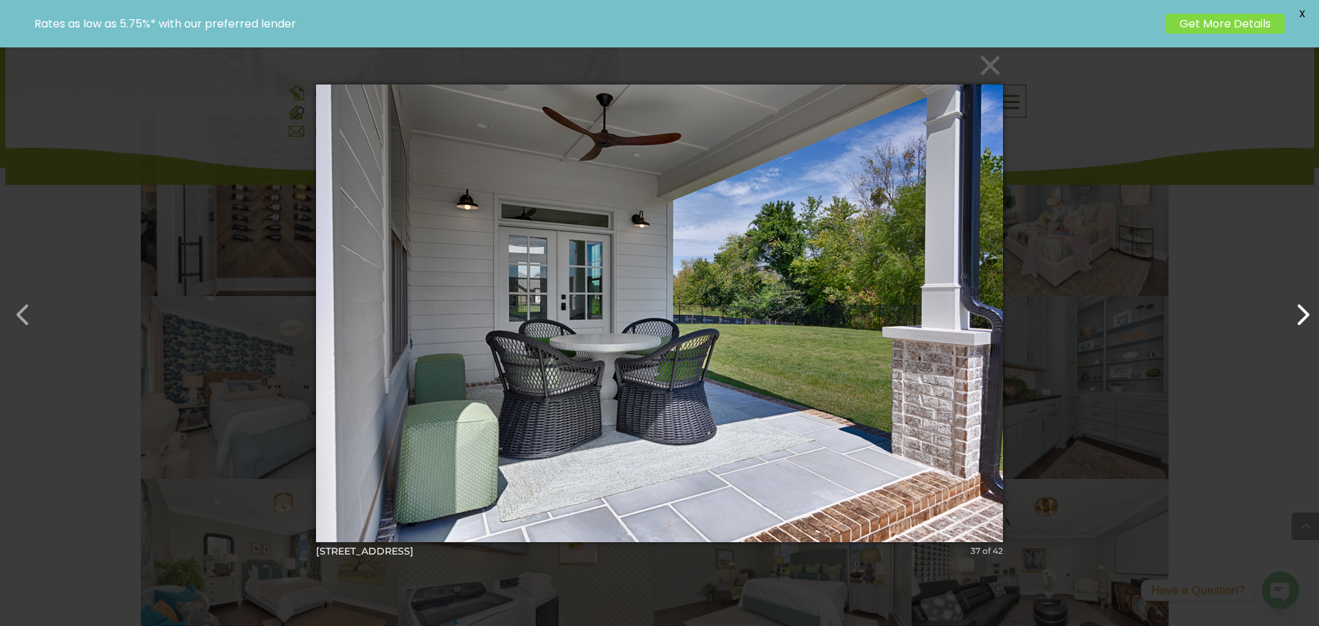
click at [1303, 324] on button "button" at bounding box center [1295, 307] width 33 height 33
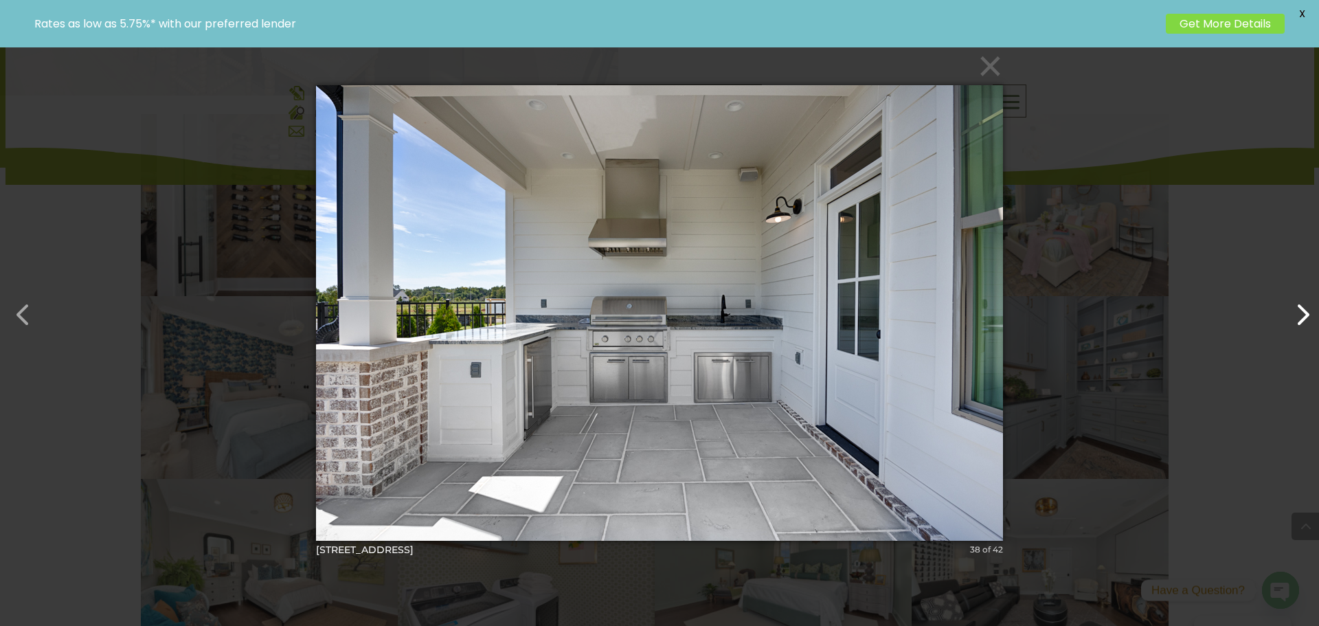
click at [1303, 324] on button "button" at bounding box center [1295, 307] width 33 height 33
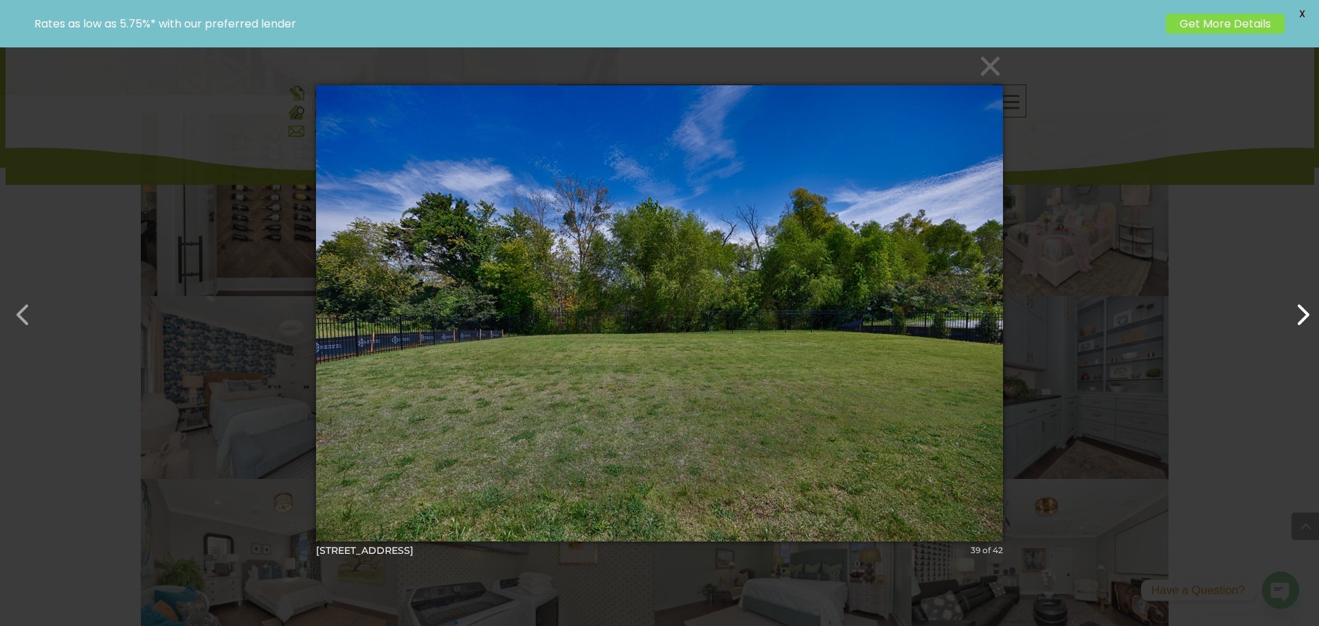
click at [1303, 324] on button "button" at bounding box center [1295, 307] width 33 height 33
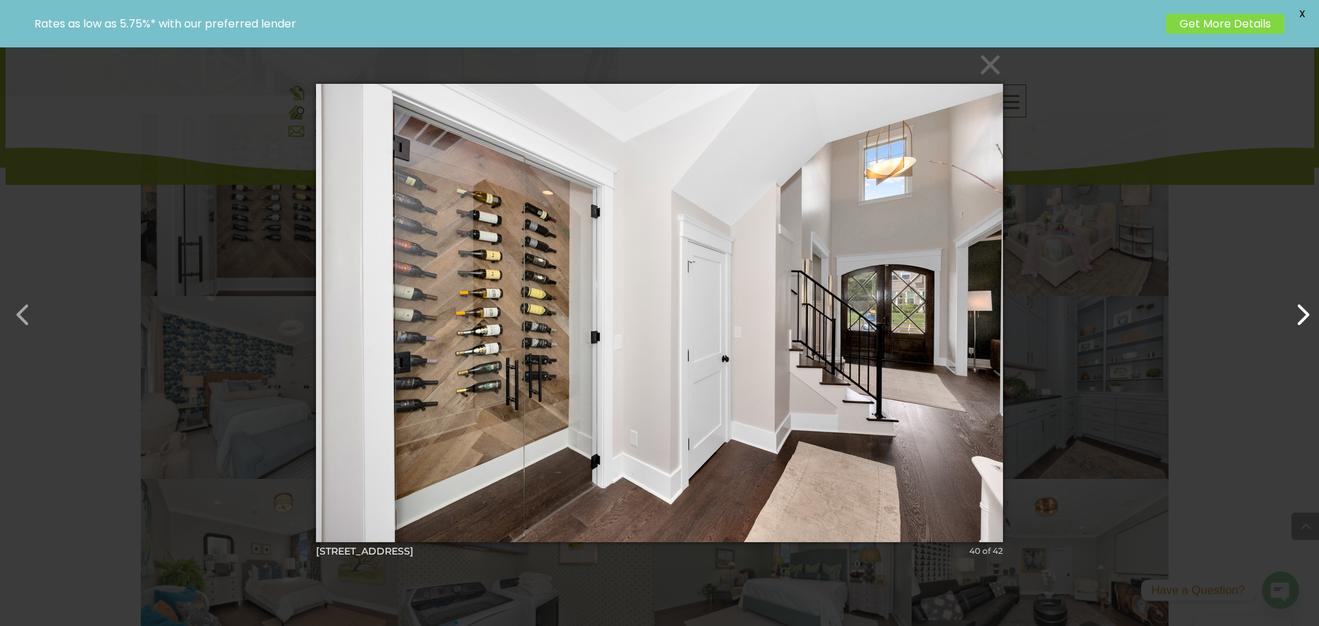
click at [1303, 324] on button "button" at bounding box center [1295, 307] width 33 height 33
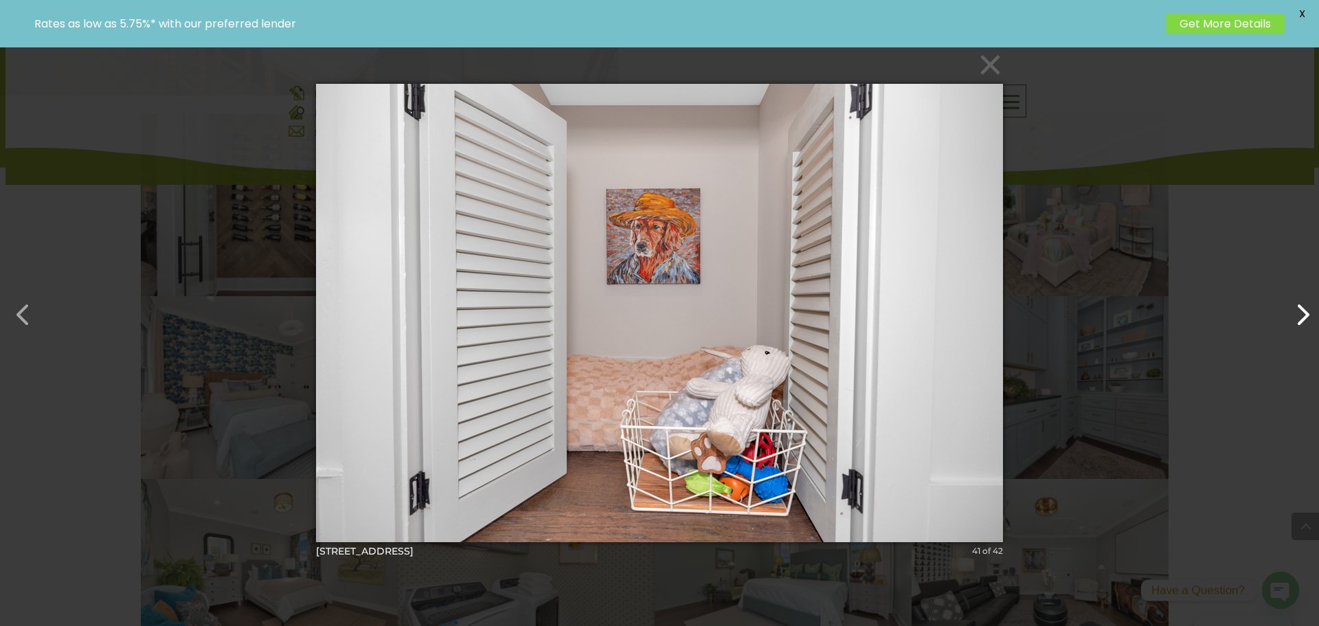
click at [1303, 324] on button "button" at bounding box center [1295, 307] width 33 height 33
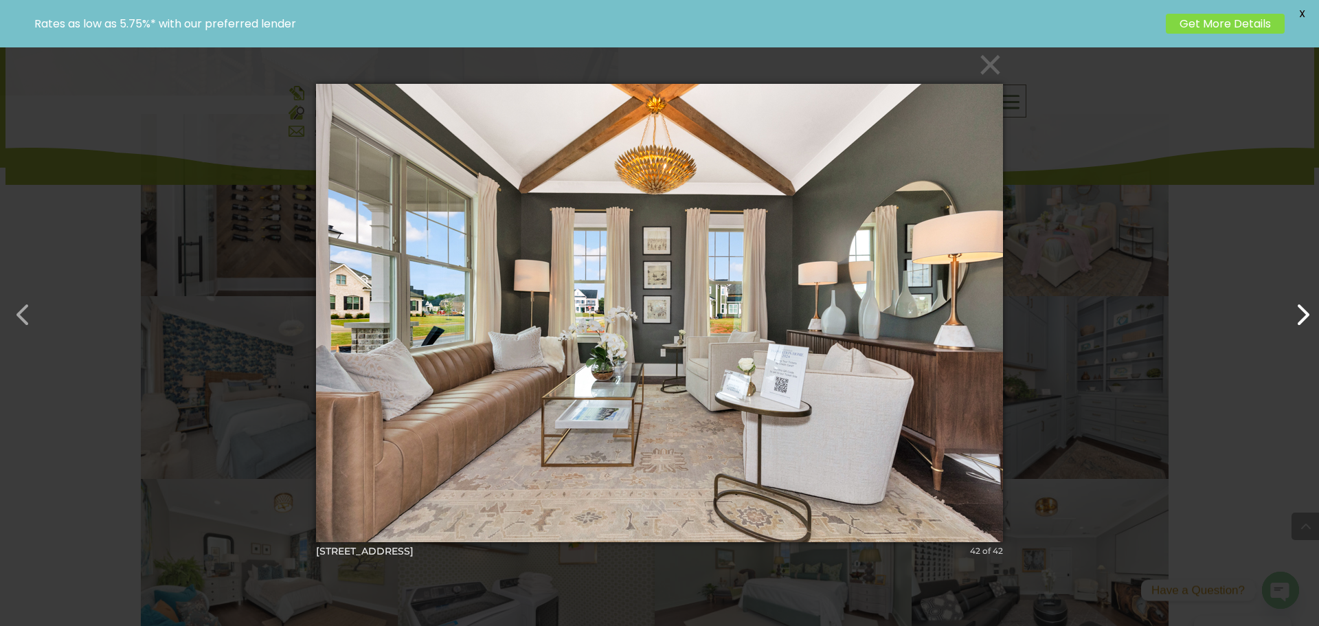
click at [1303, 324] on button "button" at bounding box center [1295, 307] width 33 height 33
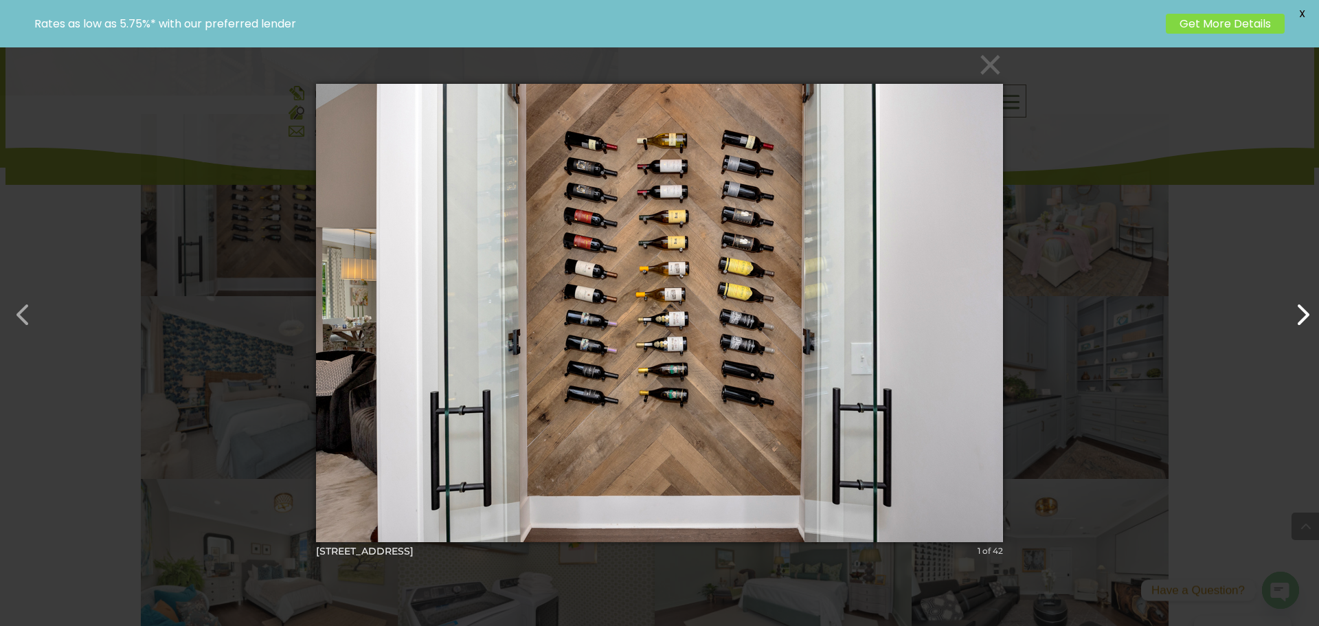
click at [1303, 324] on button "button" at bounding box center [1295, 307] width 33 height 33
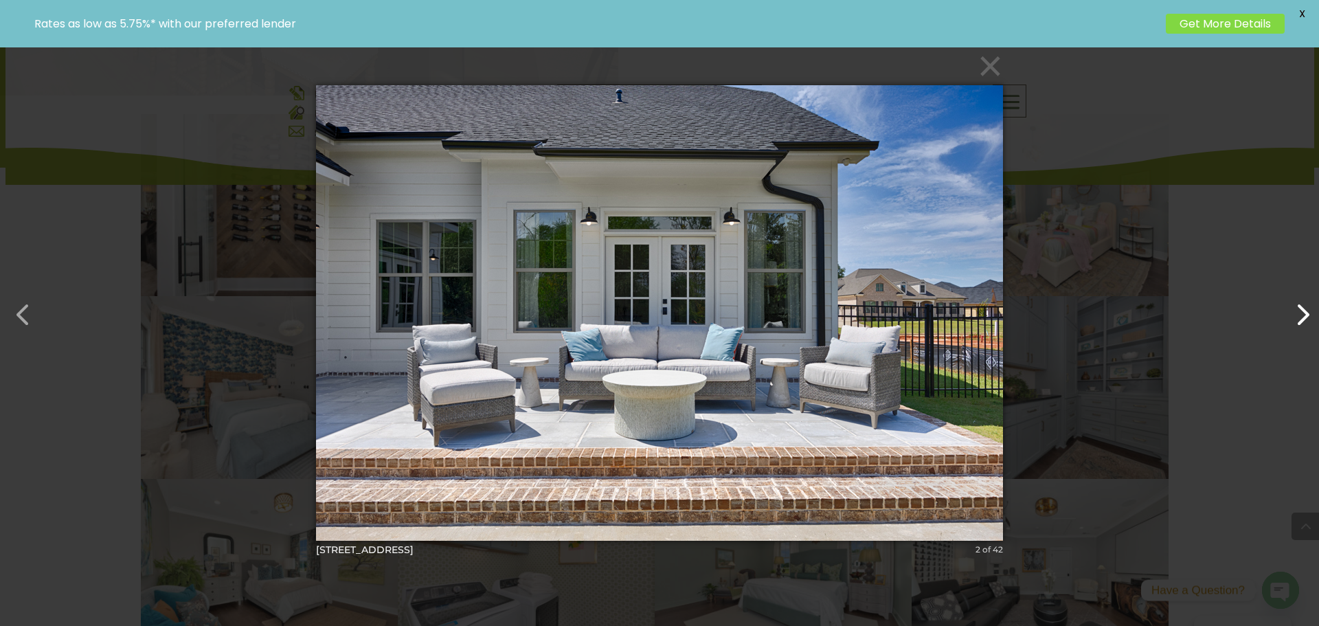
click at [1303, 324] on button "button" at bounding box center [1295, 307] width 33 height 33
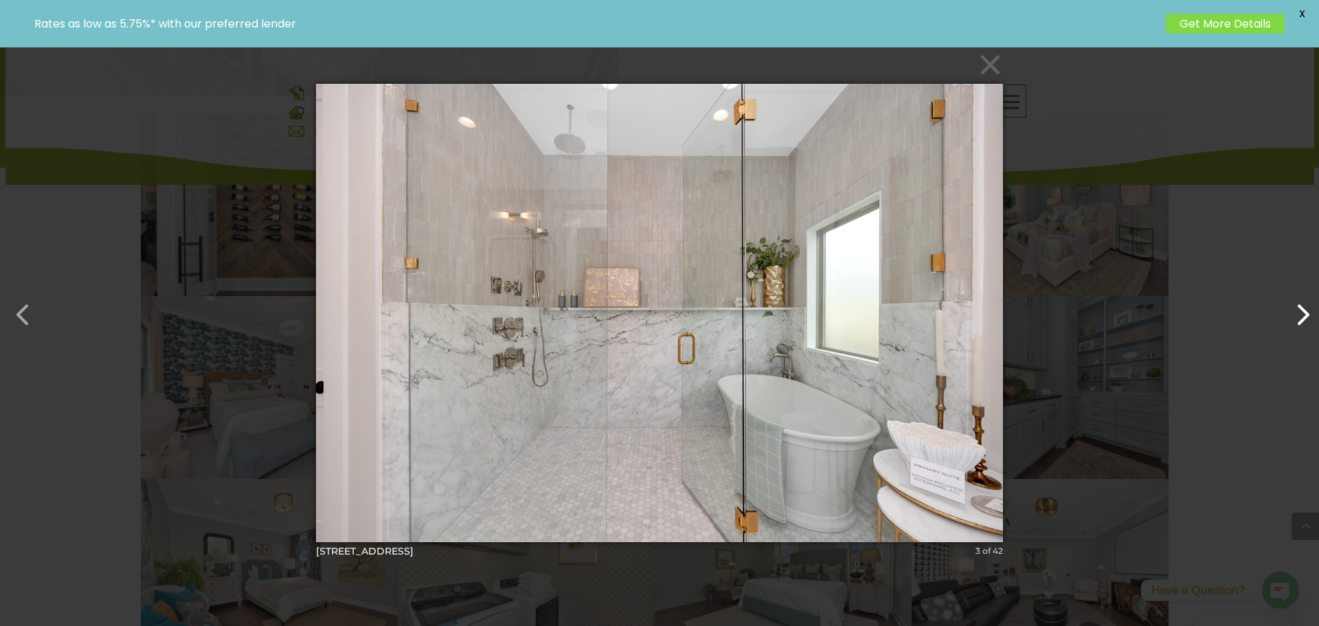
click at [1303, 324] on button "button" at bounding box center [1295, 307] width 33 height 33
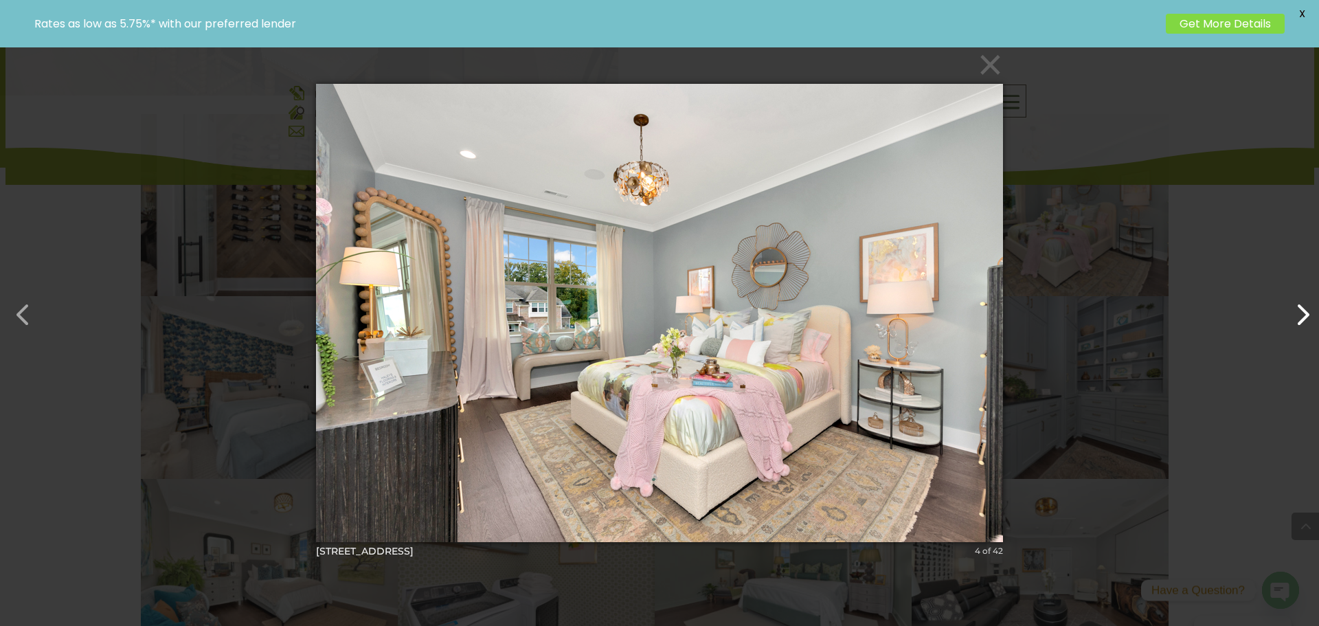
click at [1303, 324] on button "button" at bounding box center [1295, 307] width 33 height 33
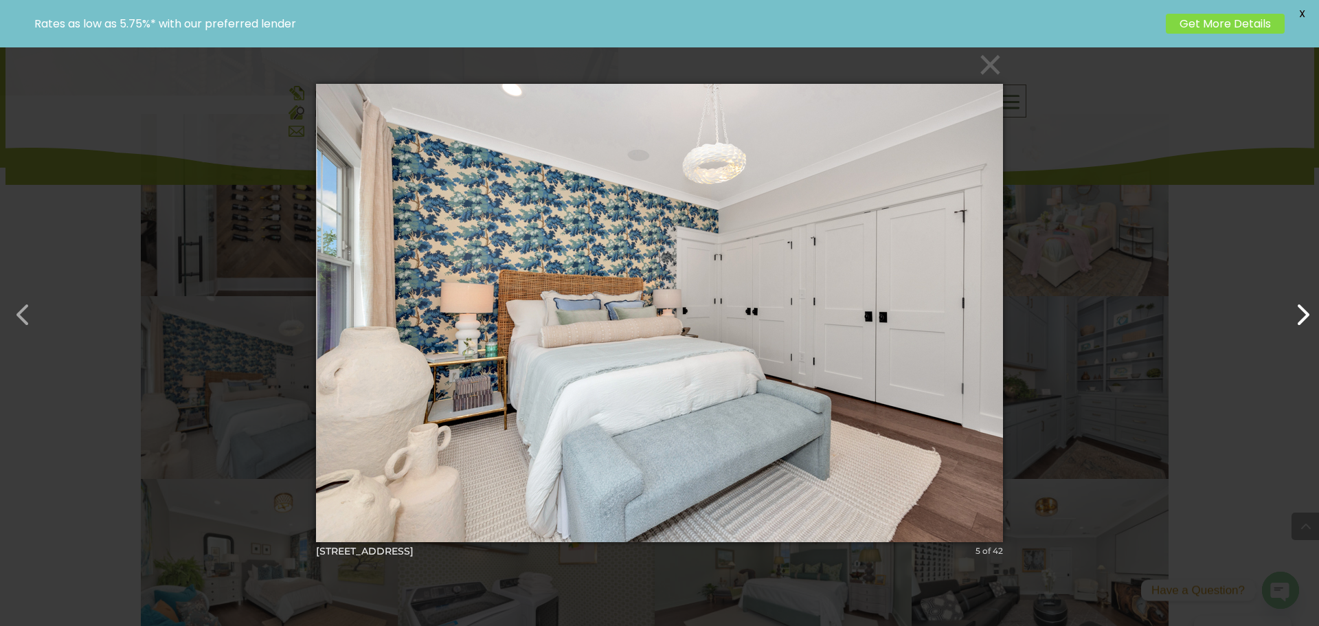
click at [1303, 324] on button "button" at bounding box center [1295, 307] width 33 height 33
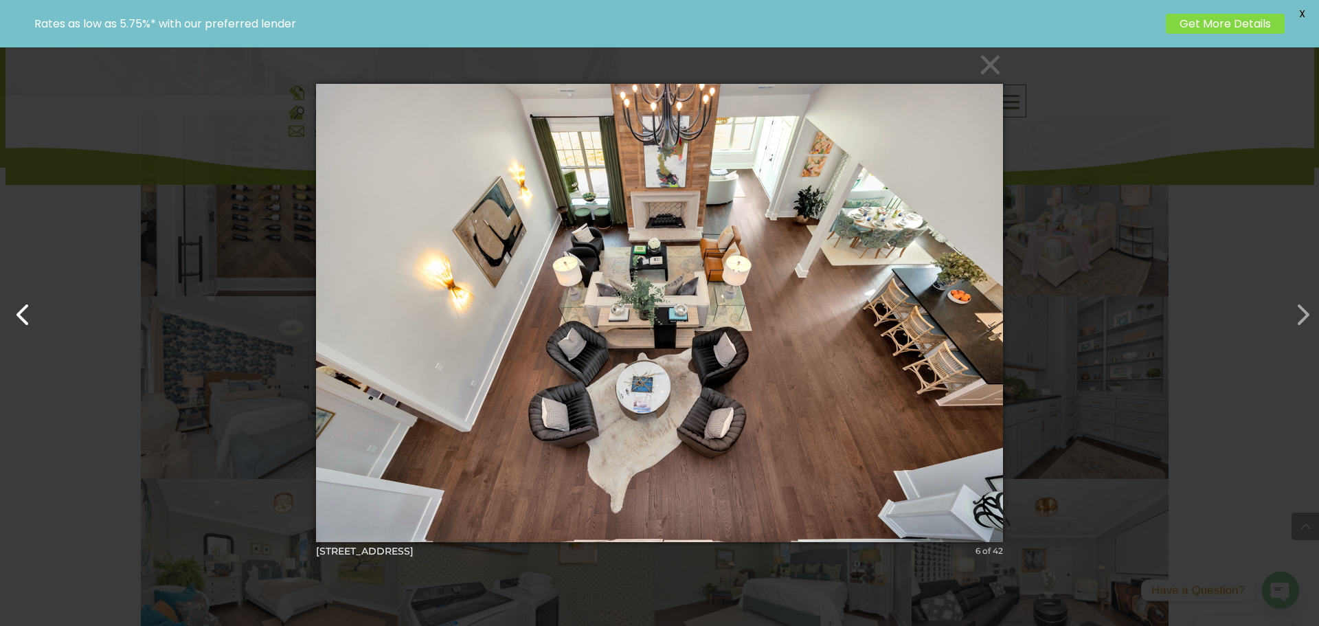
click at [28, 314] on button "button" at bounding box center [16, 307] width 33 height 33
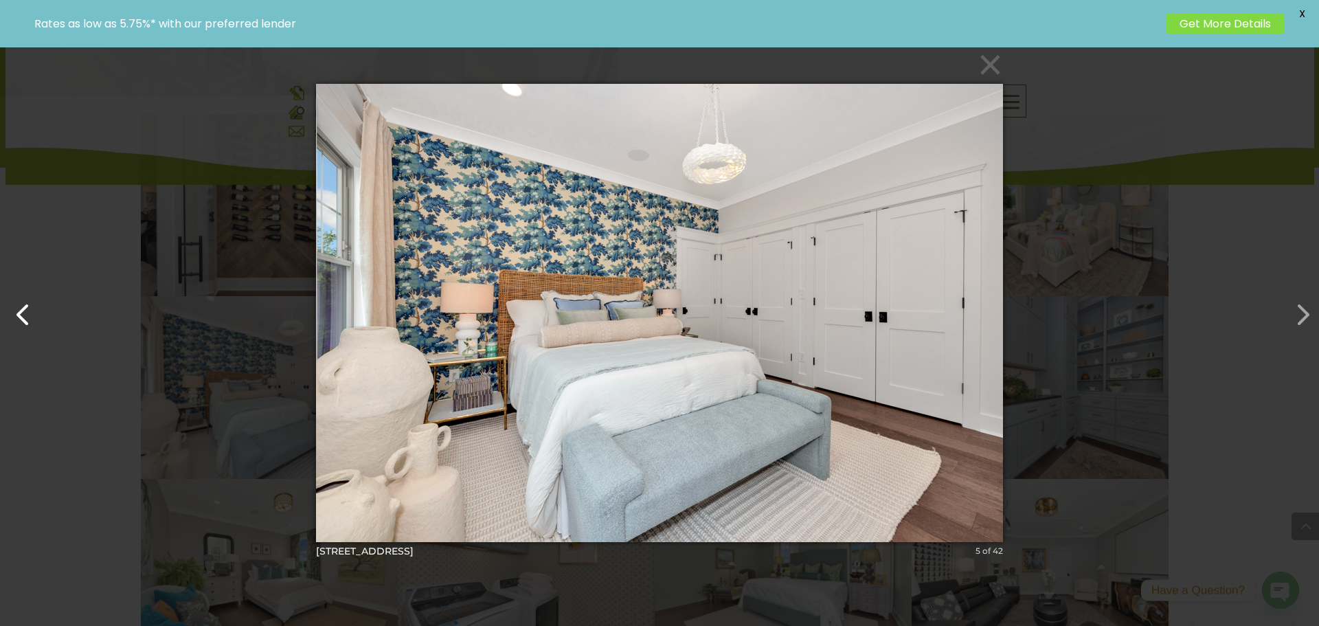
click at [28, 314] on button "button" at bounding box center [16, 307] width 33 height 33
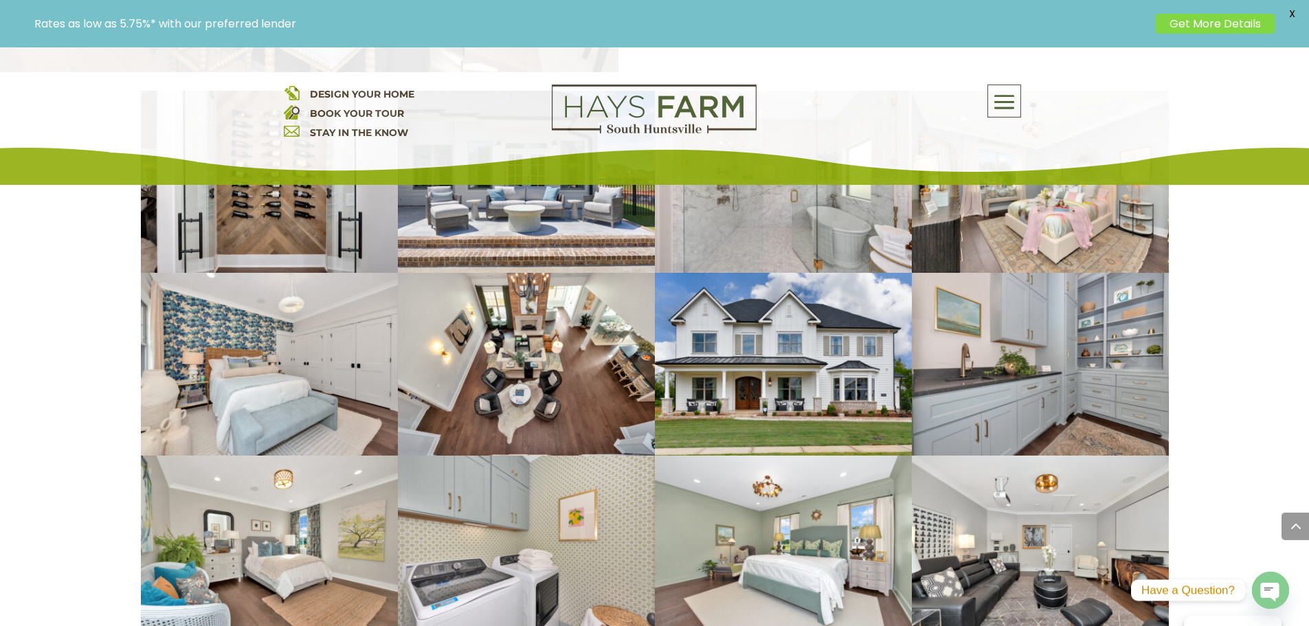
scroll to position [2848, 0]
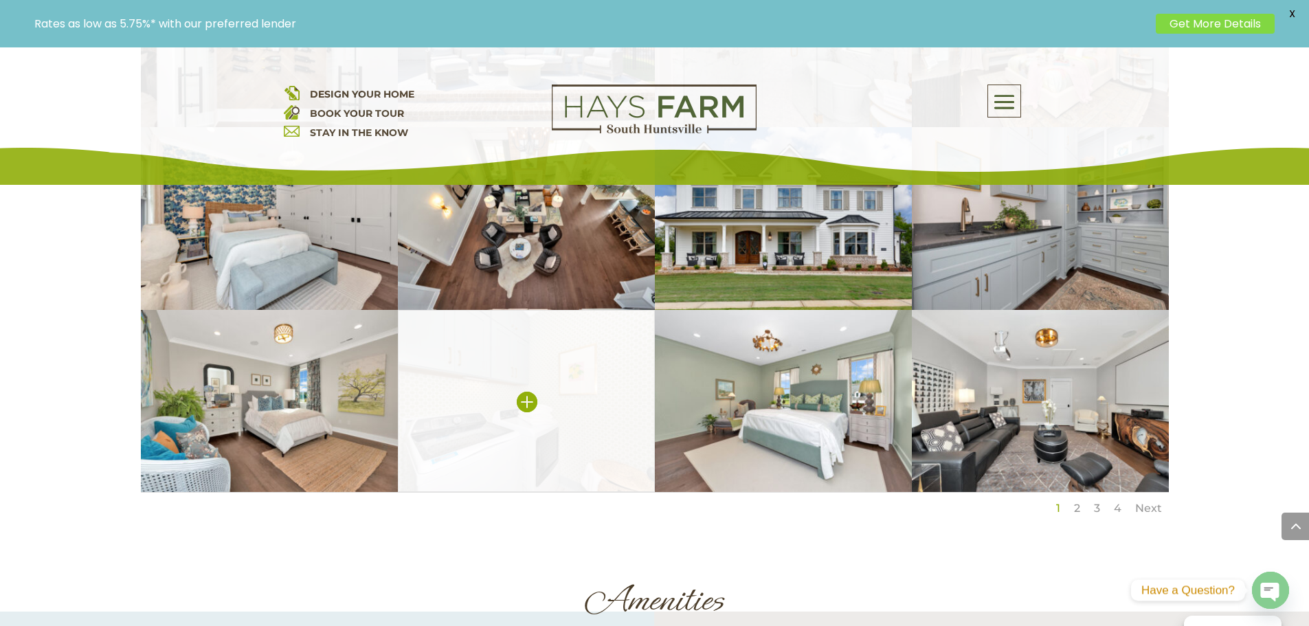
click at [477, 354] on img at bounding box center [526, 401] width 257 height 183
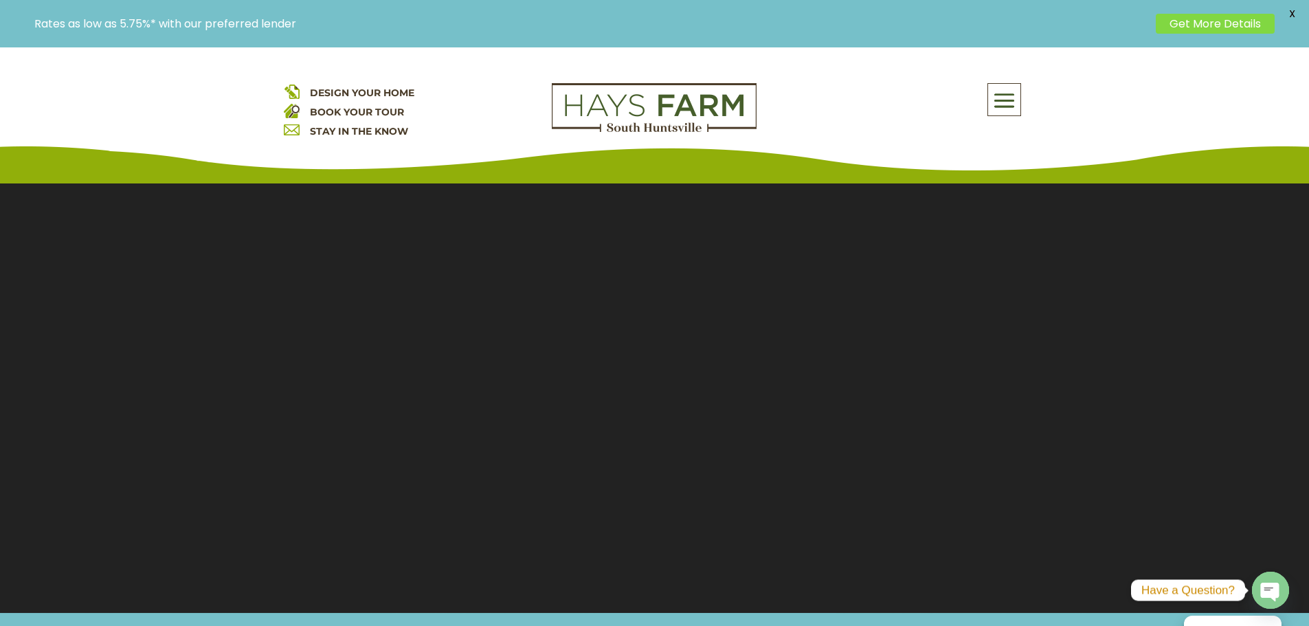
scroll to position [0, 0]
